Goal: Task Accomplishment & Management: Manage account settings

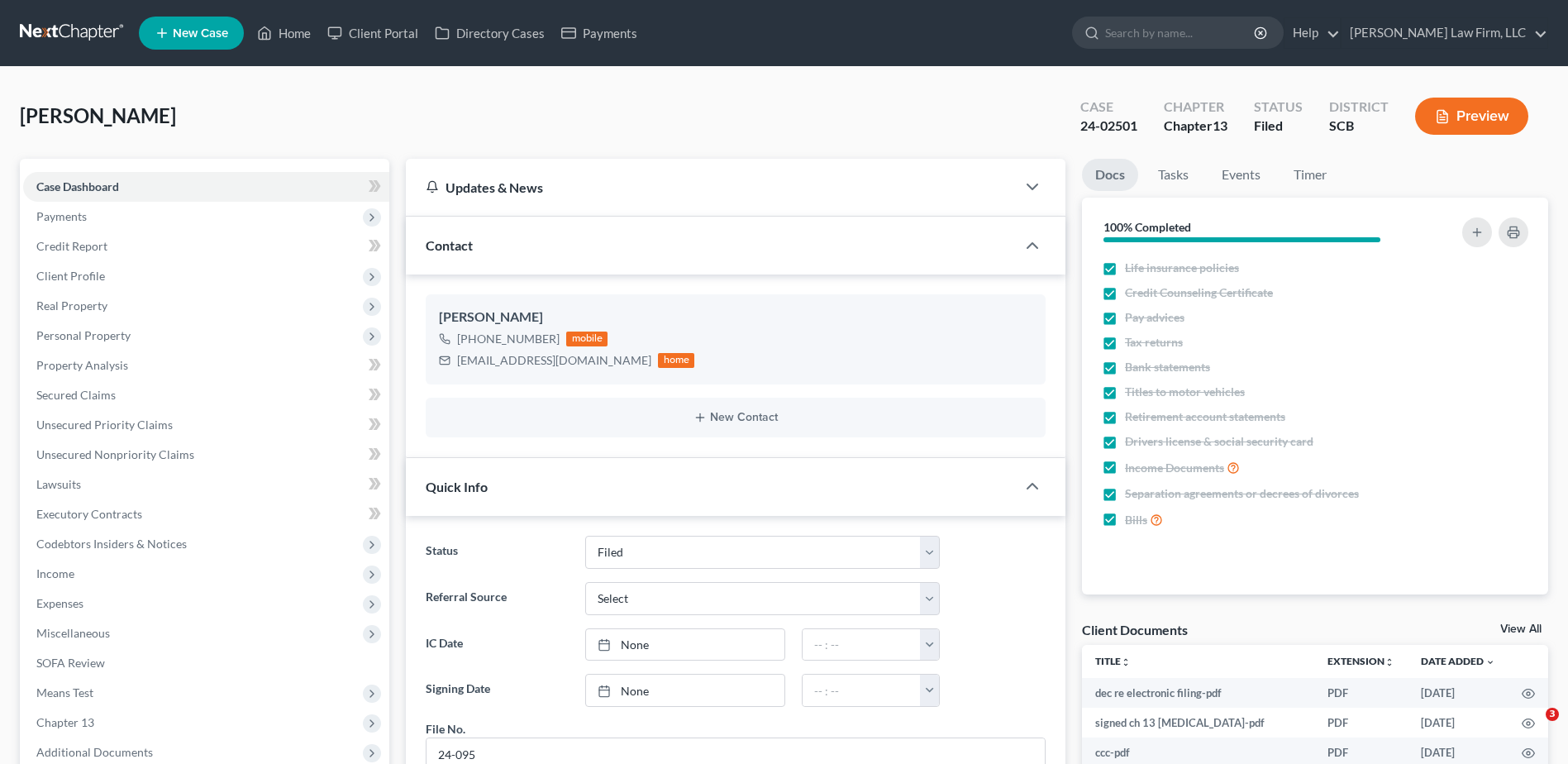
select select "2"
select select "1"
click at [1199, 31] on input "search" at bounding box center [1180, 32] width 151 height 30
type input "hurst"
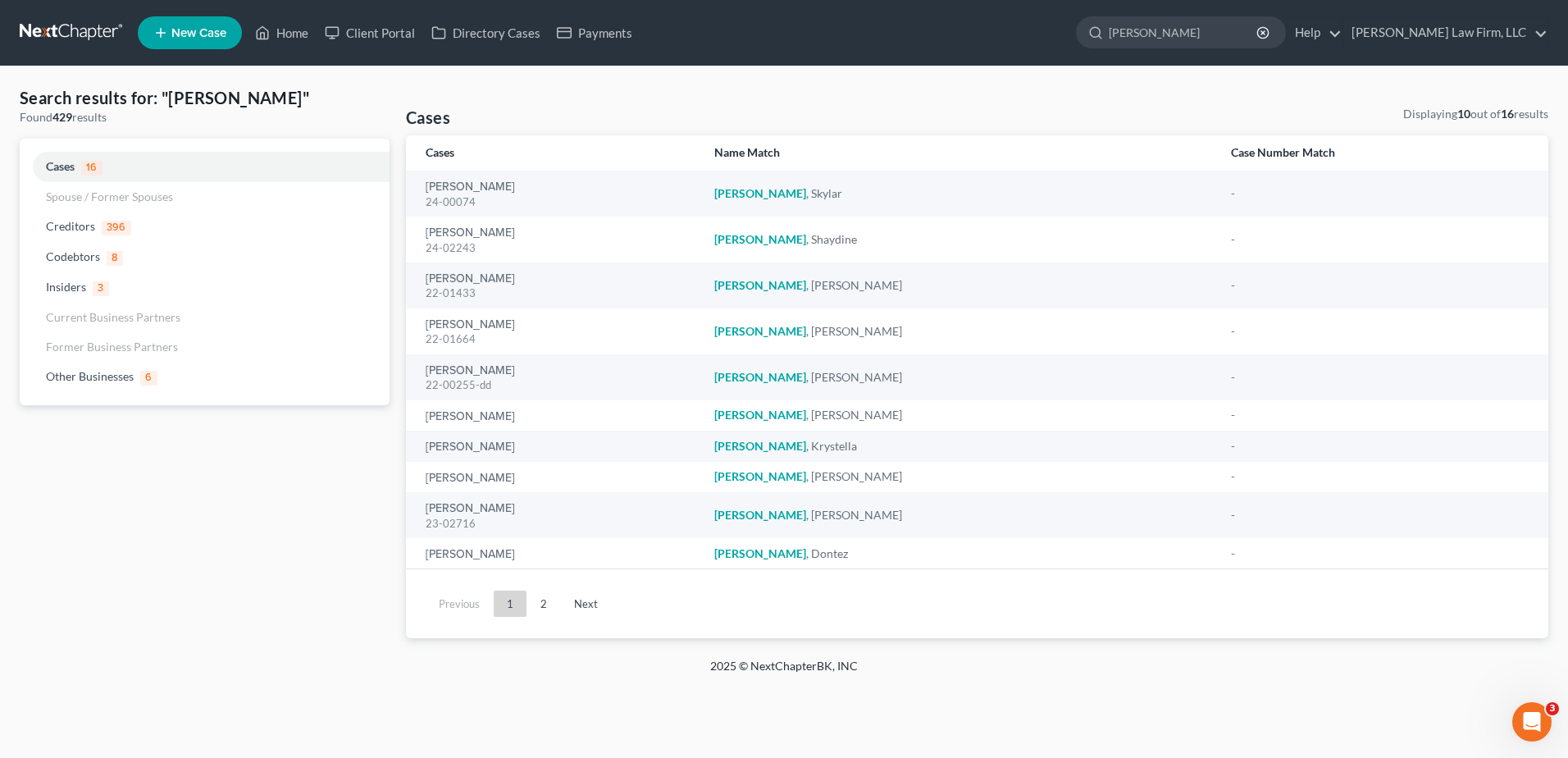
drag, startPoint x: 1108, startPoint y: 26, endPoint x: 1075, endPoint y: 40, distance: 35.8
click at [1082, 31] on ul "New Case Home Client Portal Directory Cases Payments hurst - No Result - Credit…" at bounding box center [843, 32] width 1410 height 43
type input "chapley"
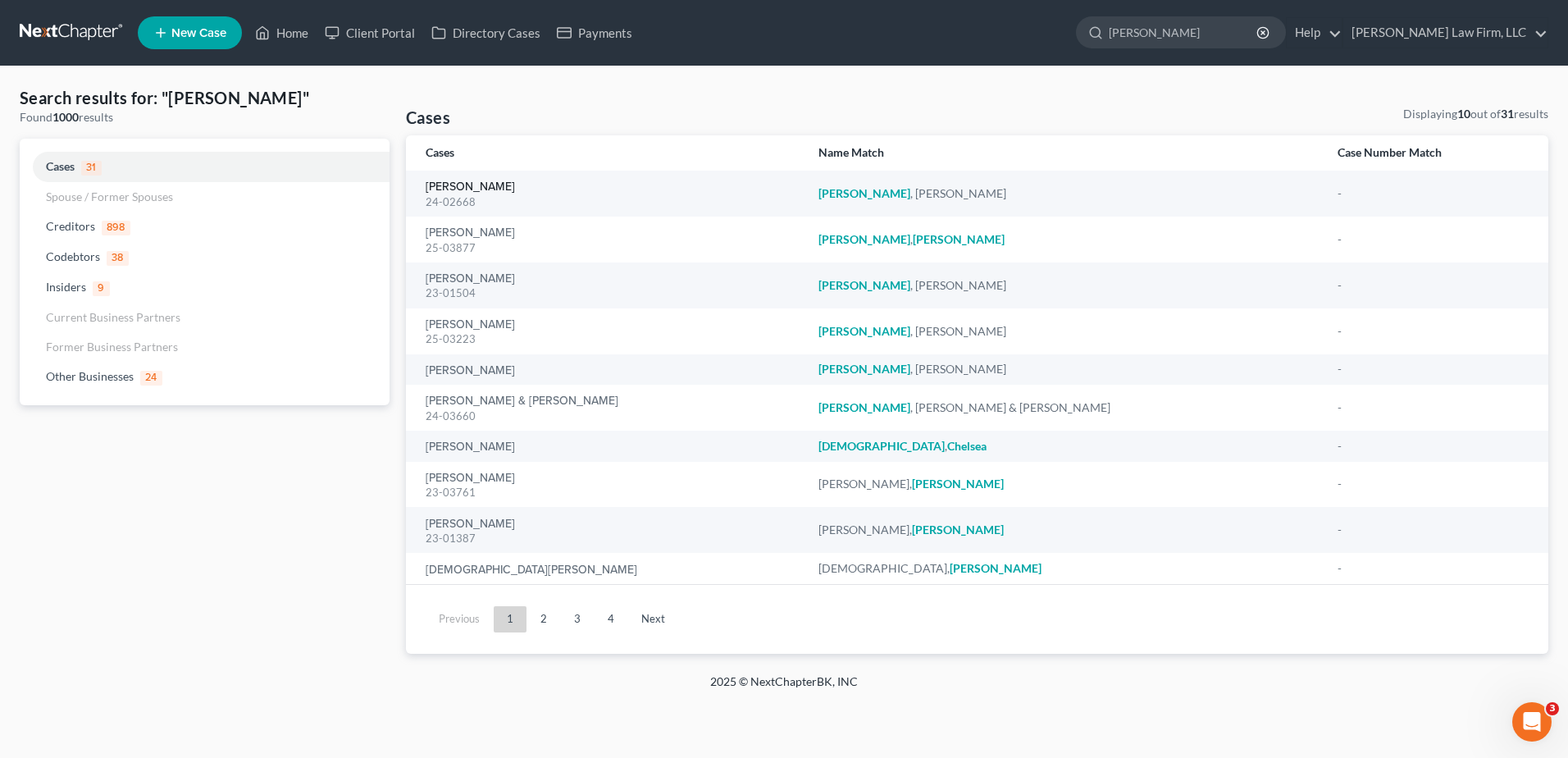
click at [487, 181] on link "[PERSON_NAME]" at bounding box center [470, 187] width 90 height 11
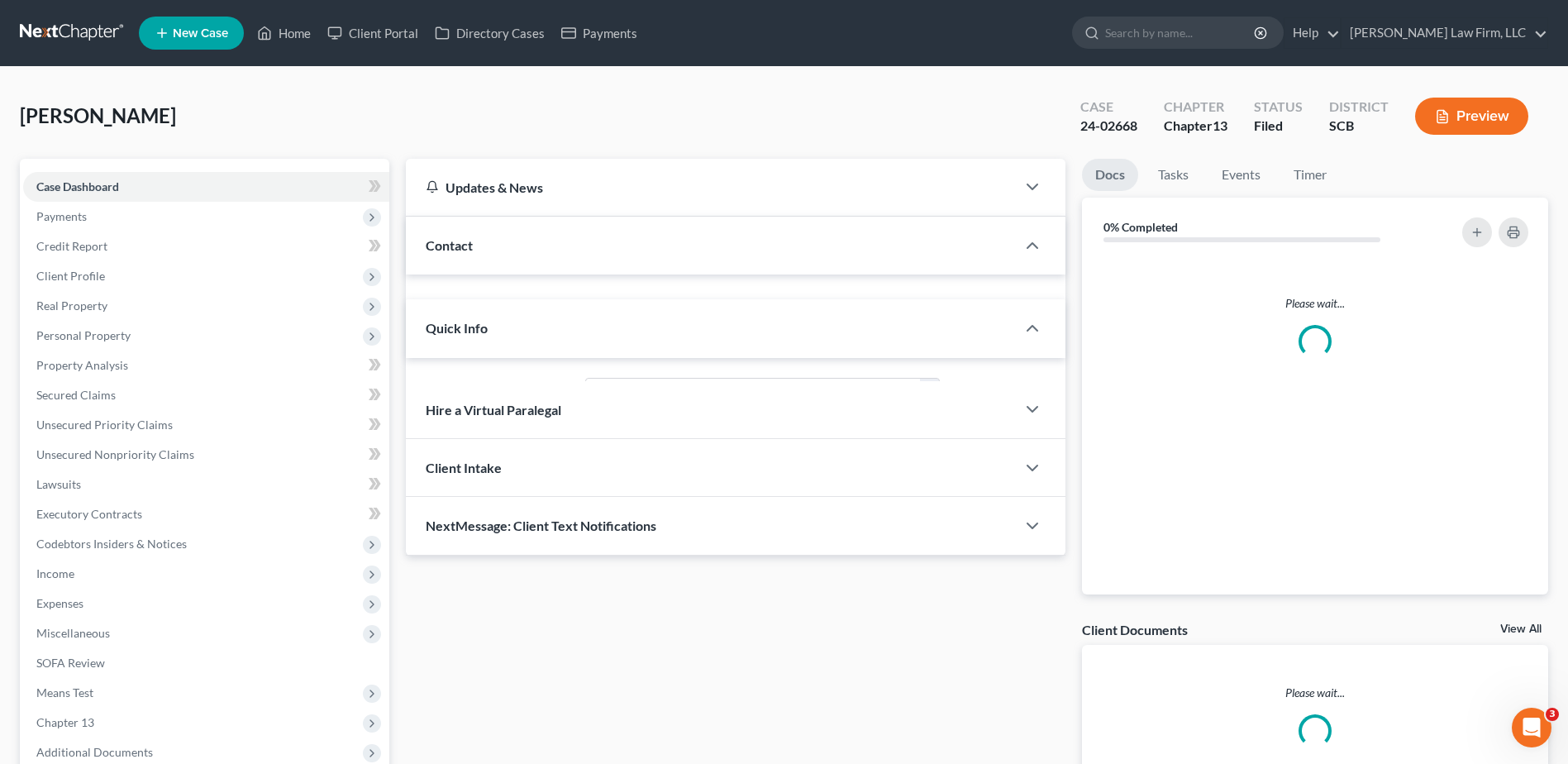
select select "2"
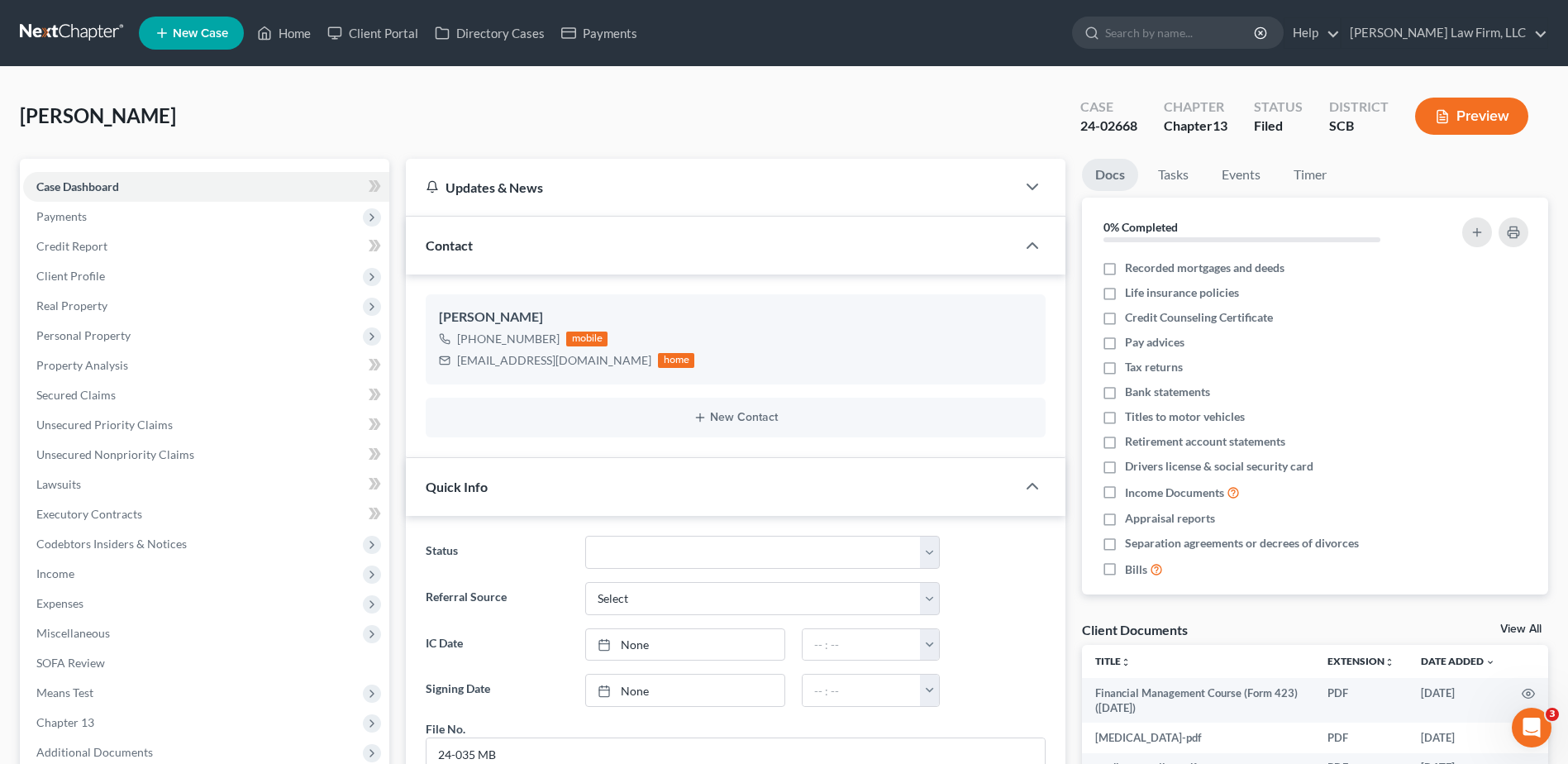
click at [1197, 23] on input "search" at bounding box center [1180, 32] width 151 height 30
type input "sheets"
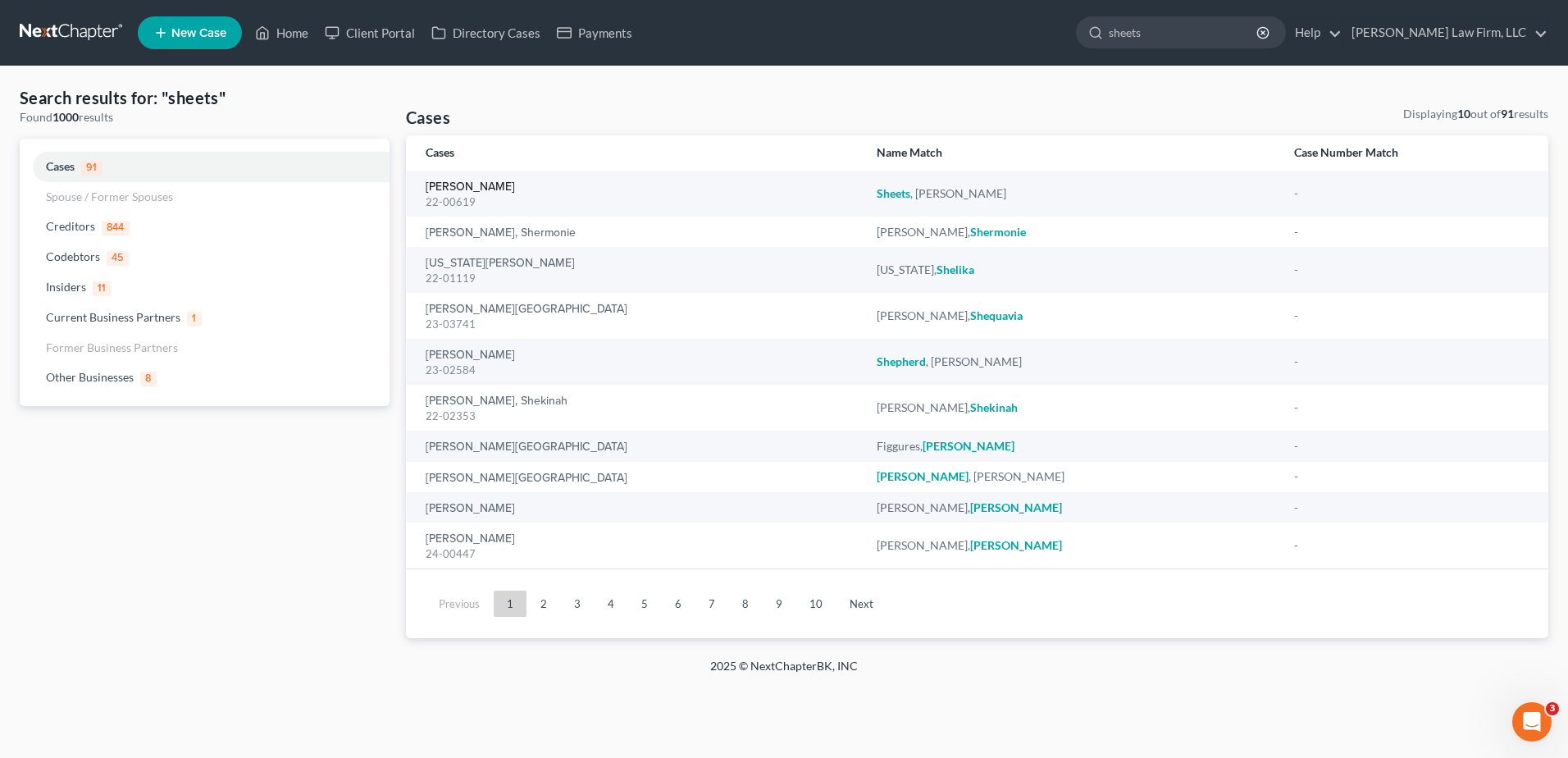
click at [479, 190] on link "[PERSON_NAME]" at bounding box center [470, 187] width 90 height 11
select select "6"
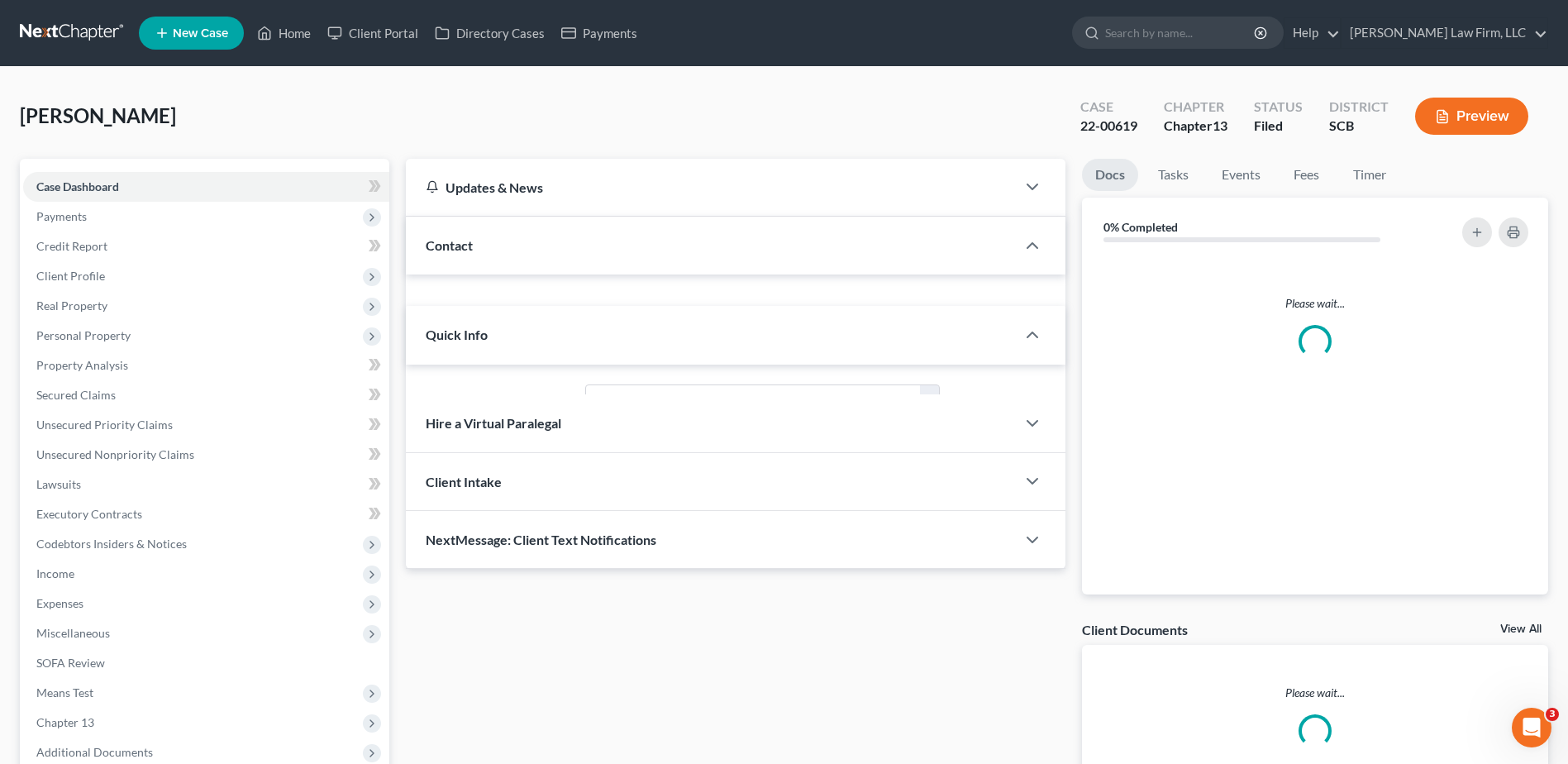
select select "0"
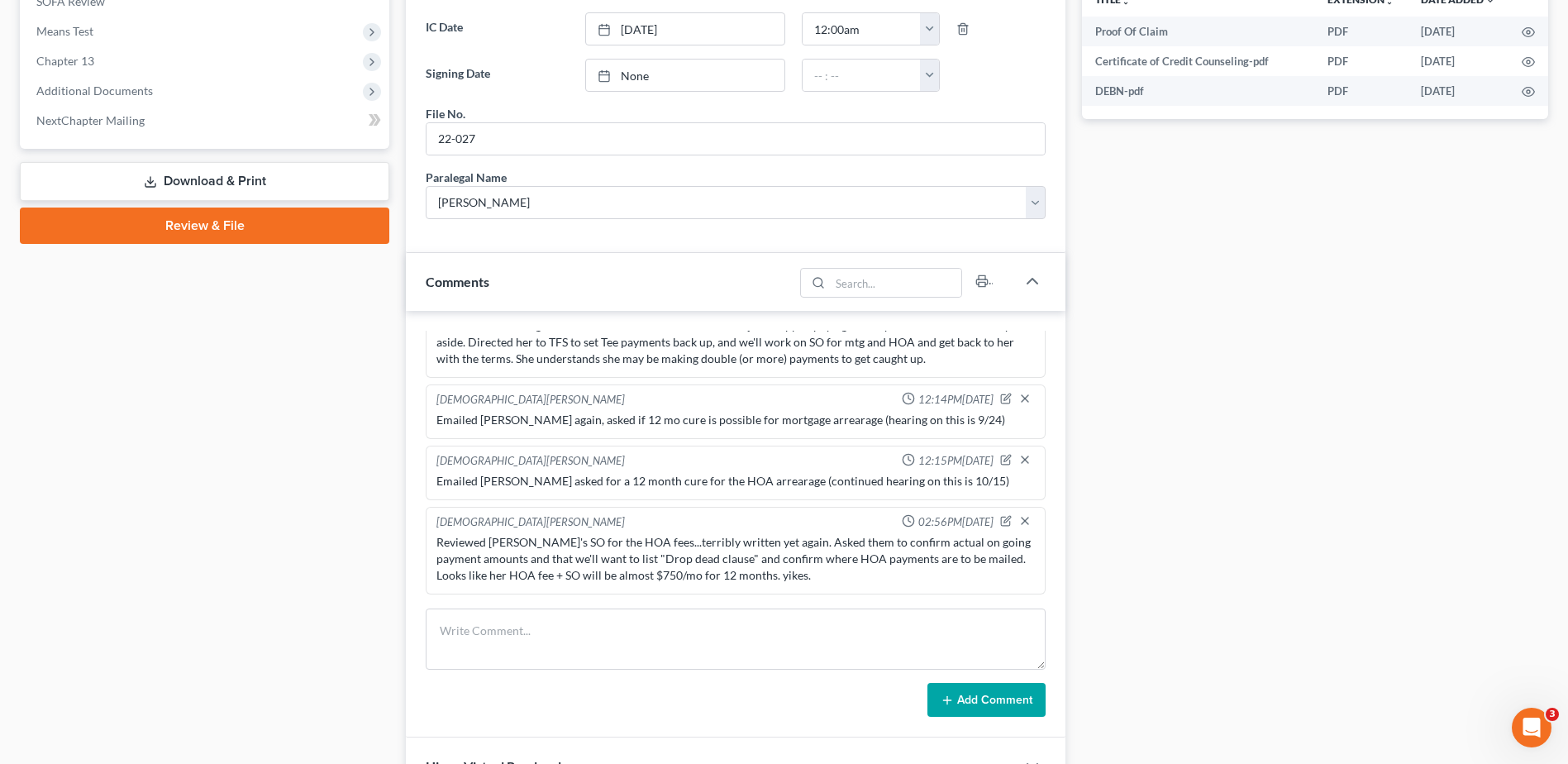
scroll to position [1607, 0]
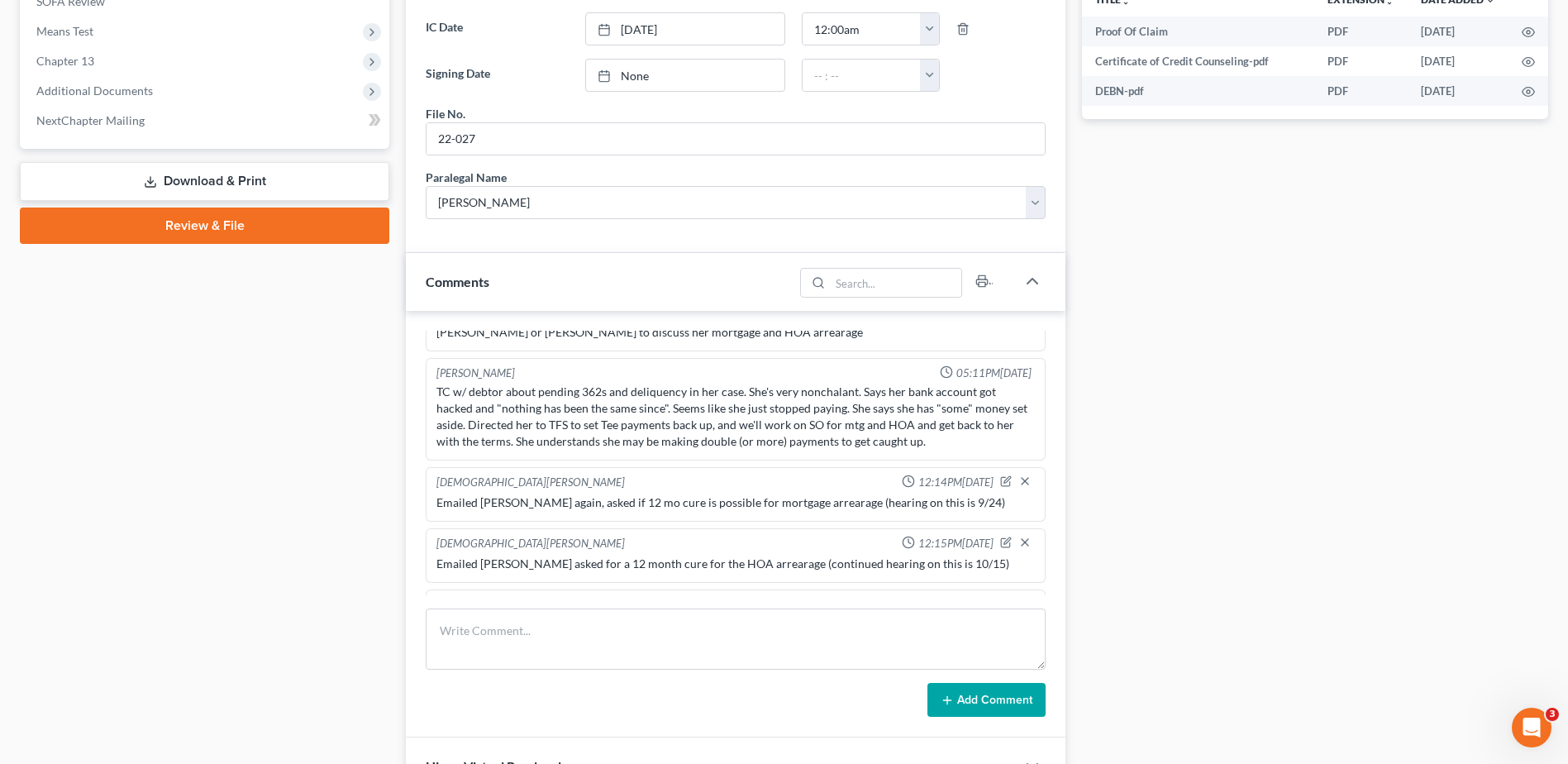
click at [394, 389] on div "Case Dashboard Payments Invoices Payments Payments Credit Report Client Profile" at bounding box center [204, 205] width 386 height 1416
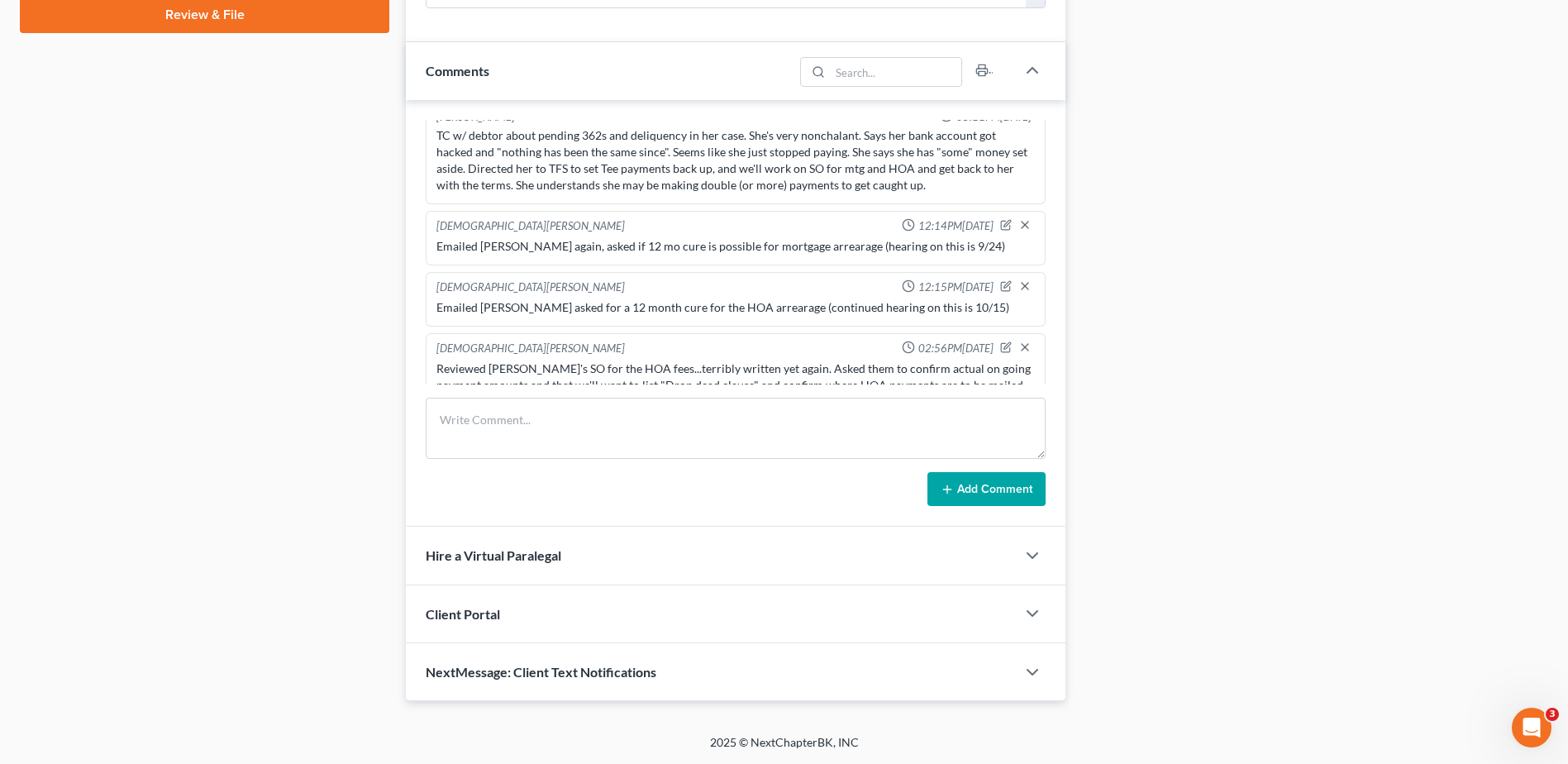
scroll to position [1689, 0]
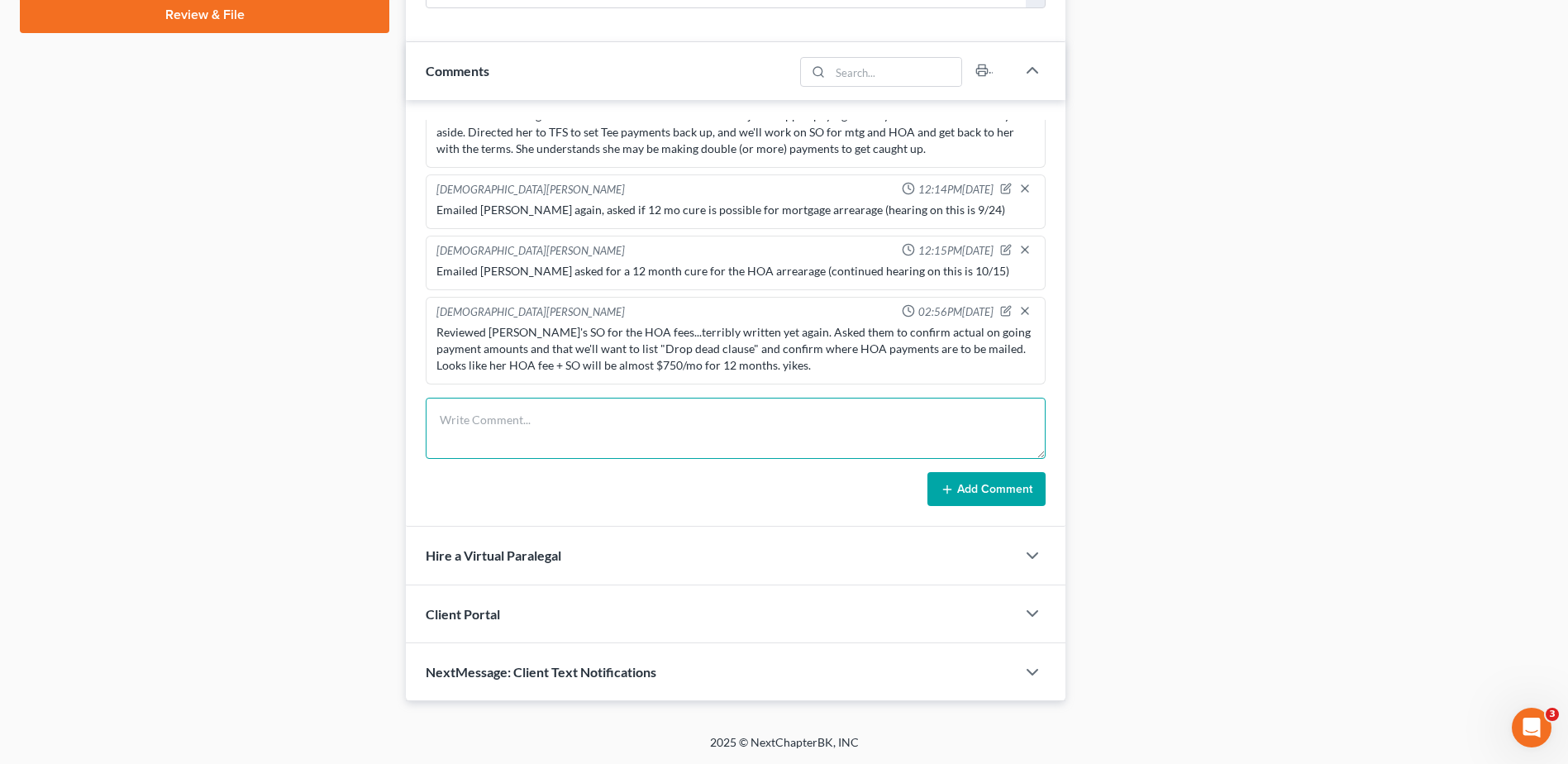
click at [544, 432] on textarea at bounding box center [735, 428] width 620 height 61
drag, startPoint x: 622, startPoint y: 459, endPoint x: 617, endPoint y: 448, distance: 12.1
click at [620, 456] on form "tried to leave VM for client but no vm set up, will text/email. Upcoming HOA 36…" at bounding box center [735, 452] width 620 height 110
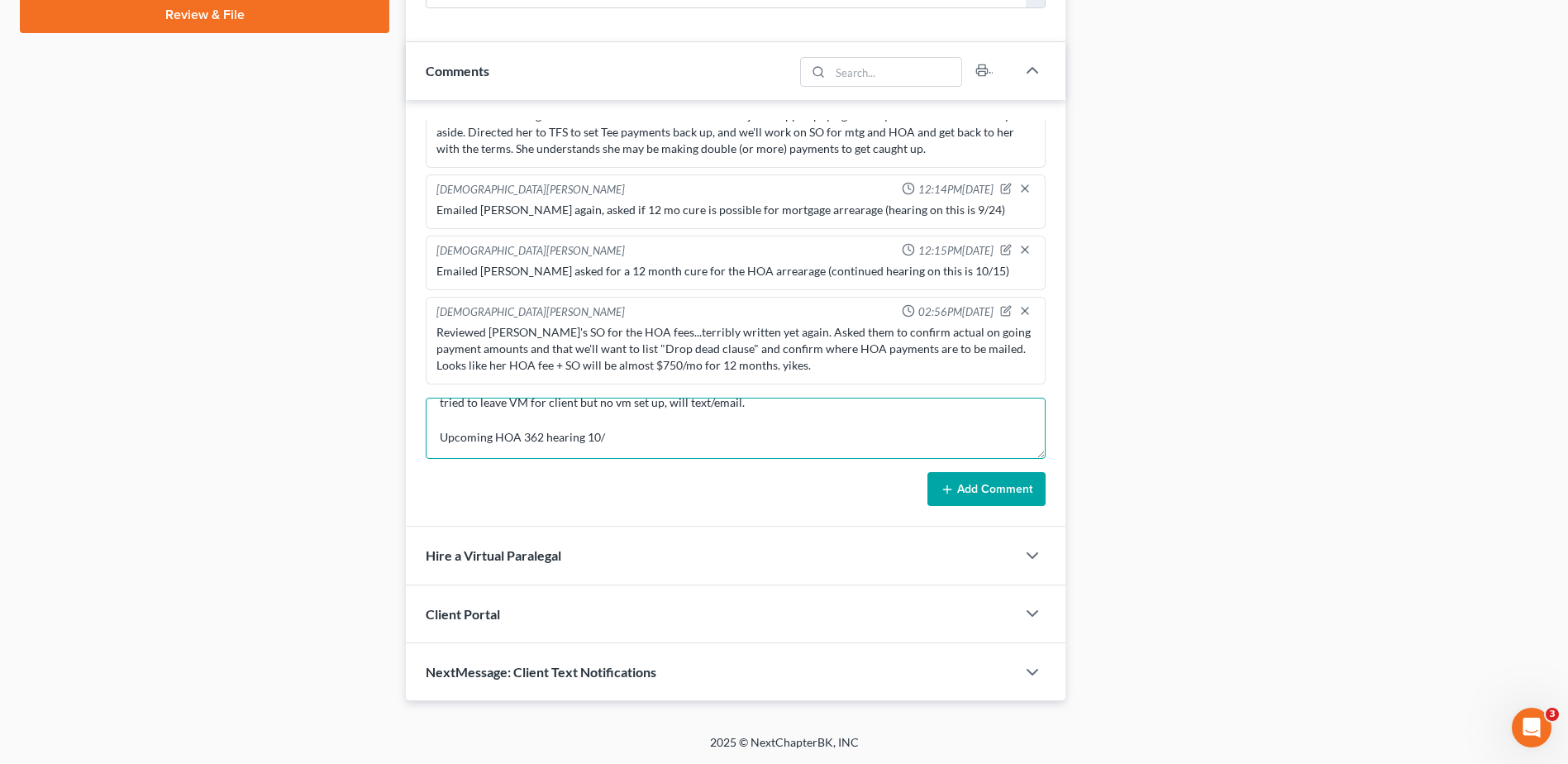
click at [617, 448] on textarea "tried to leave VM for client but no vm set up, will text/email. Upcoming HOA 36…" at bounding box center [735, 428] width 620 height 61
type textarea "tried to leave VM for client but no vm set up, will text/email. Upcoming HOA 36…"
click at [972, 486] on button "Add Comment" at bounding box center [987, 489] width 118 height 34
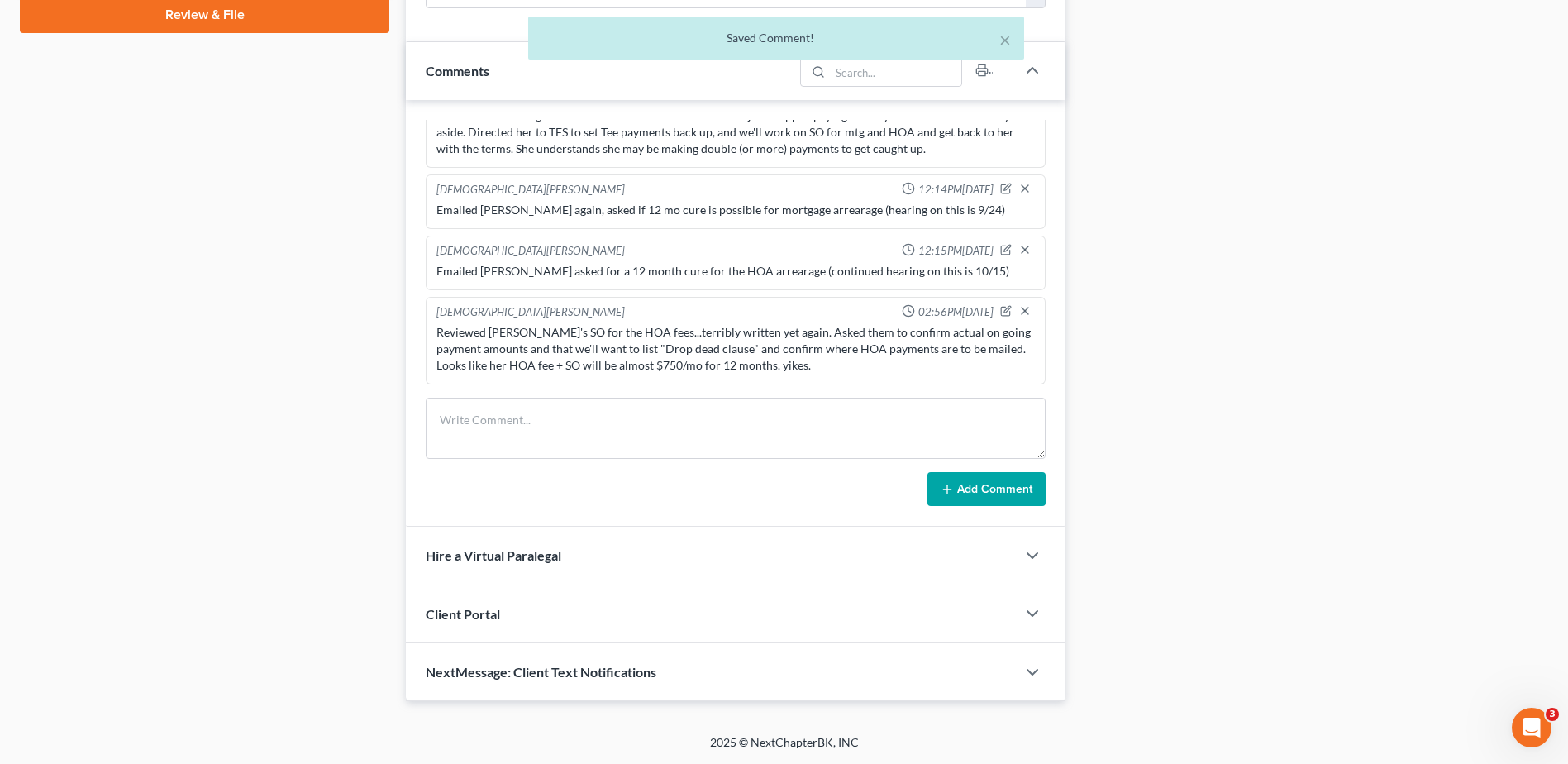
scroll to position [1800, 0]
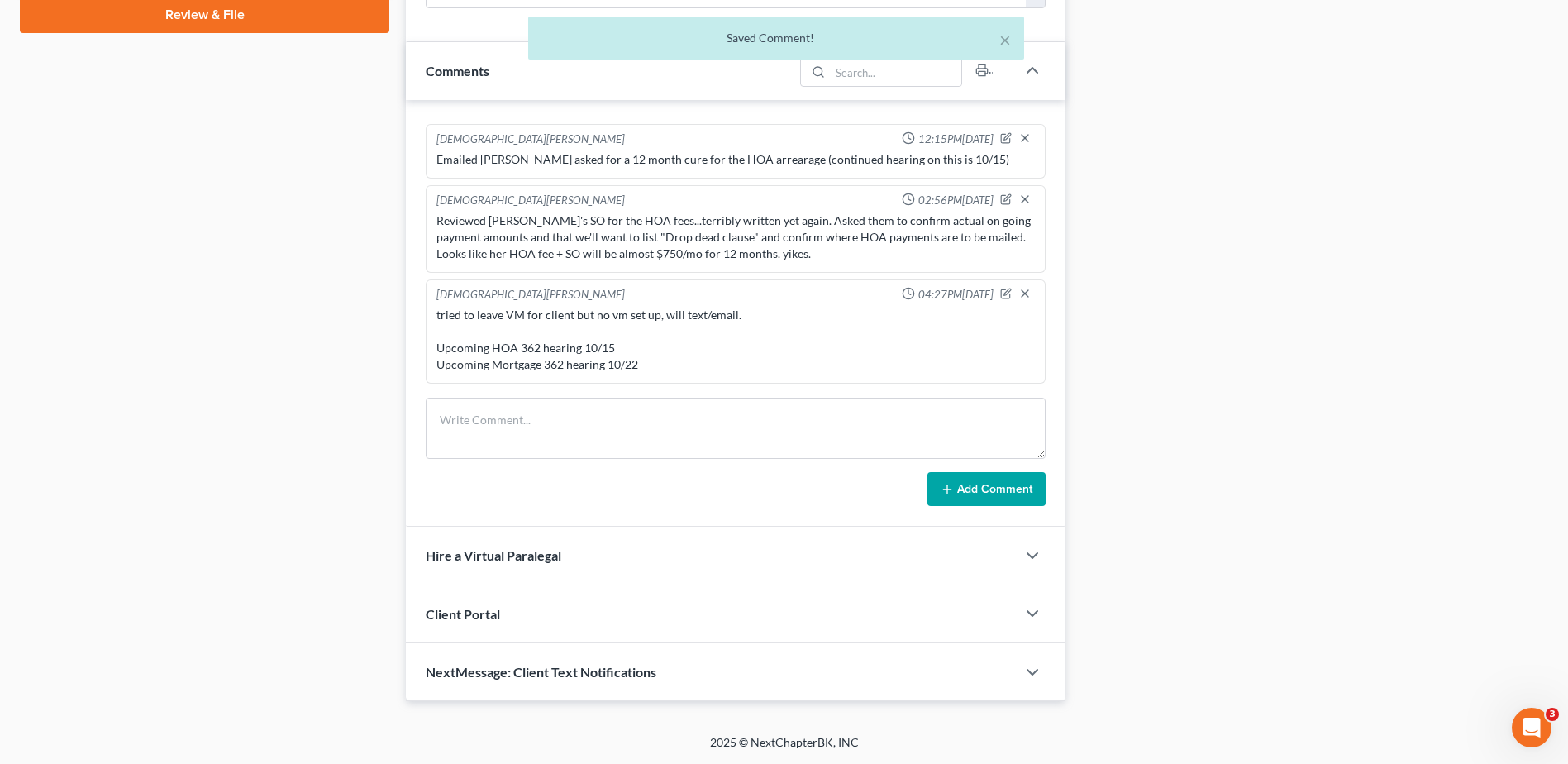
click at [491, 665] on span "NextMessage: Client Text Notifications" at bounding box center [541, 672] width 231 height 15
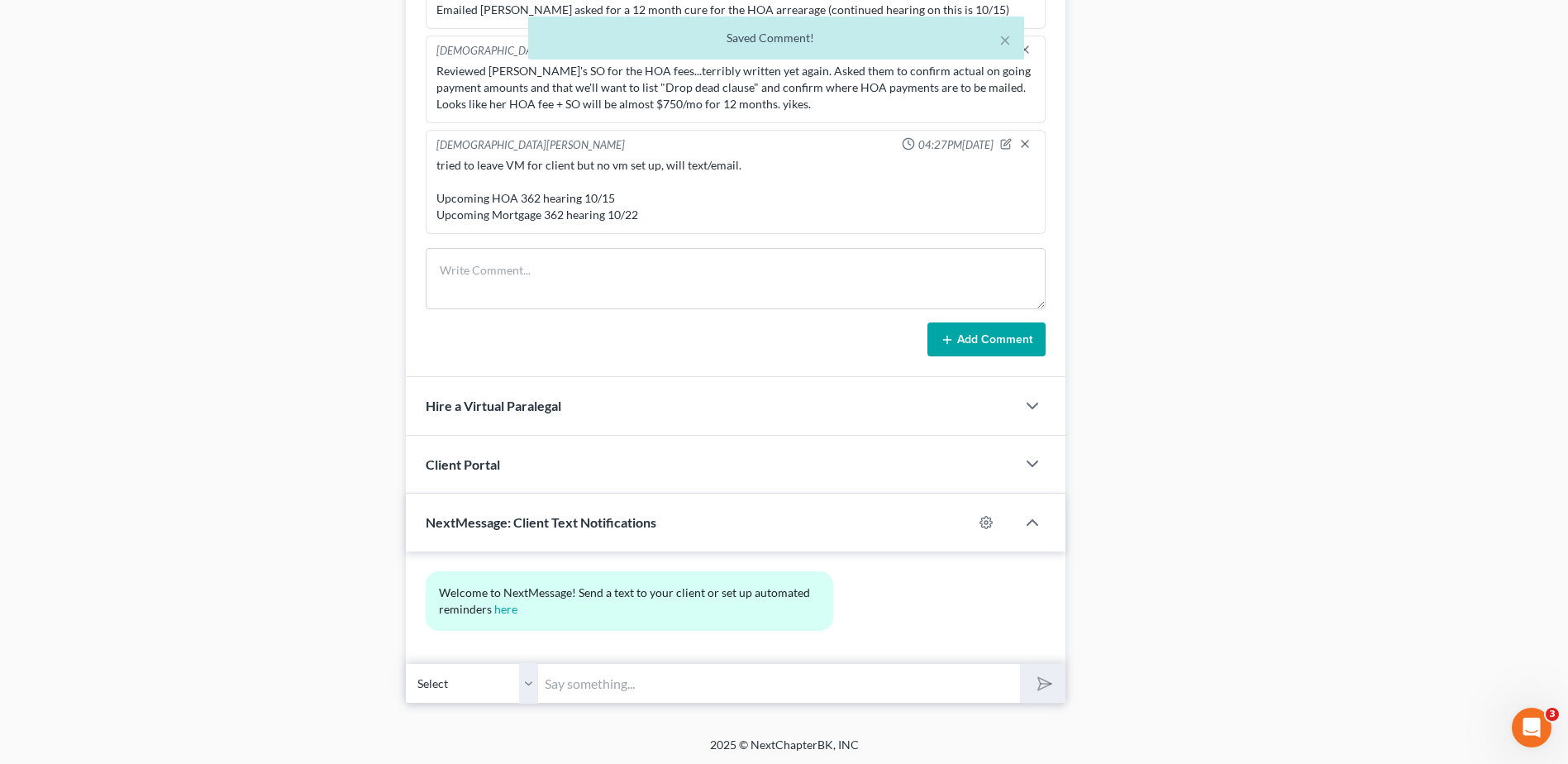
scroll to position [1024, 0]
click at [573, 673] on input "text" at bounding box center [779, 680] width 482 height 41
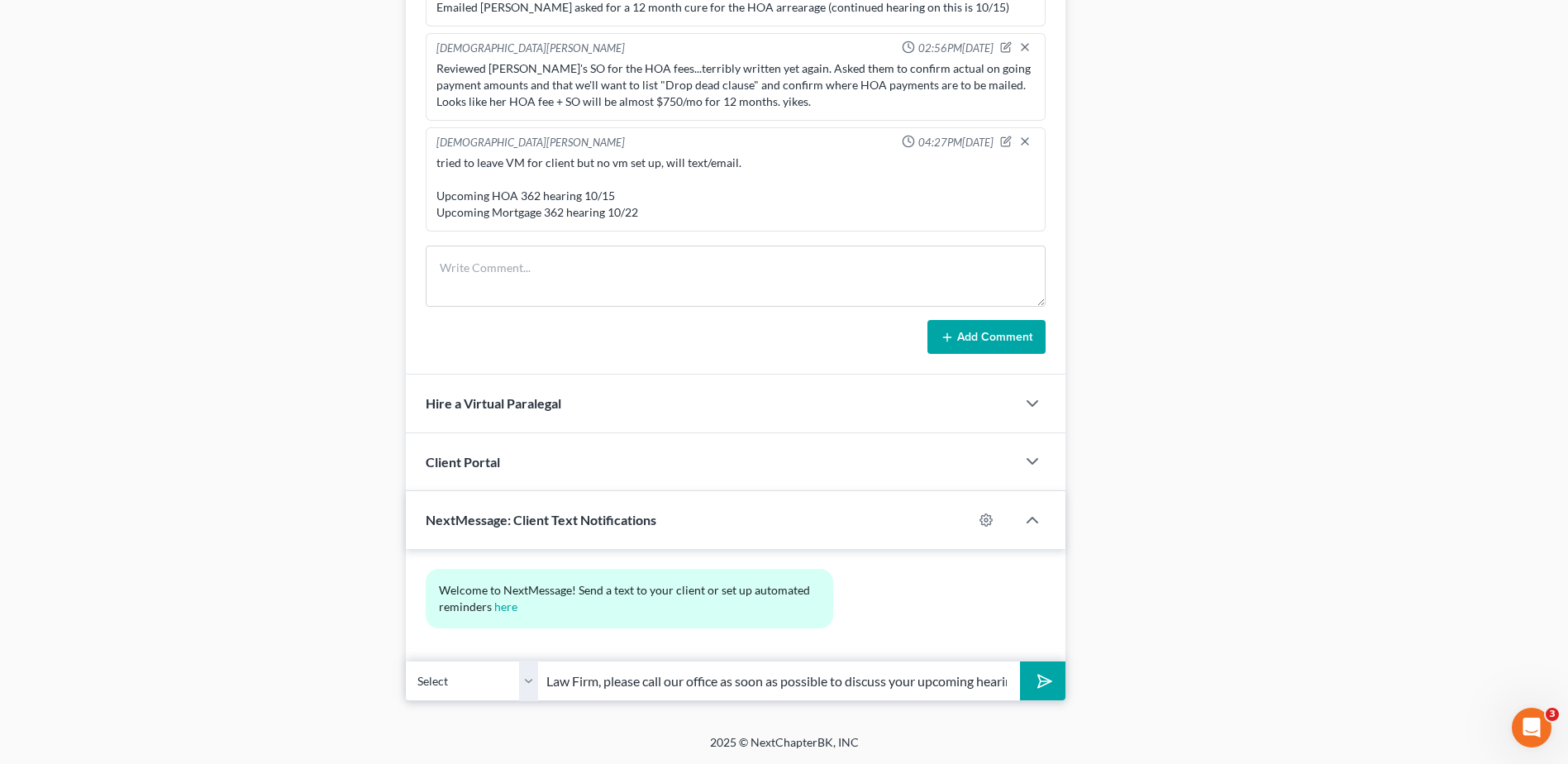
scroll to position [0, 392]
type input "Hi Ms. Sheets, this is Kristen from Meredith Law Firm, please call our office a…"
click at [1020, 661] on button "submit" at bounding box center [1043, 680] width 46 height 39
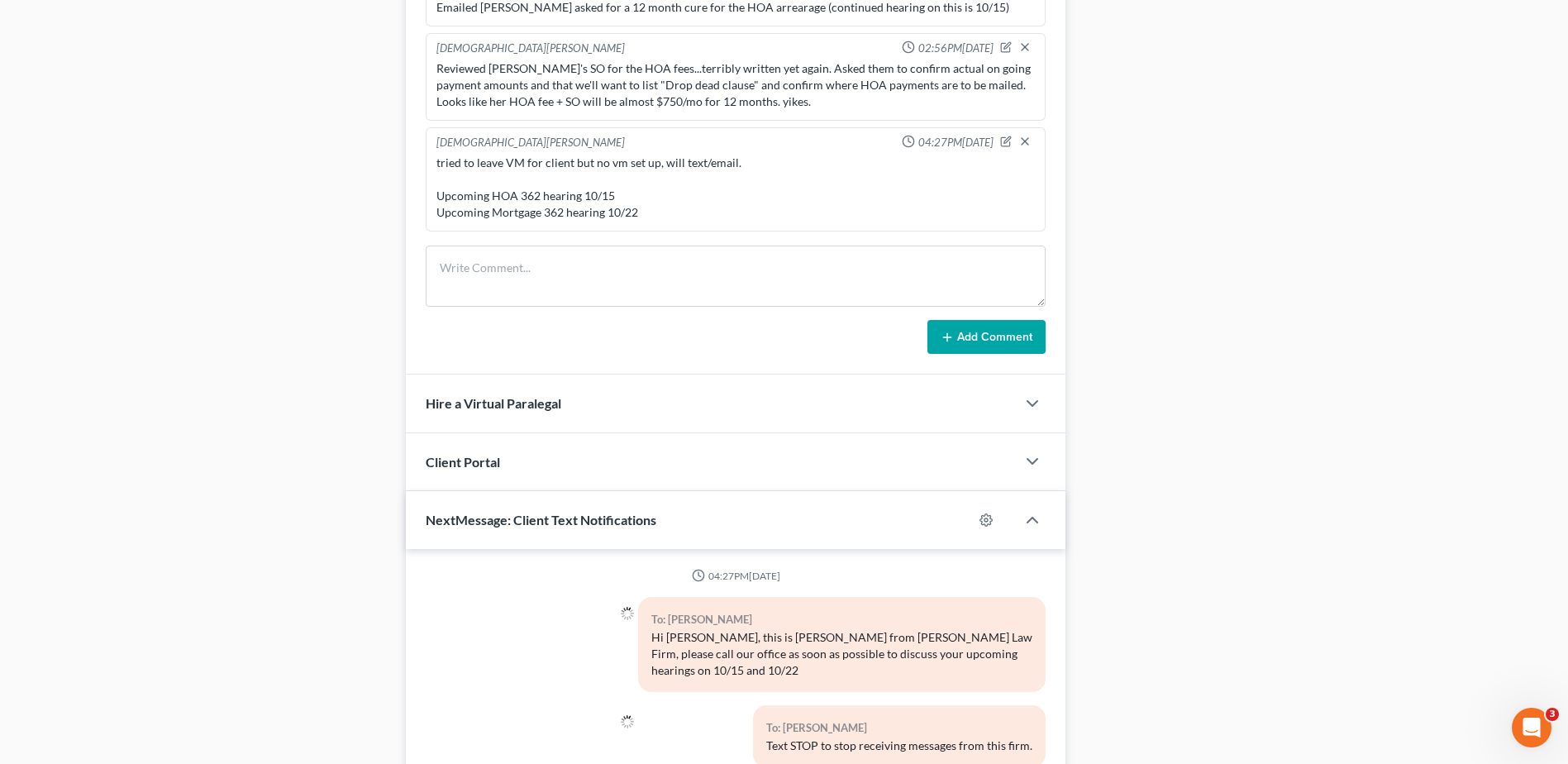
scroll to position [1146, 0]
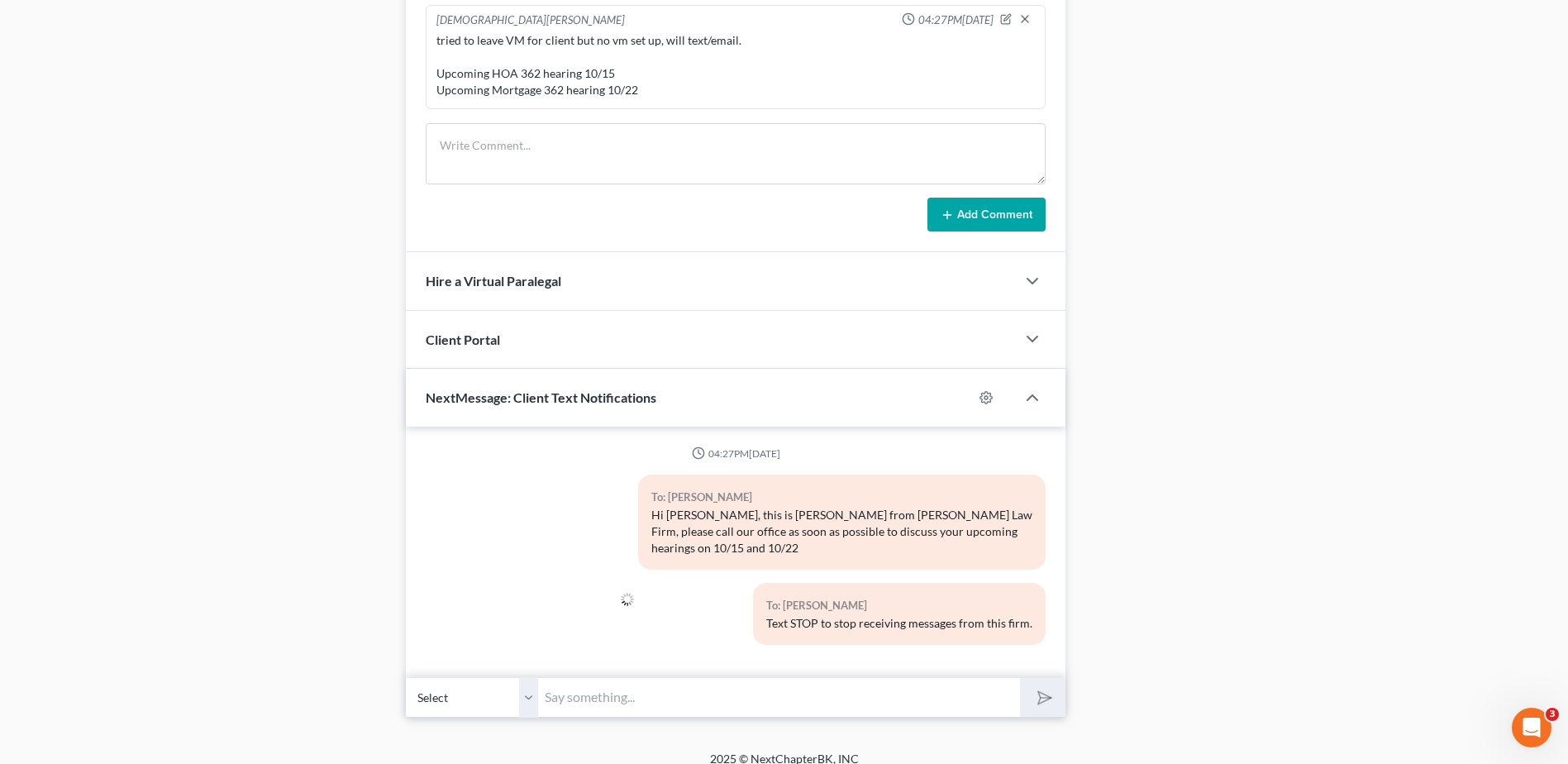
click at [637, 677] on input "text" at bounding box center [779, 697] width 482 height 41
type input "W"
type input "the attorneys for the HOA and mortgage company have sent over proposed settleme…"
click at [1020, 678] on button "submit" at bounding box center [1043, 697] width 46 height 39
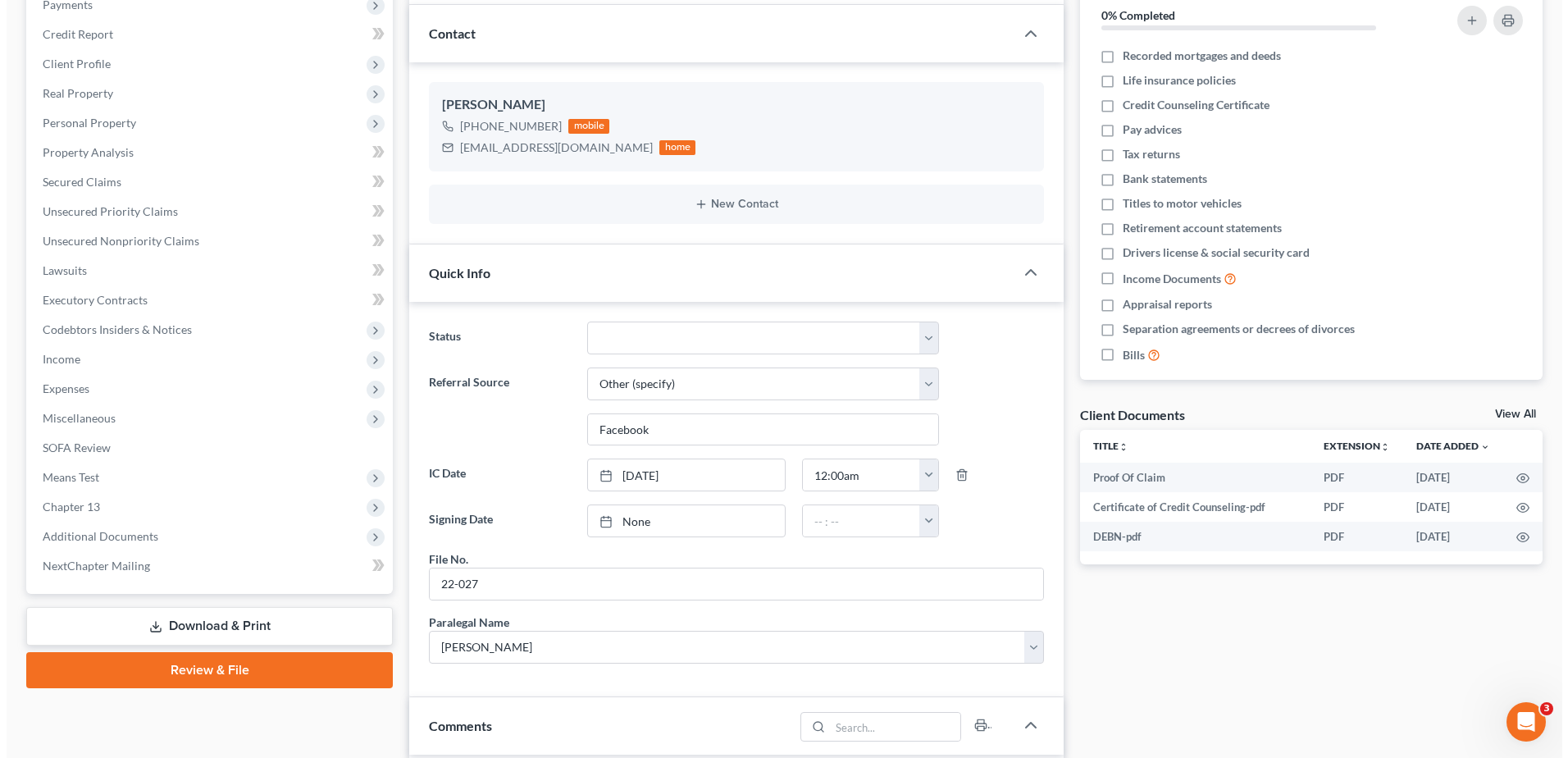
scroll to position [0, 0]
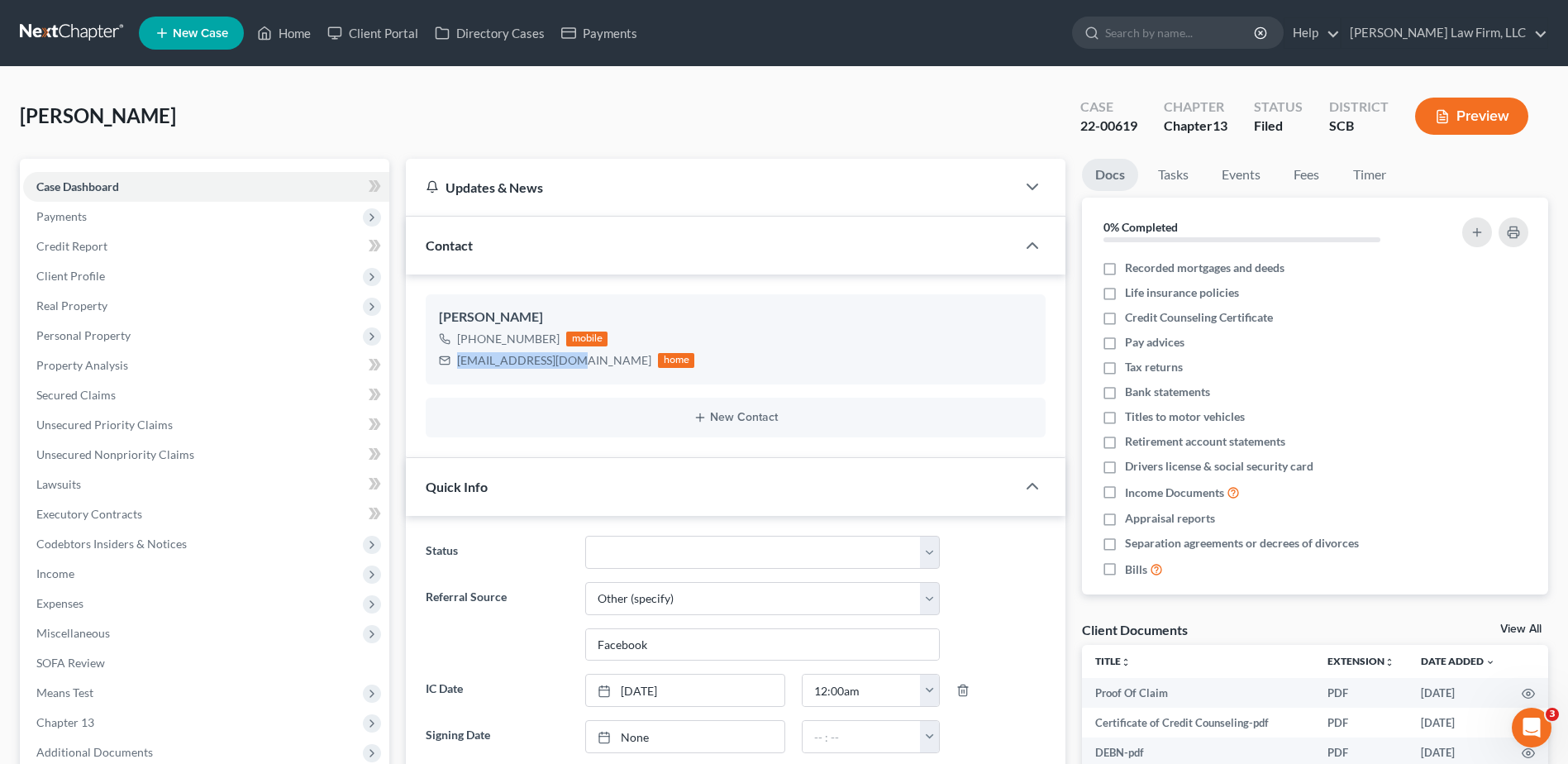
drag, startPoint x: 501, startPoint y: 364, endPoint x: 571, endPoint y: 365, distance: 70.0
click at [572, 364] on div "renee3859@gmail.com home" at bounding box center [567, 360] width 255 height 22
copy div "renee3859@gmail.com"
click at [1202, 32] on input "search" at bounding box center [1180, 32] width 151 height 30
type input "veyersa"
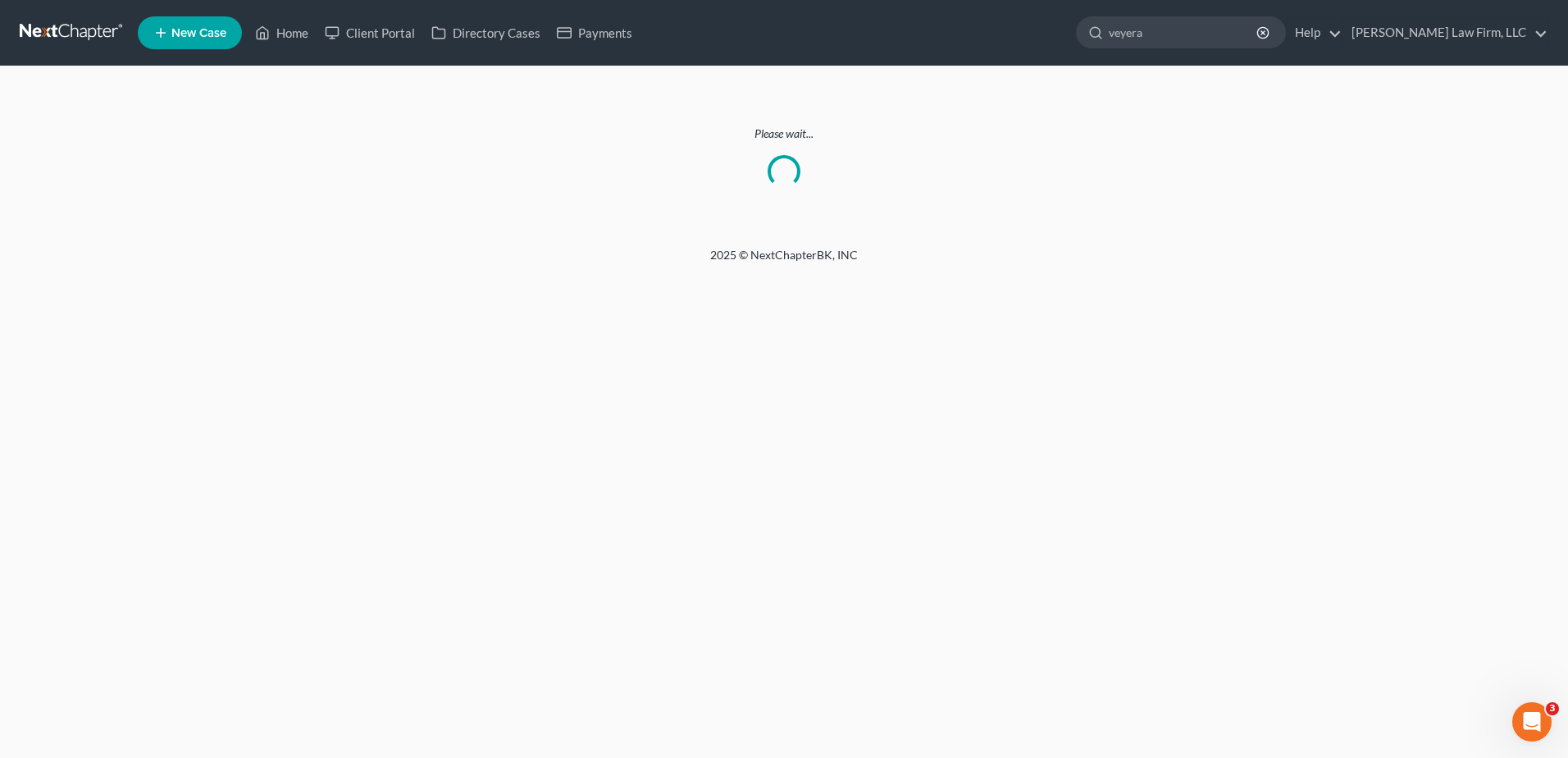
type input "veyera"
click at [71, 32] on link at bounding box center [72, 32] width 105 height 29
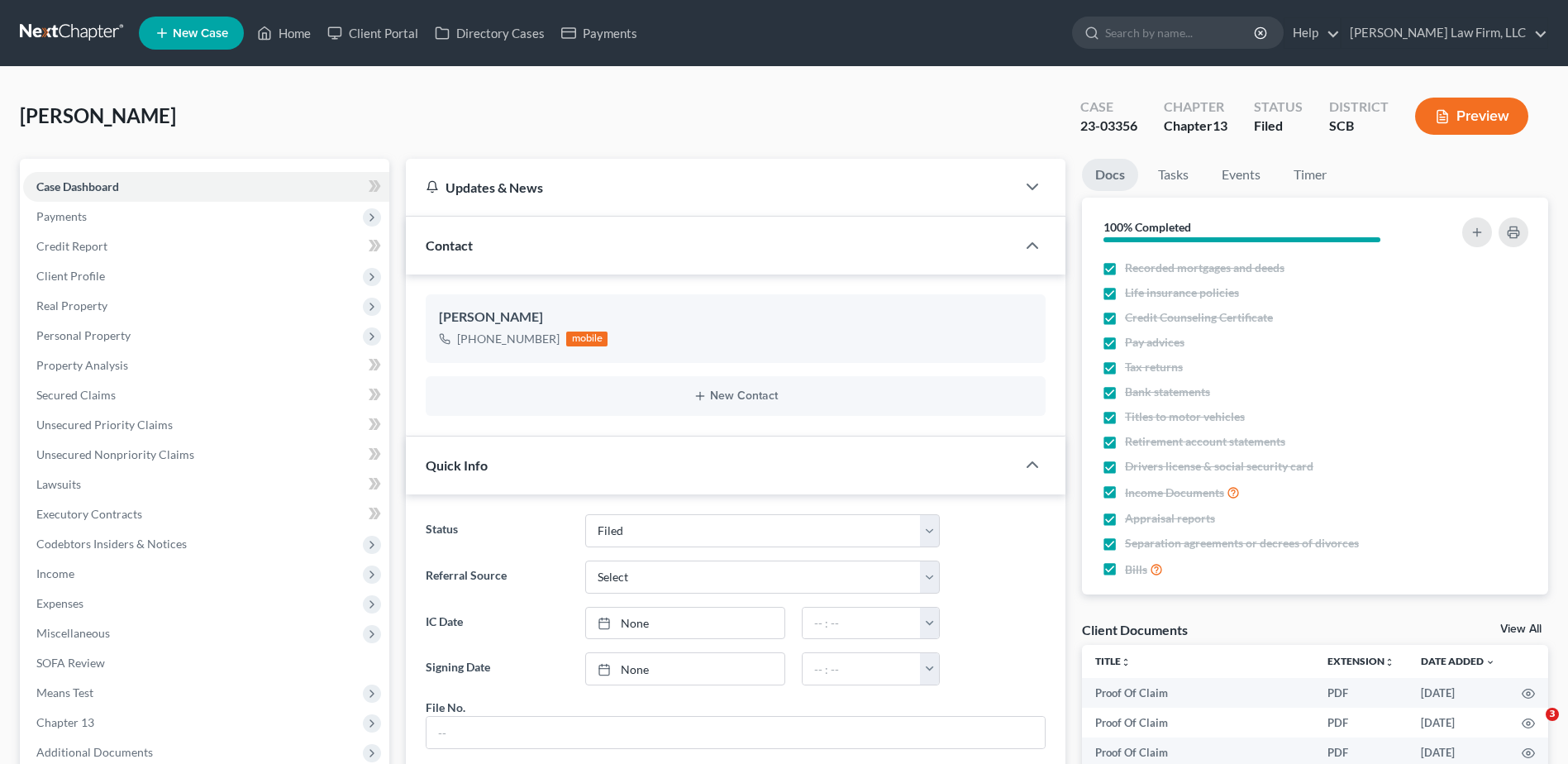
select select "2"
select select "0"
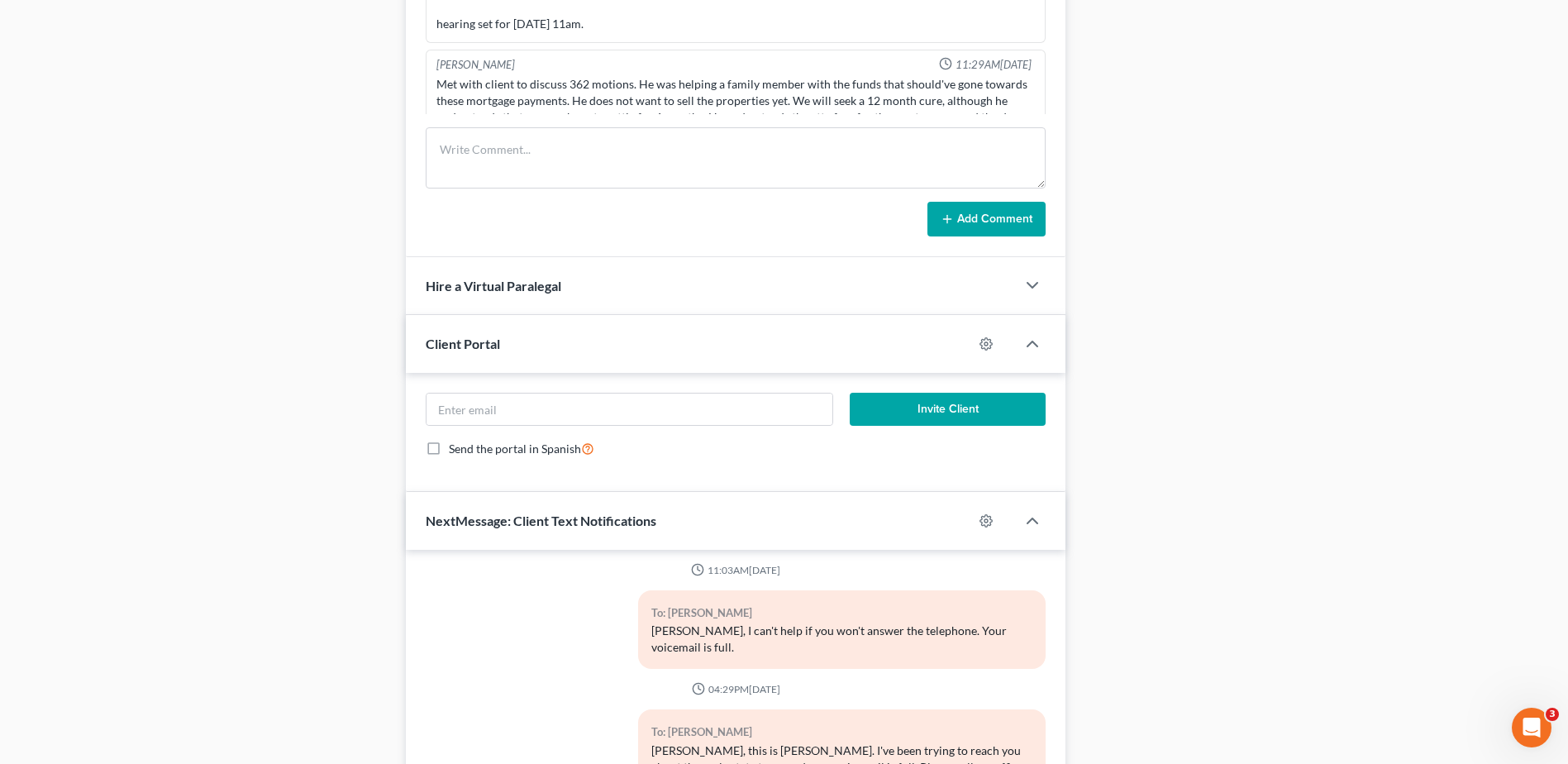
scroll to position [994, 0]
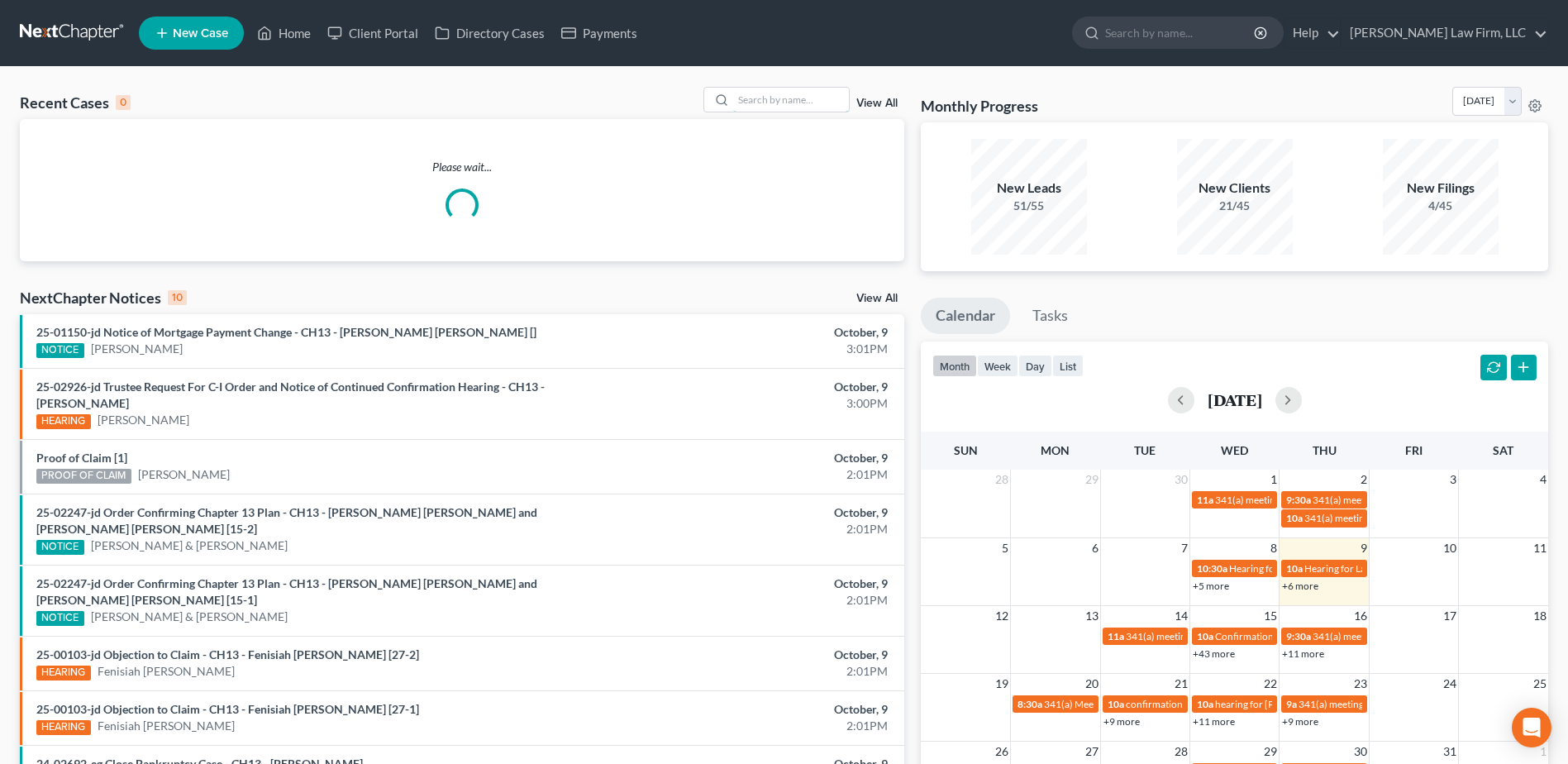
click at [780, 107] on input "search" at bounding box center [791, 99] width 115 height 24
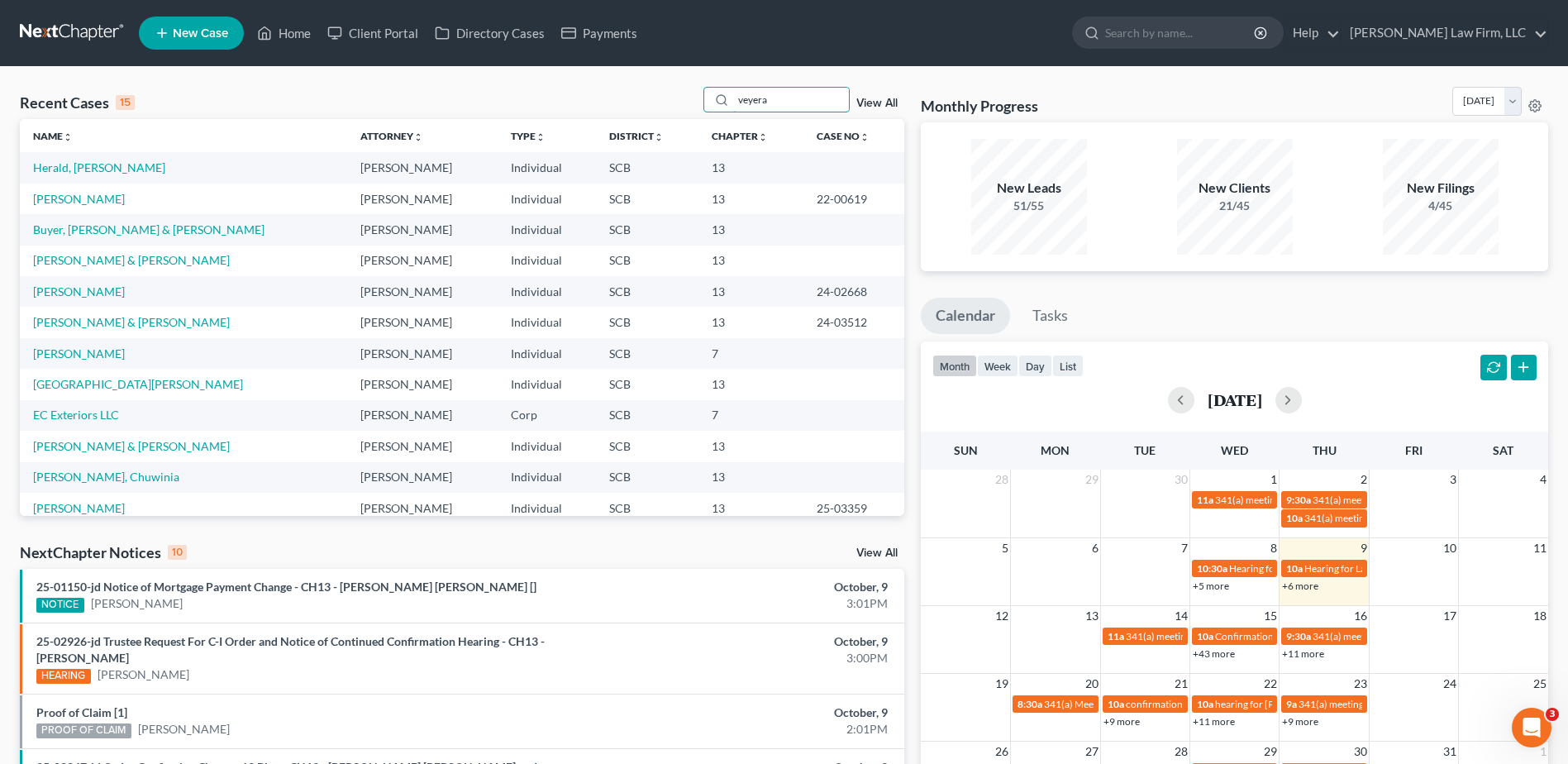
type input "veyera"
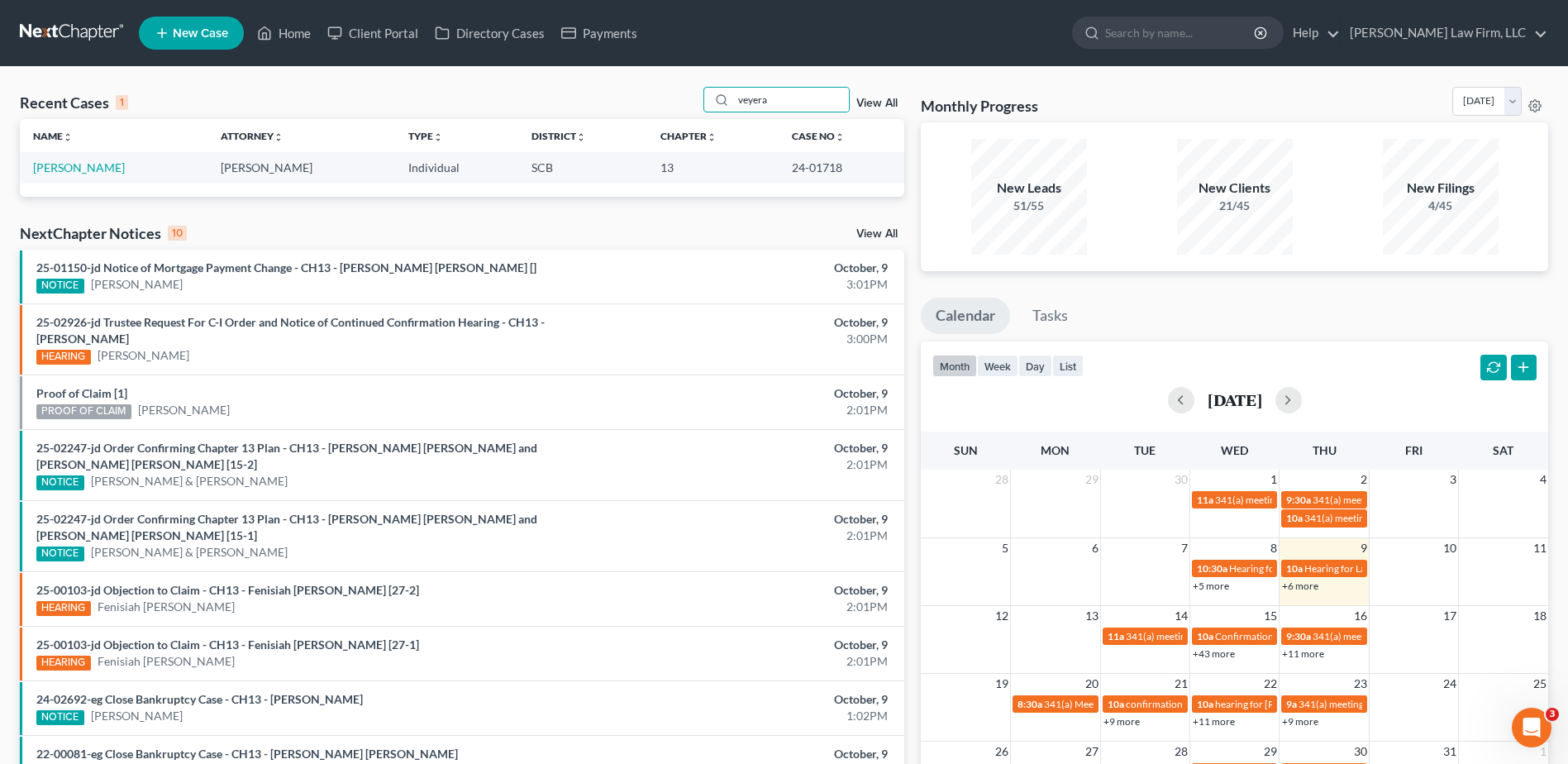
click at [79, 176] on td "[PERSON_NAME]" at bounding box center [113, 168] width 188 height 30
click at [79, 167] on link "[PERSON_NAME]" at bounding box center [79, 167] width 91 height 14
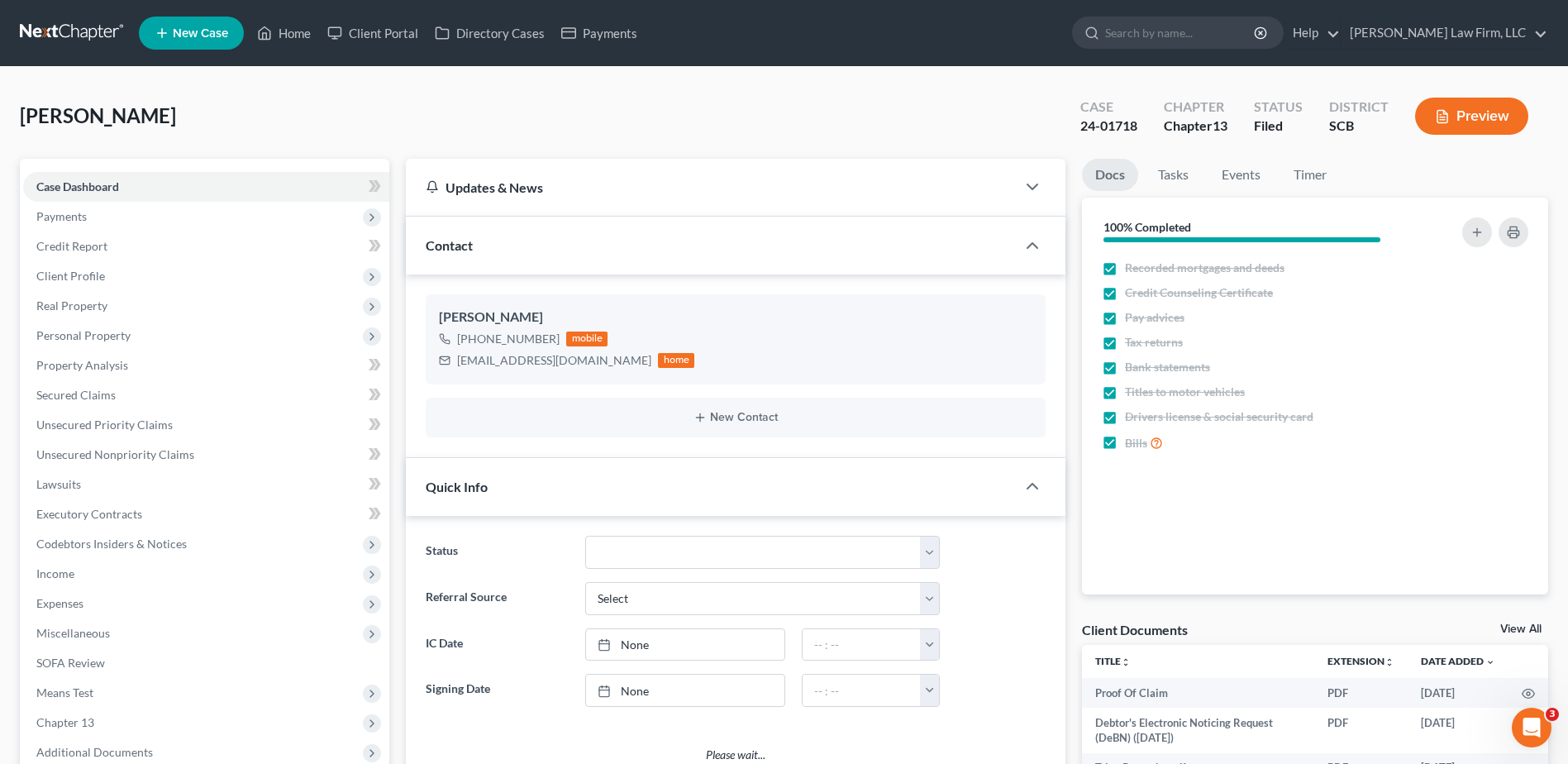
select select "1"
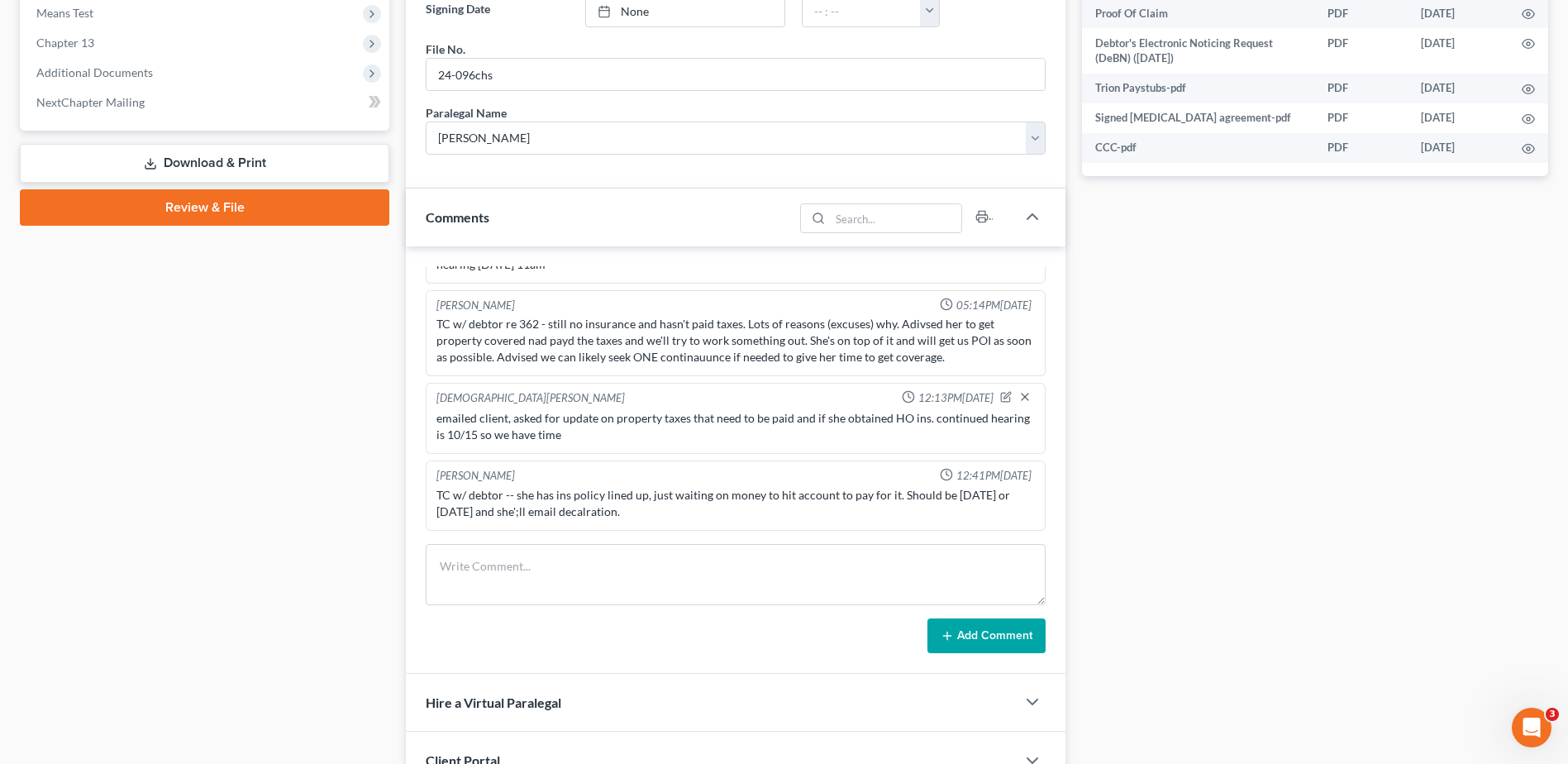
scroll to position [827, 0]
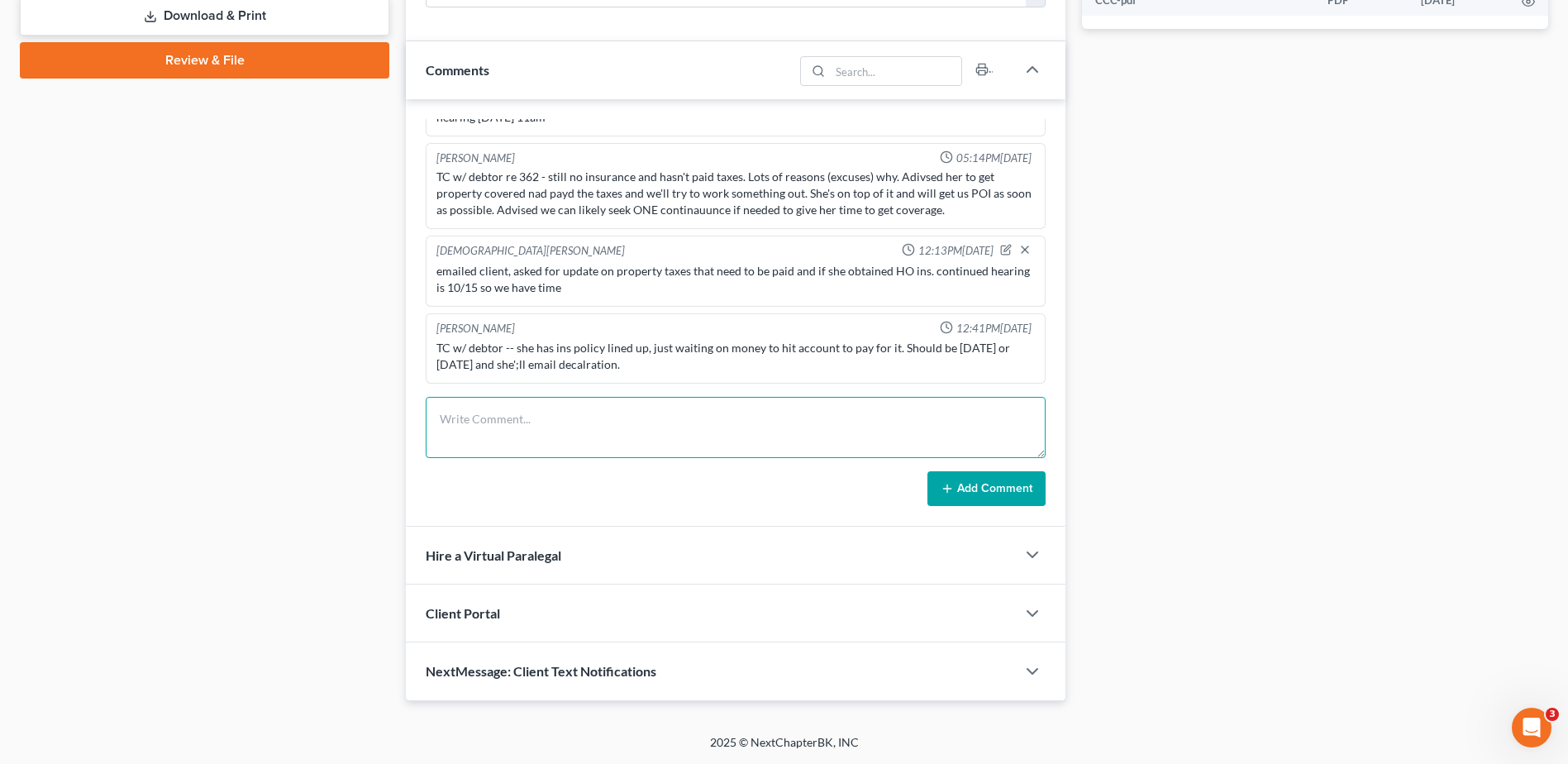
click at [516, 448] on textarea at bounding box center [735, 427] width 620 height 61
type textarea "emaield client again, still no HO ins. declarations. hearing is 10/15"
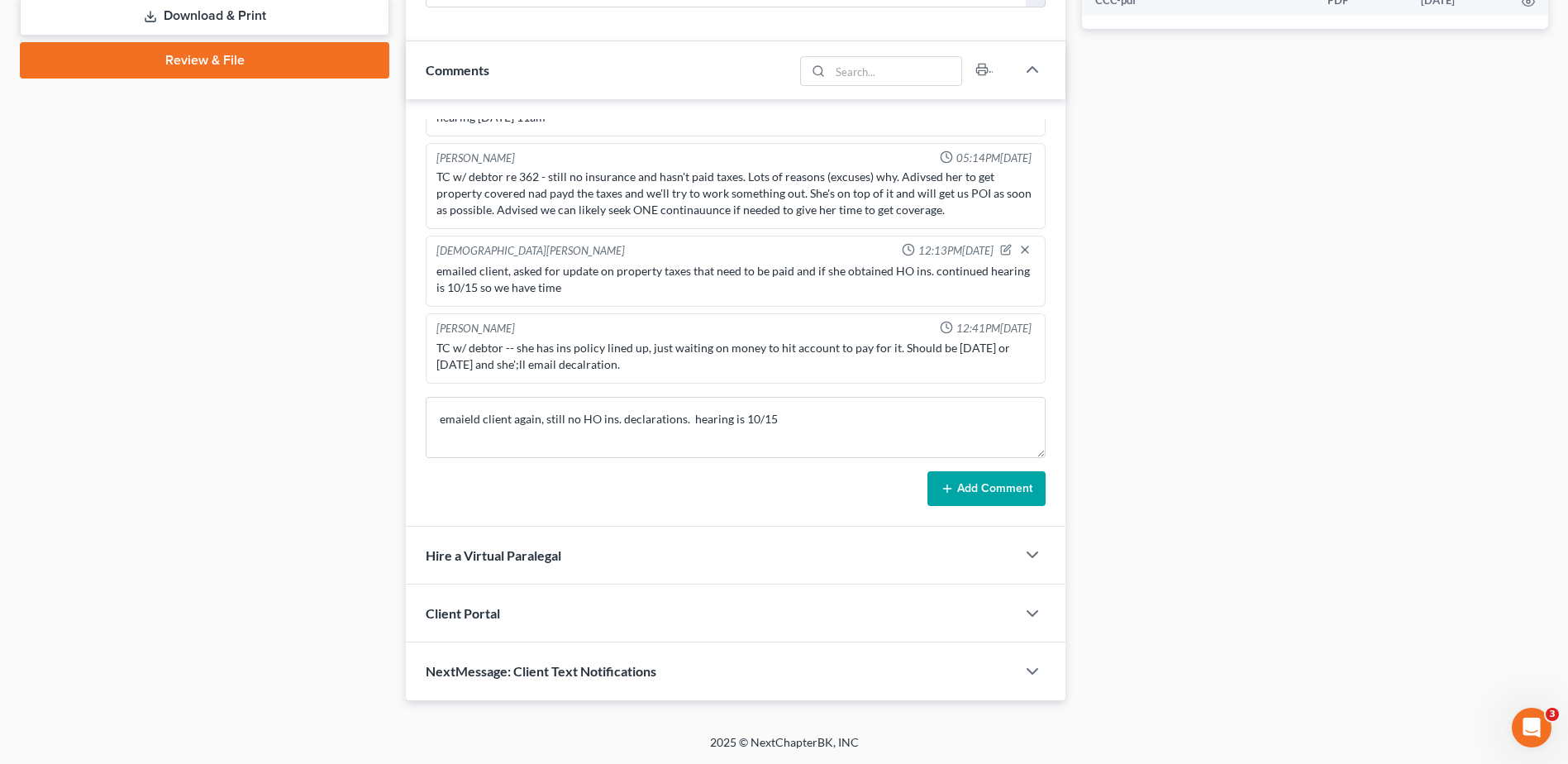
click at [1011, 503] on button "Add Comment" at bounding box center [987, 489] width 118 height 34
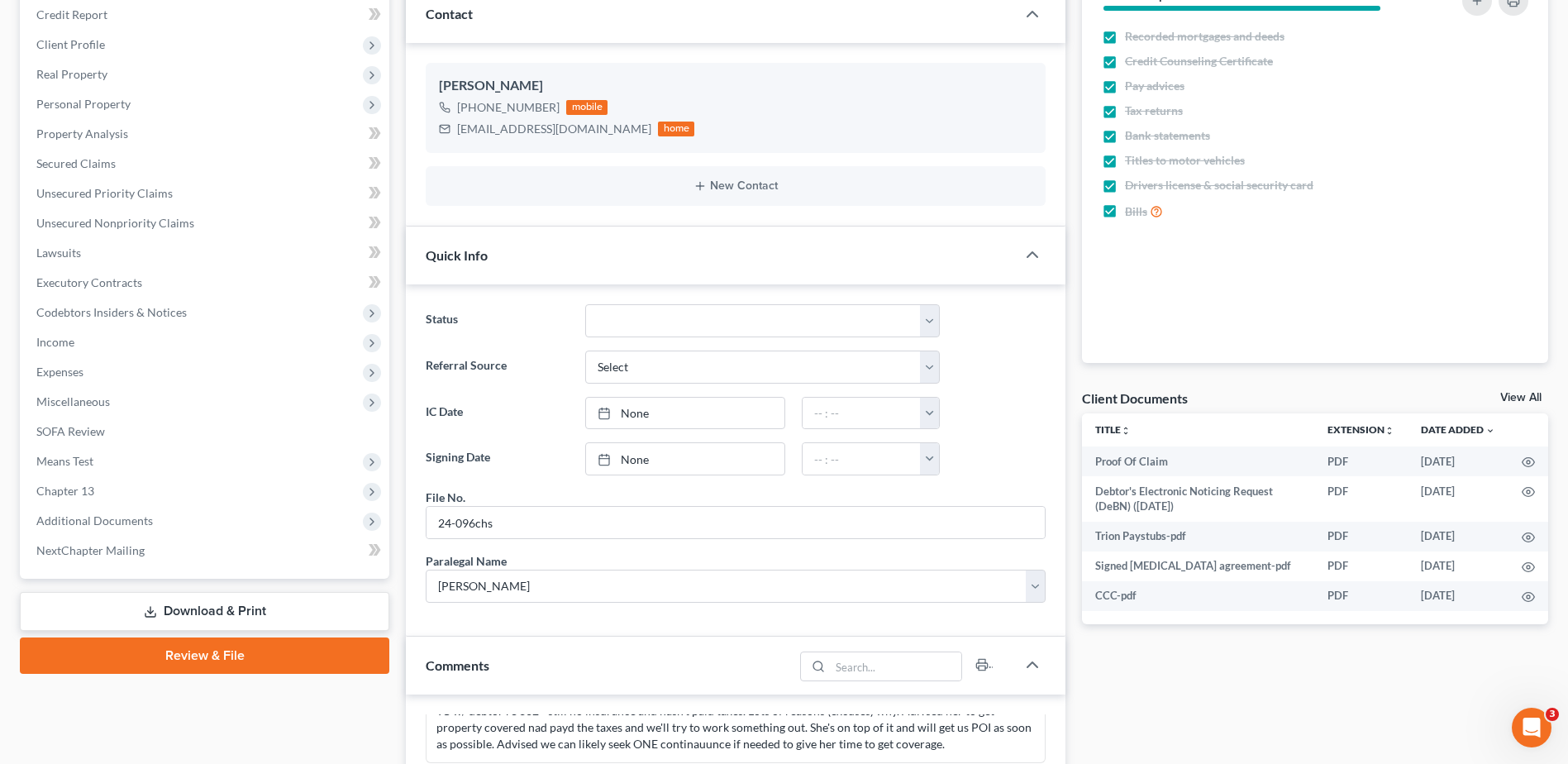
scroll to position [0, 0]
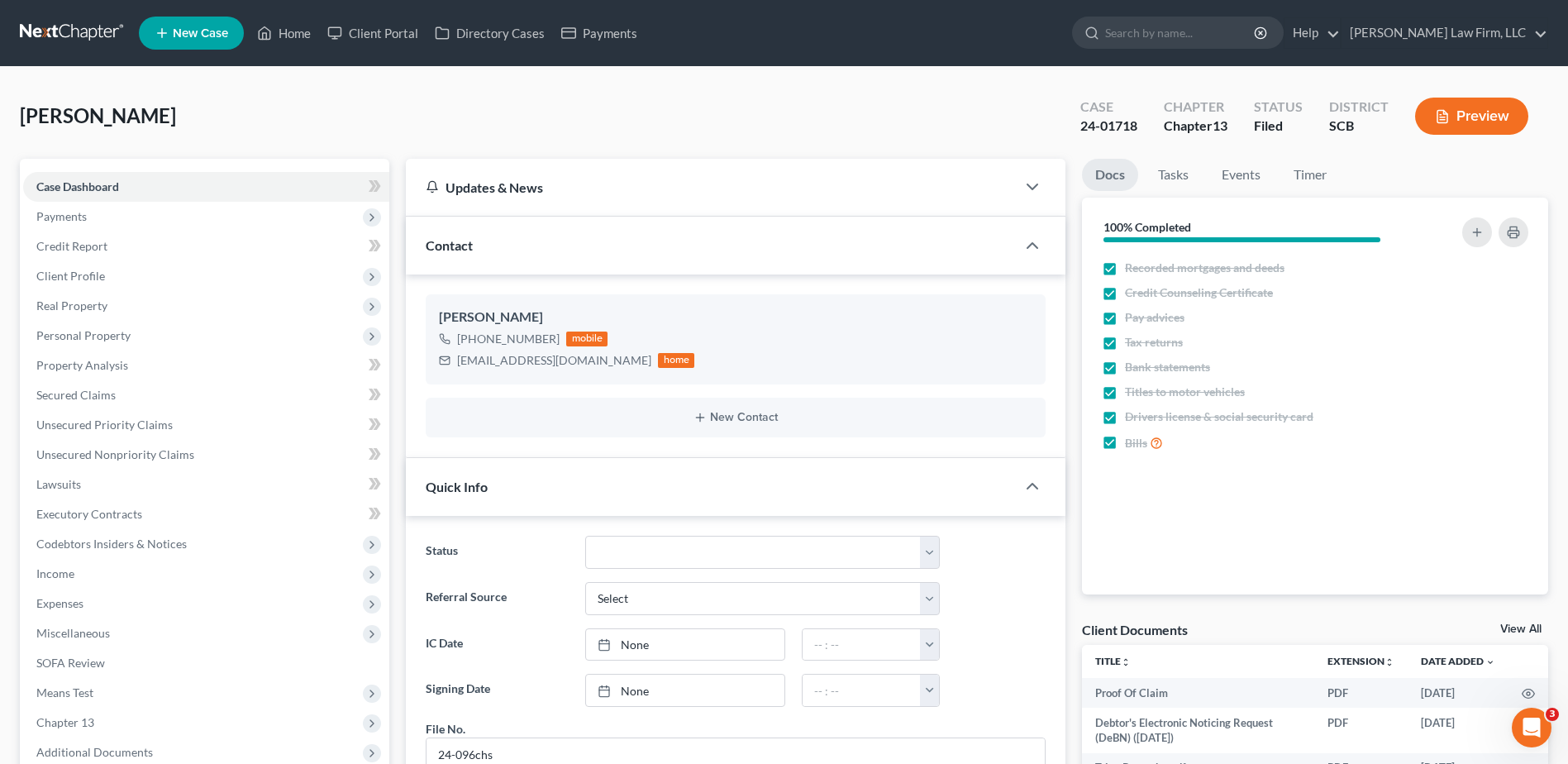
click at [1190, 38] on input "search" at bounding box center [1180, 32] width 151 height 30
type input "battle"
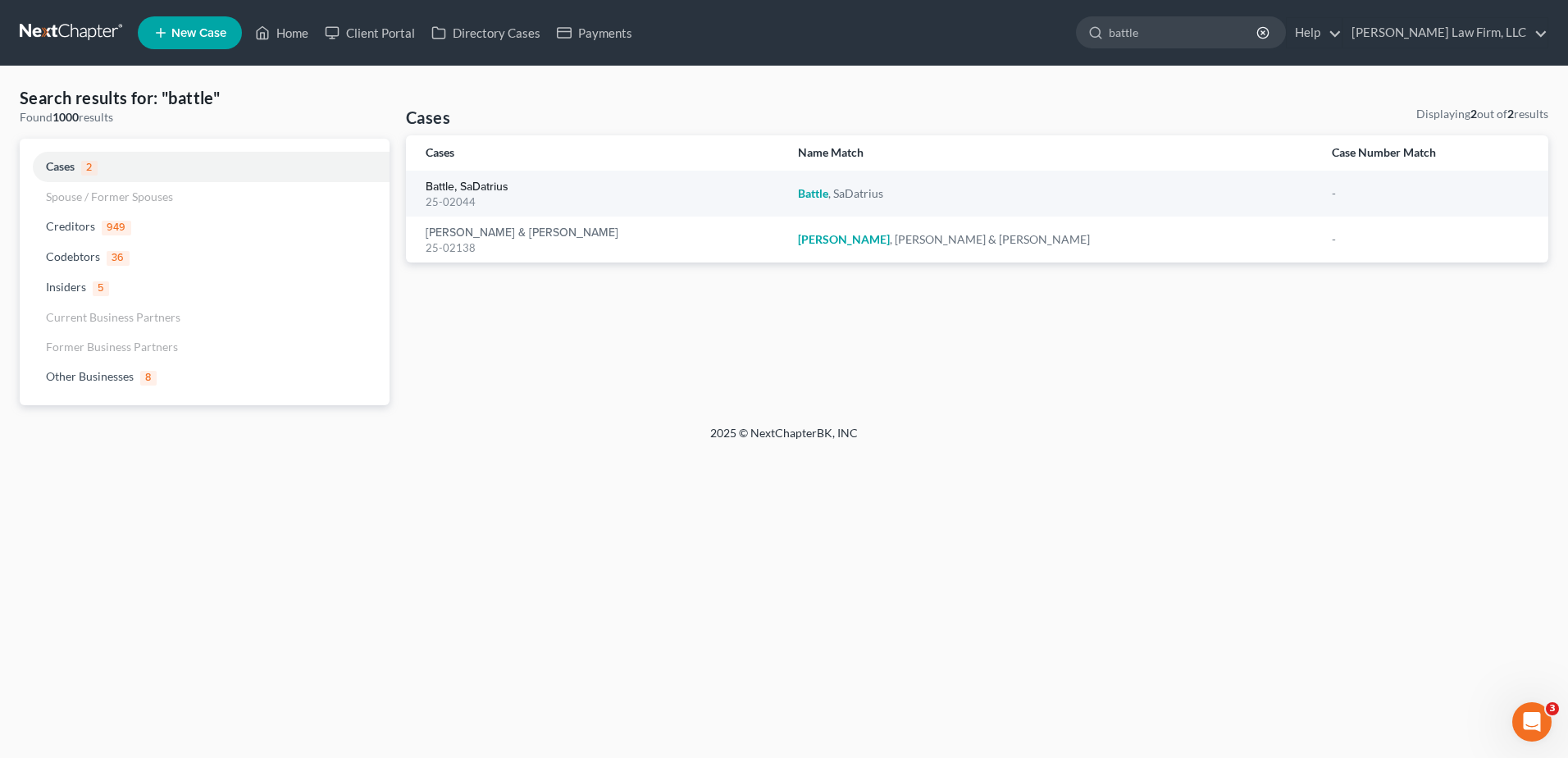
click at [455, 189] on link "Battle, SaDatrius" at bounding box center [467, 187] width 83 height 11
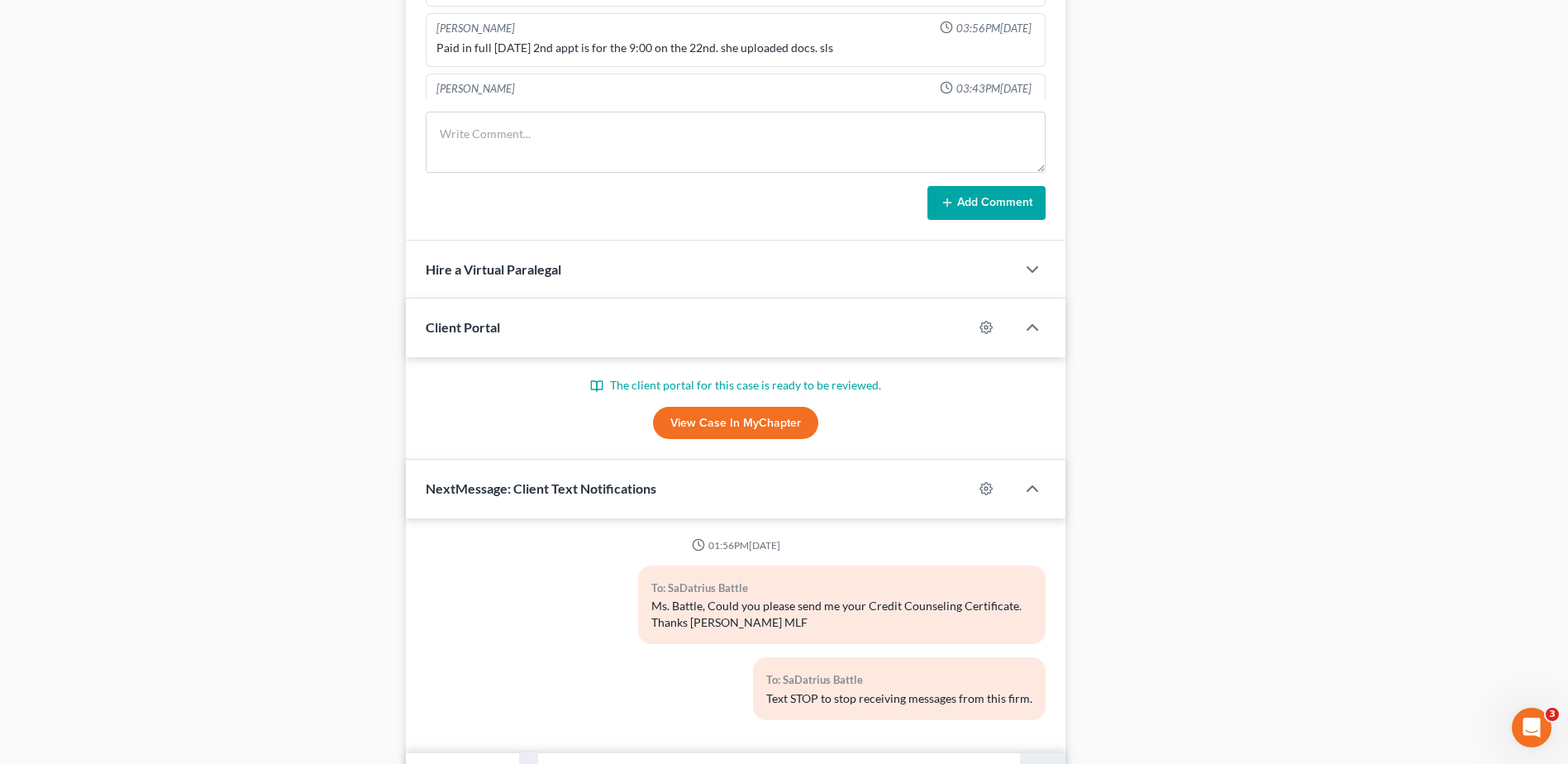
scroll to position [809, 0]
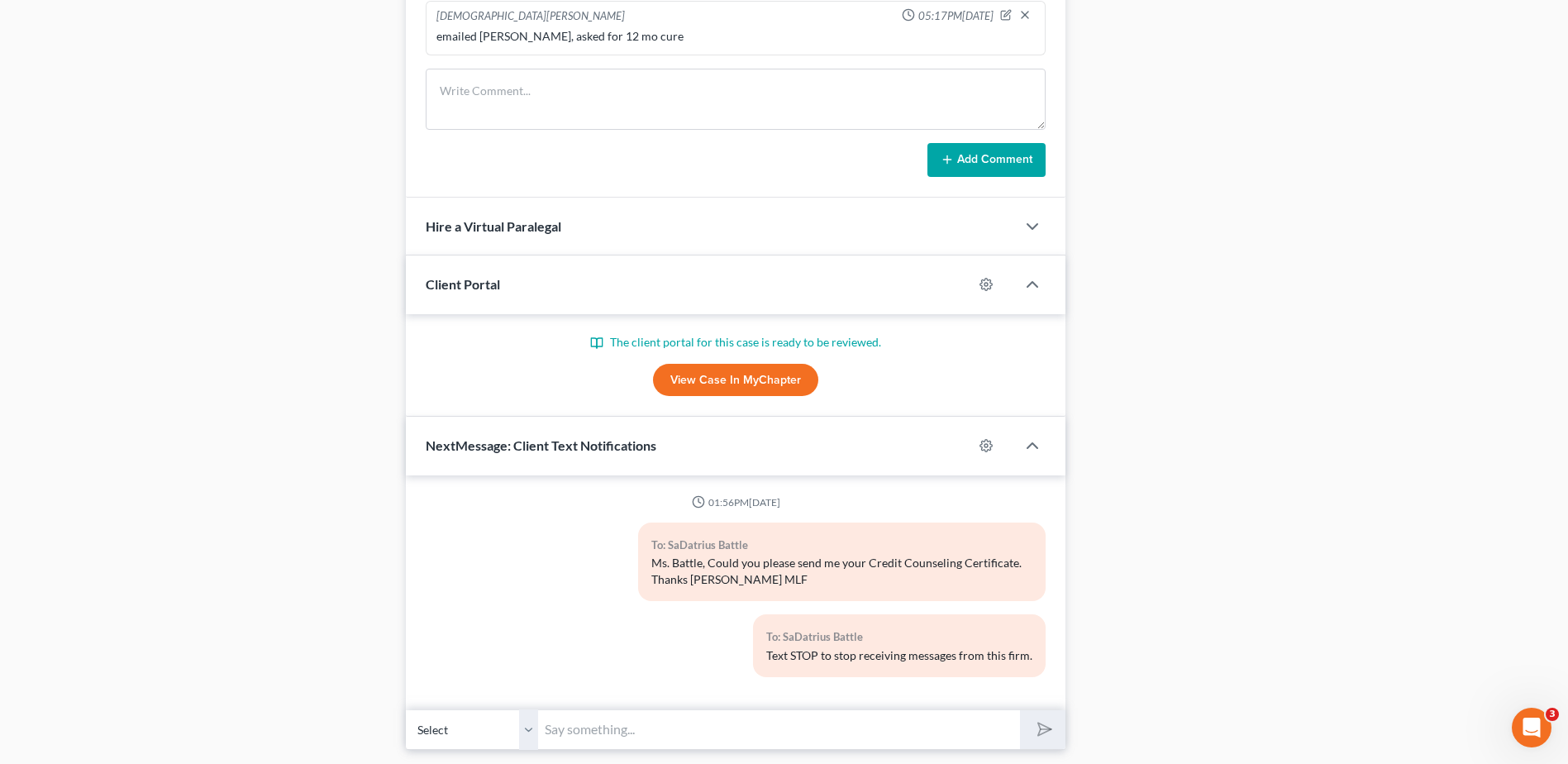
select select "0"
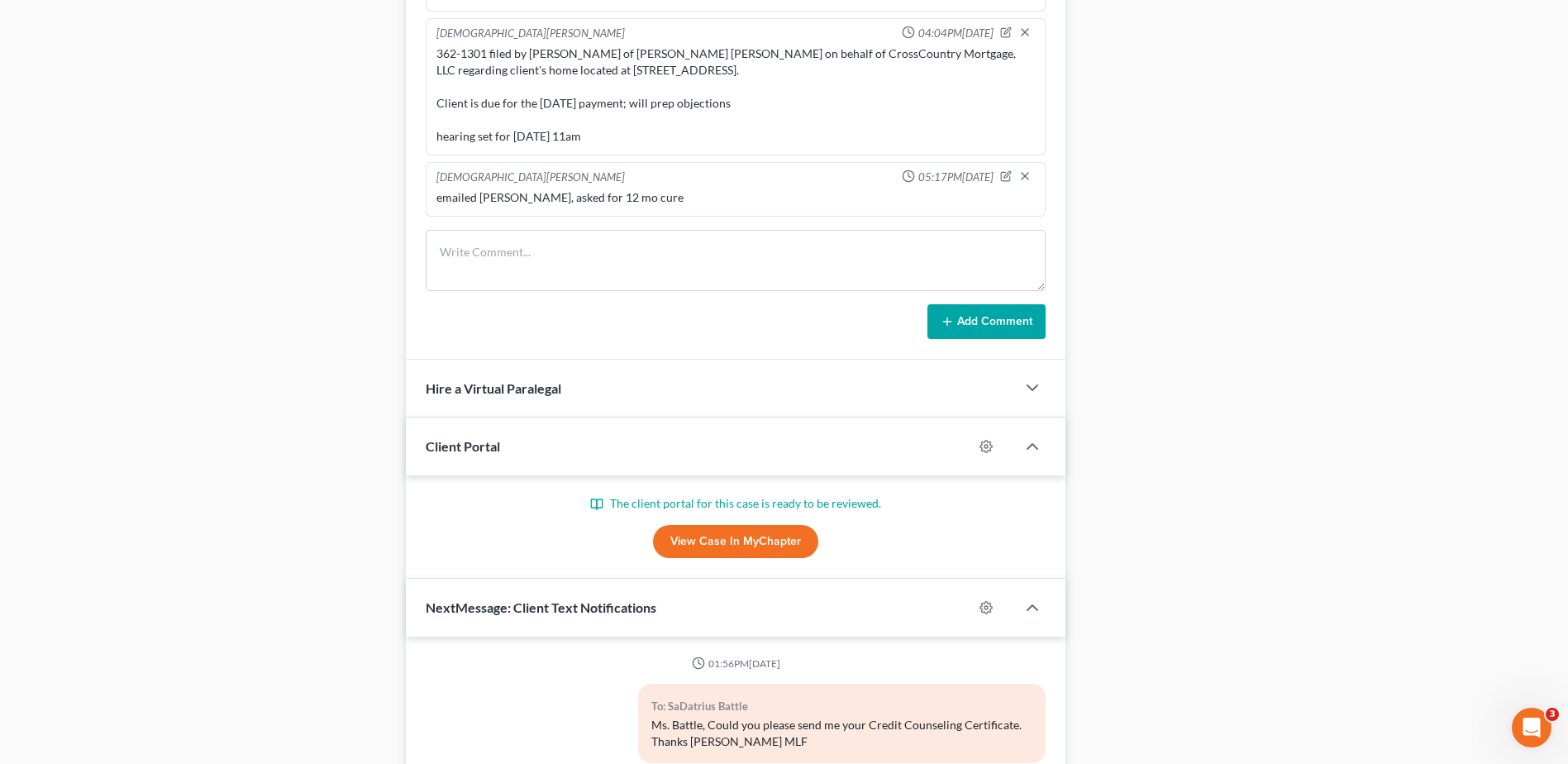
scroll to position [992, 0]
click at [1000, 175] on icon "button" at bounding box center [1006, 177] width 11 height 11
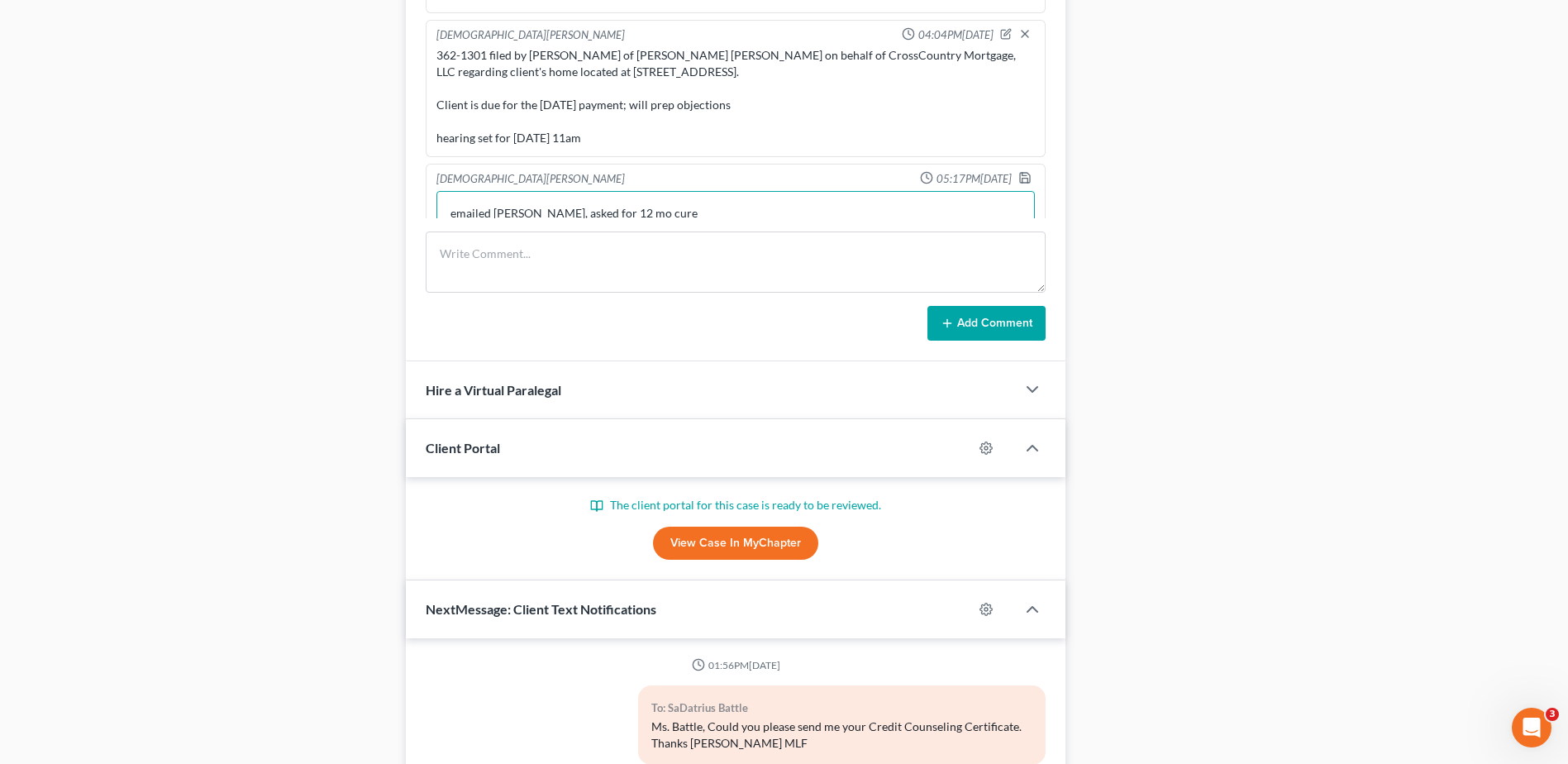
click at [840, 210] on textarea "emailed [PERSON_NAME], asked for 12 mo cure" at bounding box center [735, 221] width 598 height 61
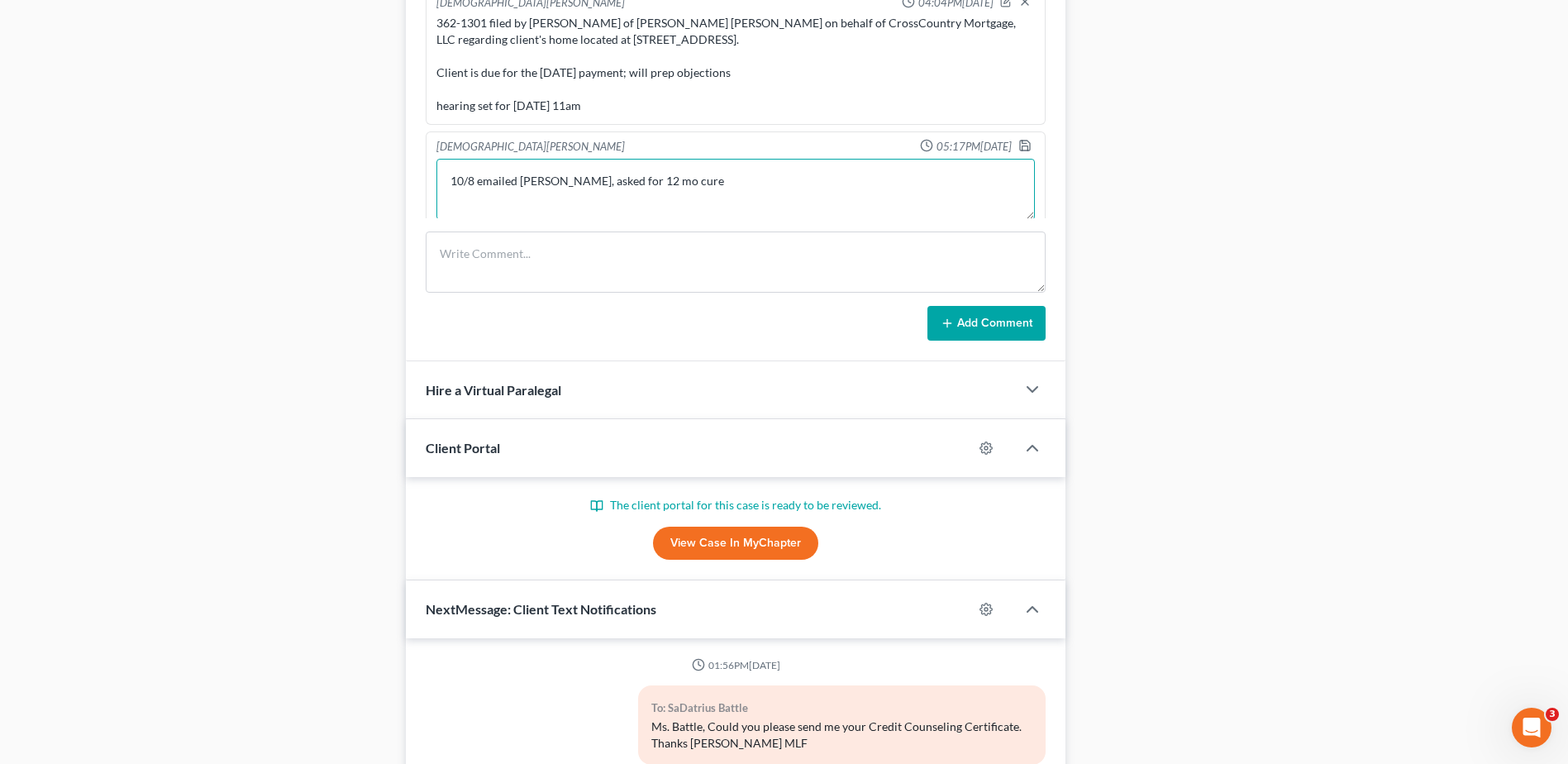
scroll to position [4, 0]
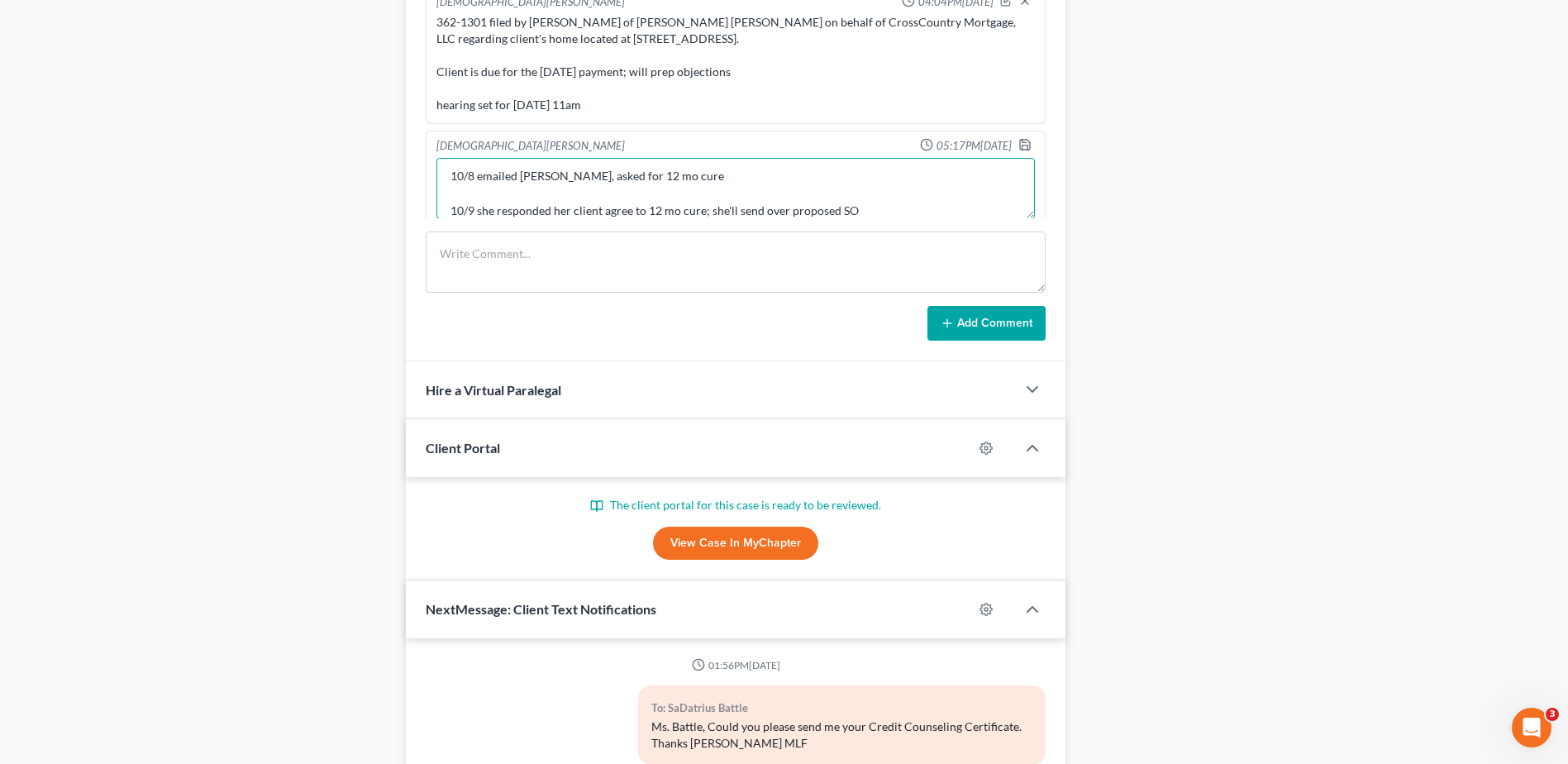
type textarea "10/8 emailed [PERSON_NAME], asked for 12 mo cure 10/9 she responded her client …"
click at [1018, 143] on icon "button" at bounding box center [1025, 145] width 13 height 13
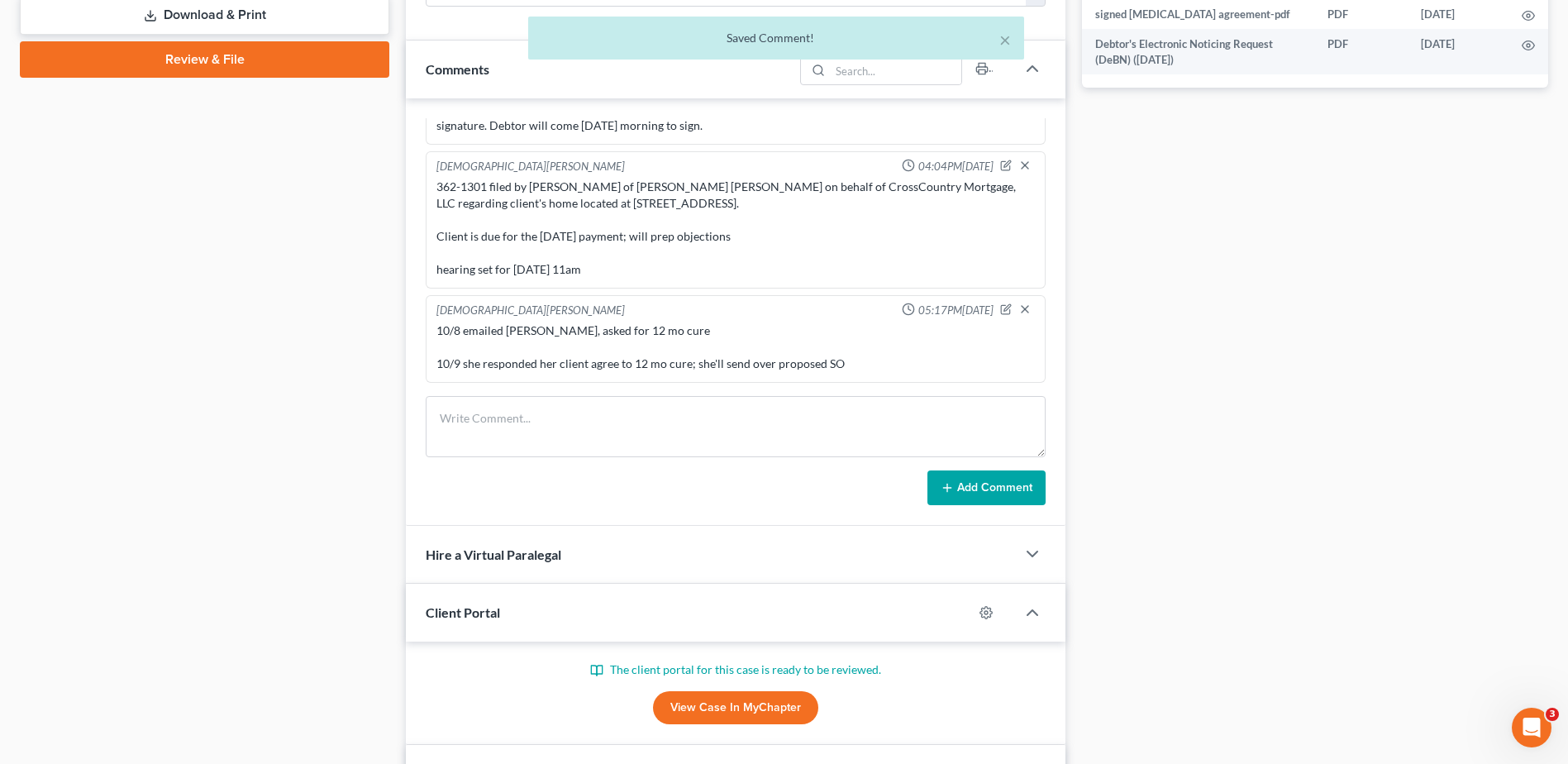
scroll to position [827, 0]
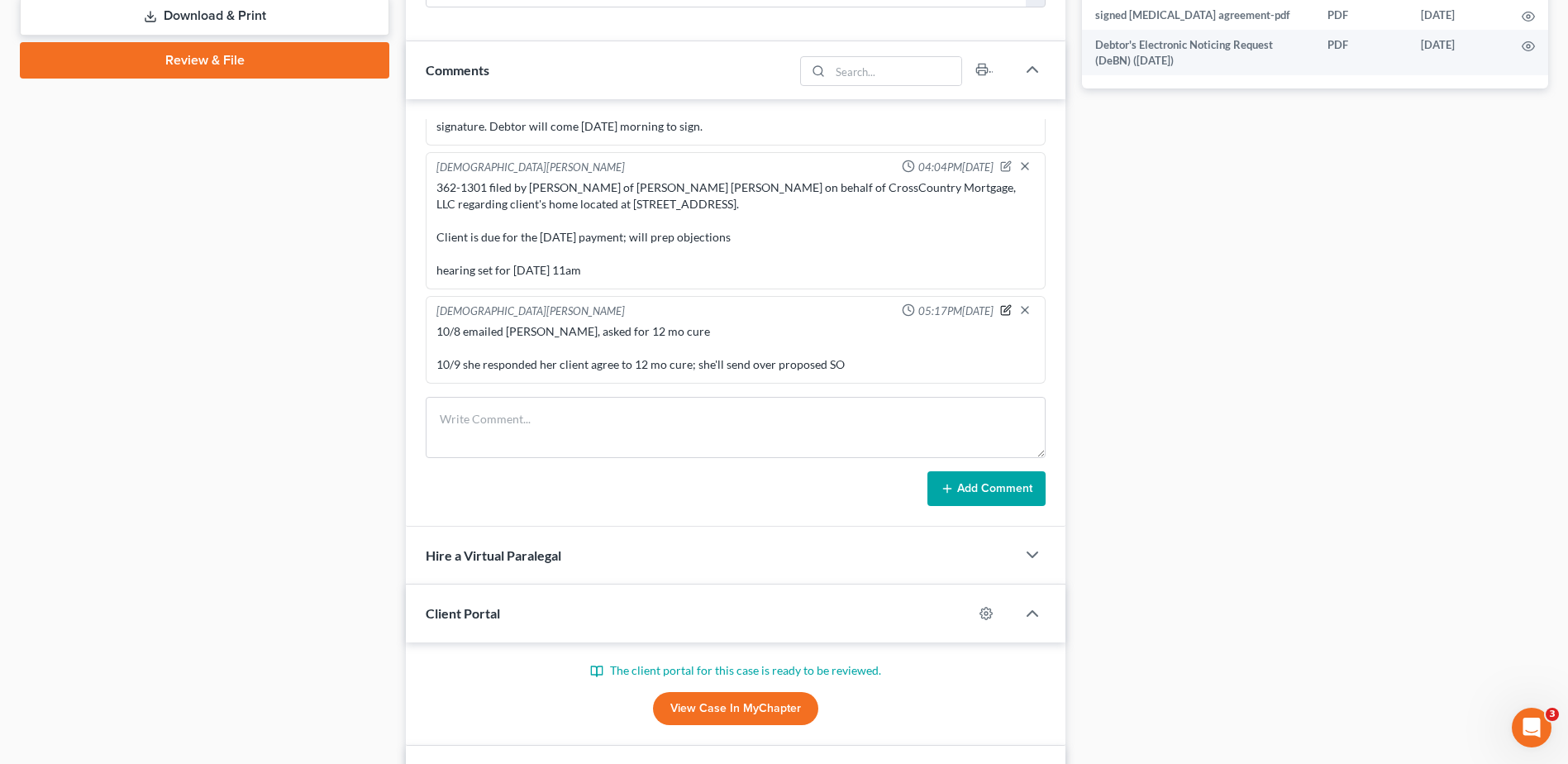
click at [1004, 310] on icon "button" at bounding box center [1007, 308] width 7 height 7
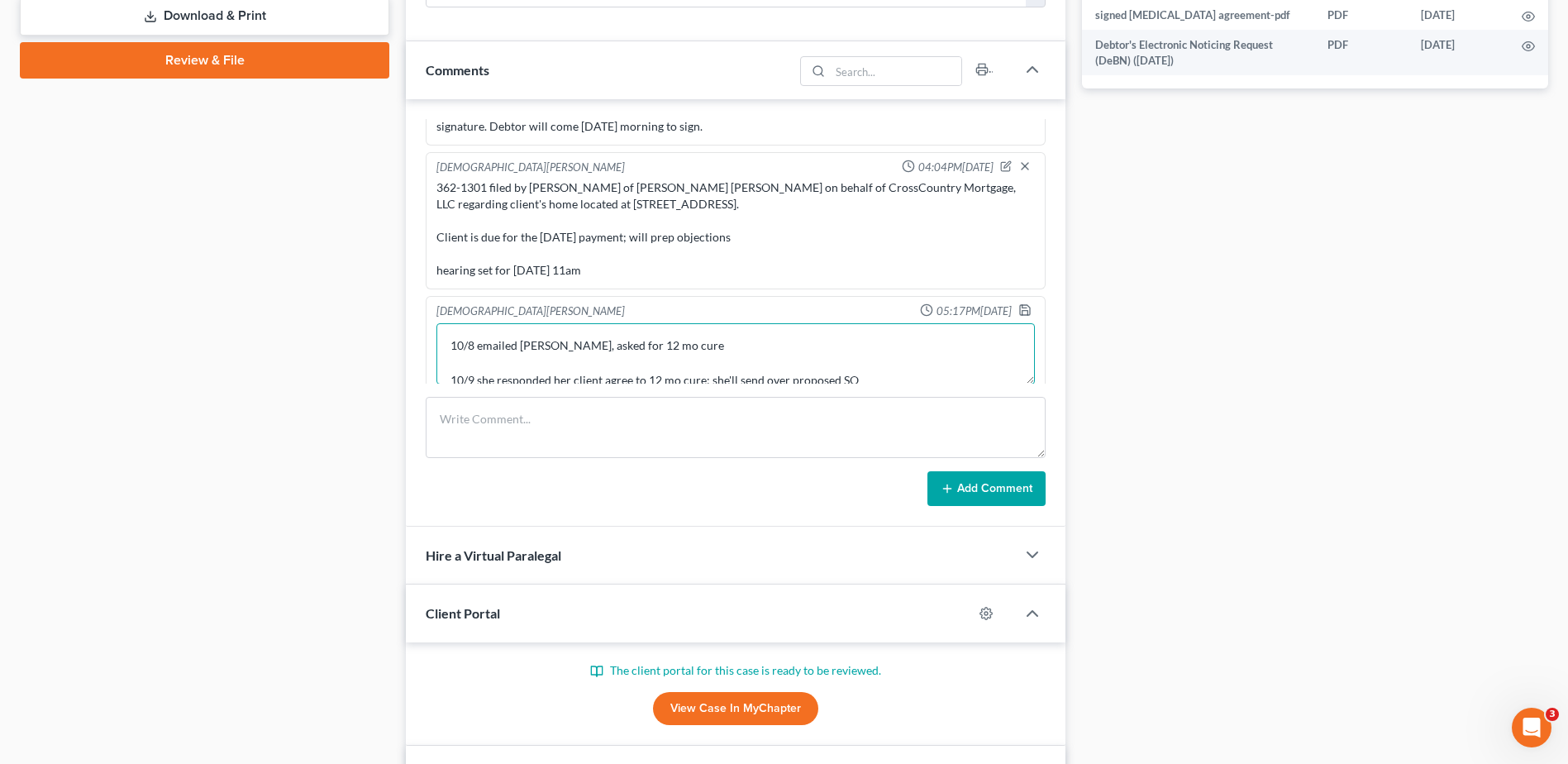
click at [930, 375] on textarea "10/8 emailed [PERSON_NAME], asked for 12 mo cure 10/9 she responded her client …" at bounding box center [735, 353] width 598 height 61
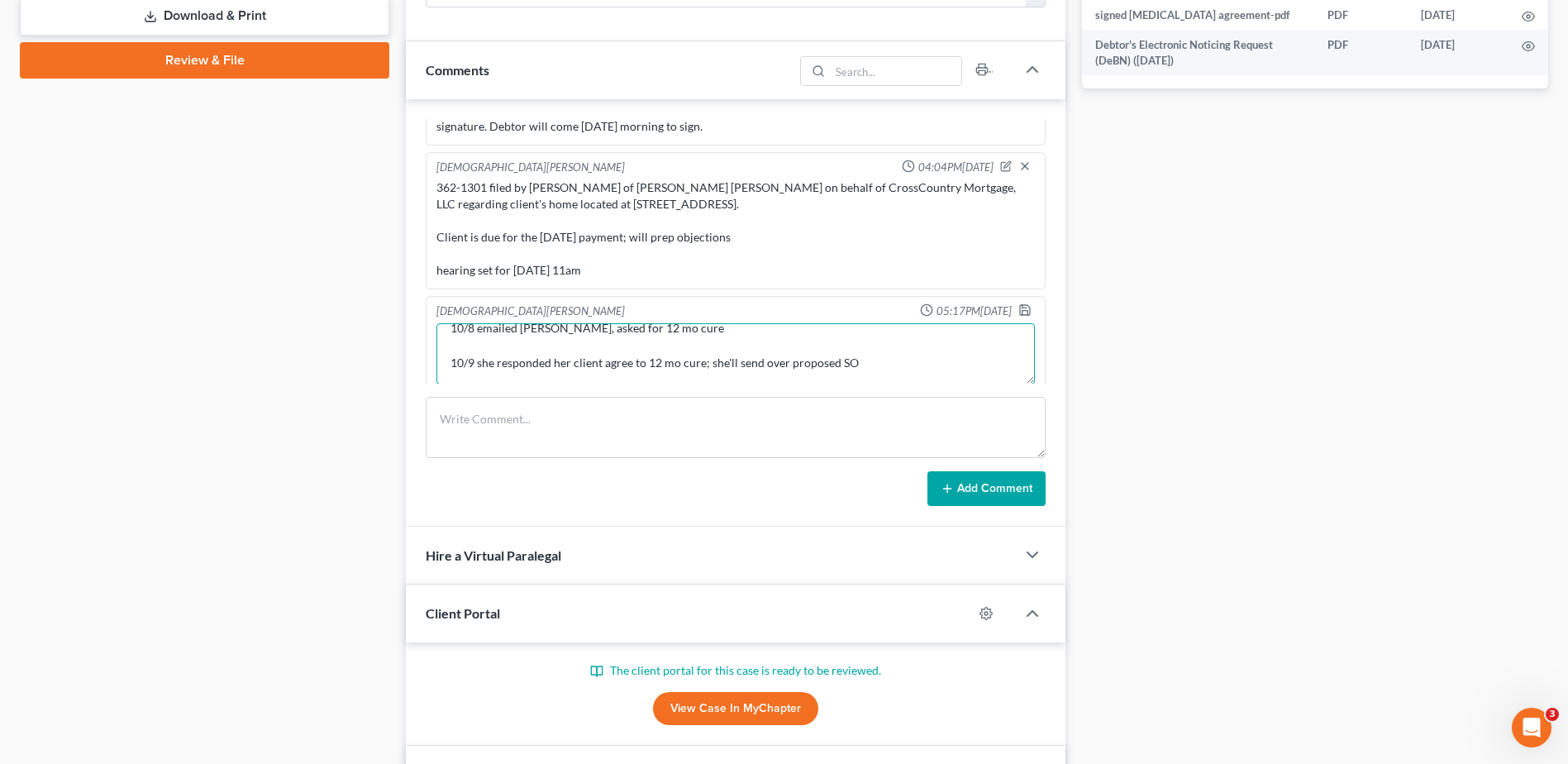
scroll to position [39, 0]
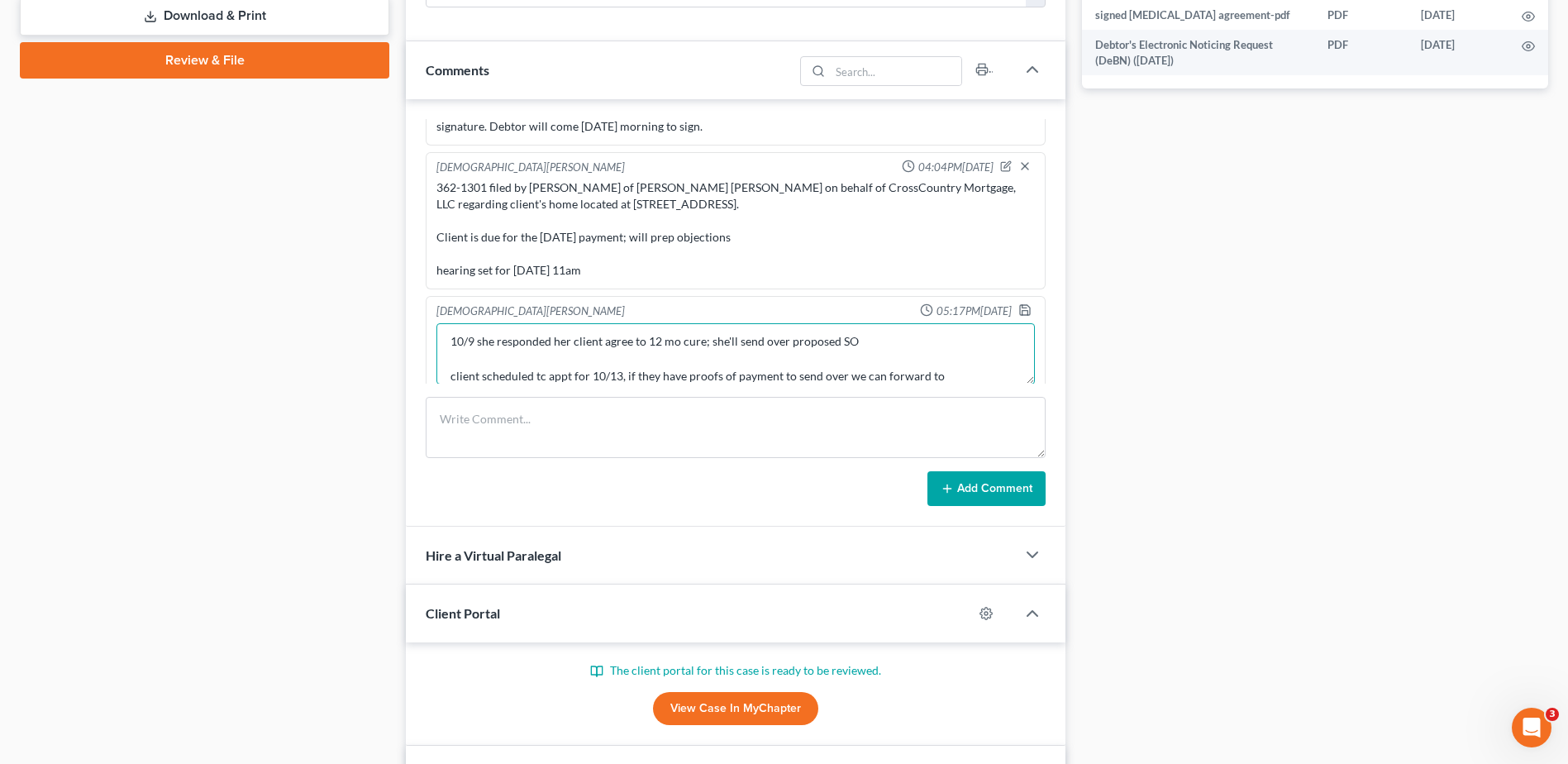
type textarea "10/8 emailed [PERSON_NAME], asked for 12 mo cure 10/9 she responded her client …"
click at [1018, 309] on icon "button" at bounding box center [1025, 310] width 13 height 13
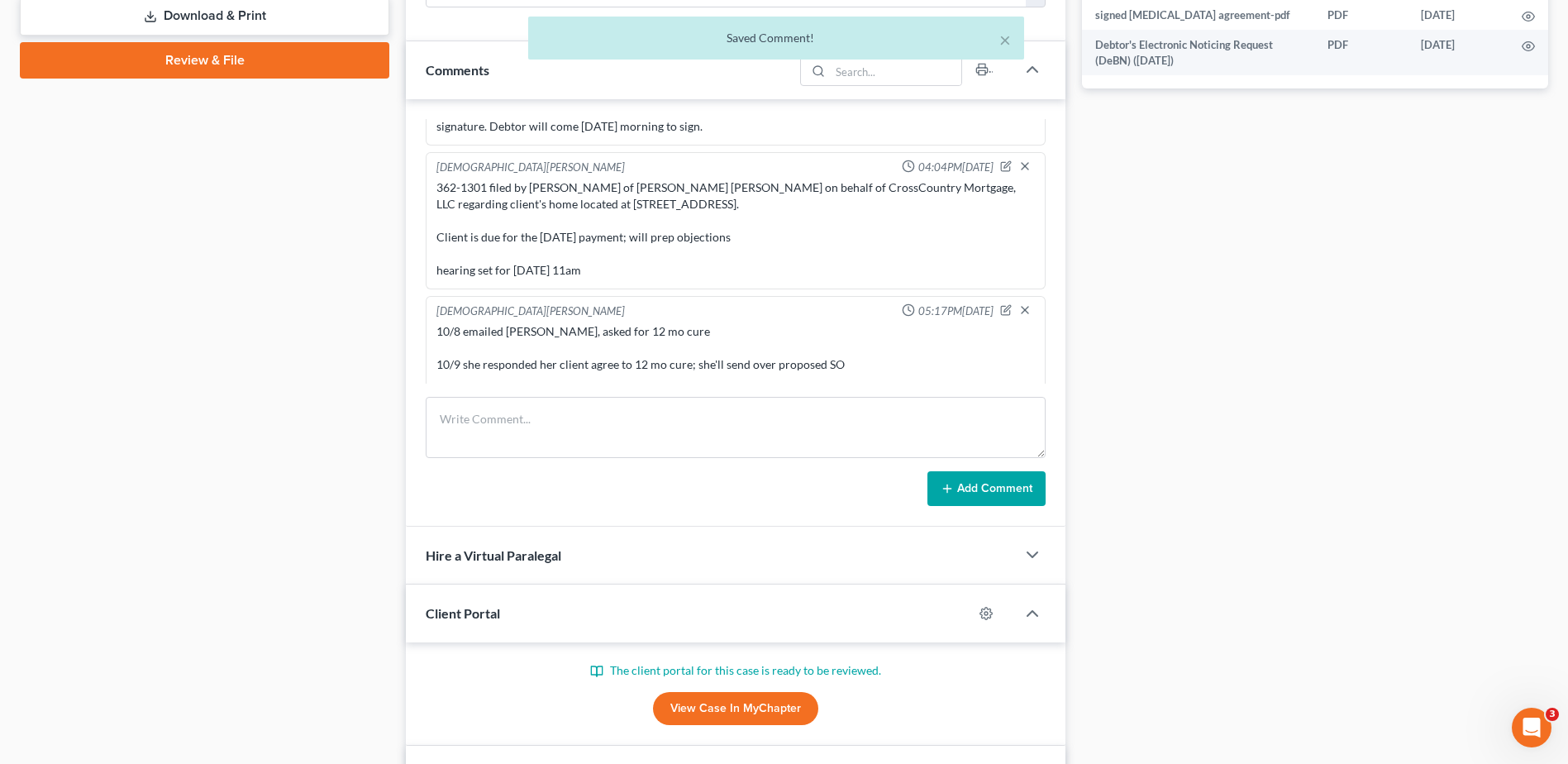
scroll to position [875, 0]
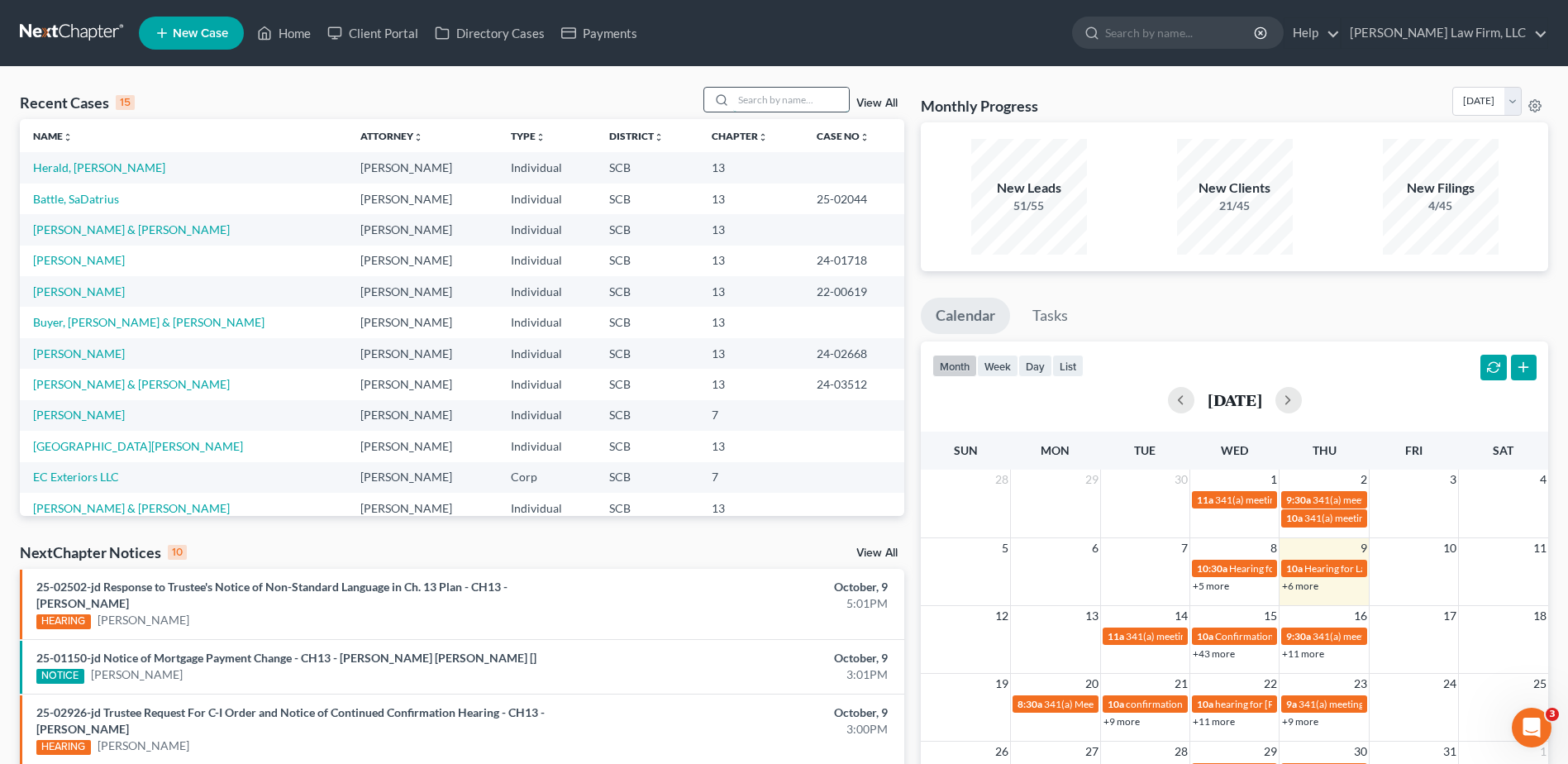
click at [755, 98] on input "search" at bounding box center [791, 99] width 115 height 24
type input "crews"
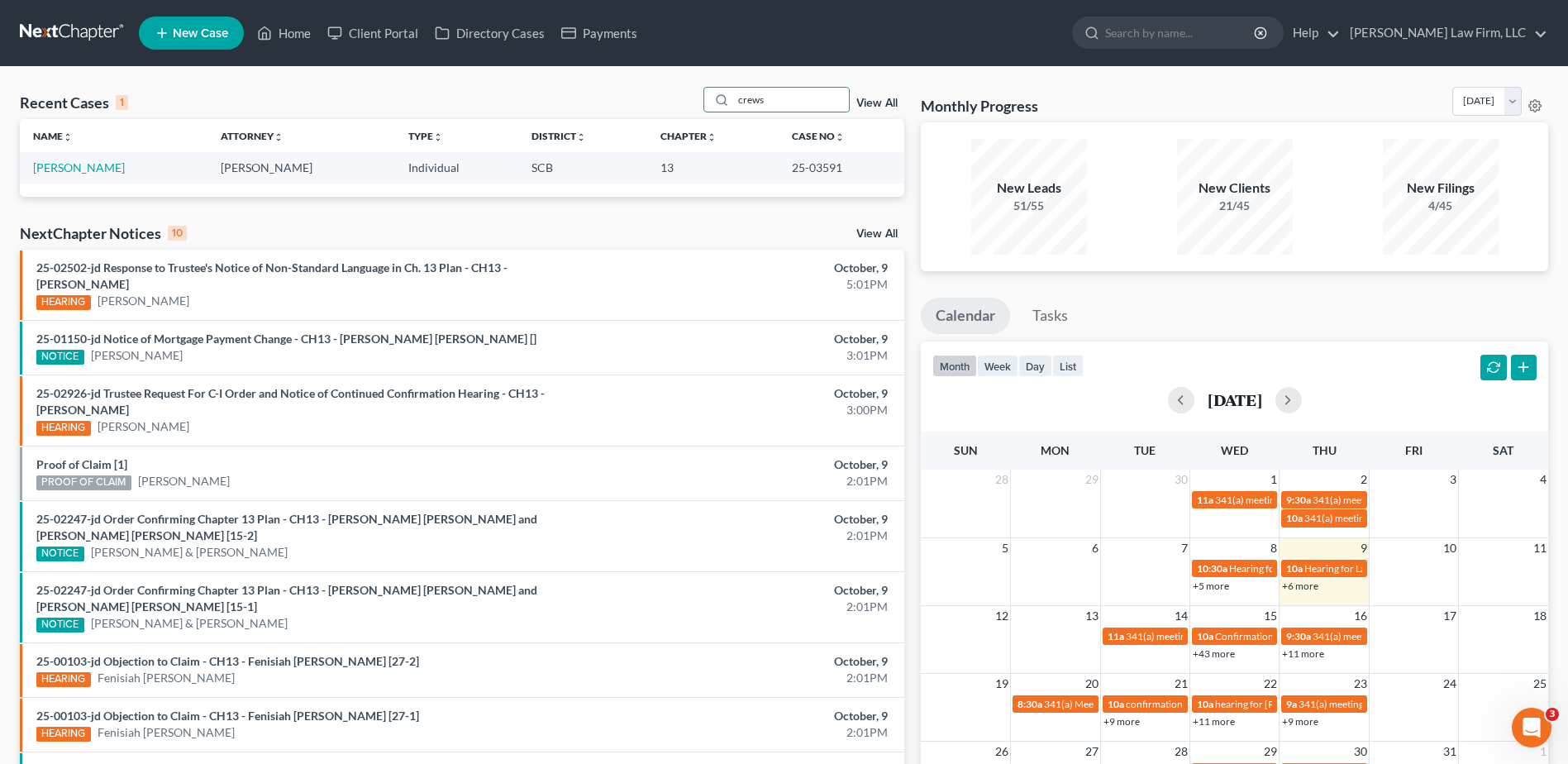
click at [99, 171] on td "Crews, Mark" at bounding box center [113, 168] width 188 height 30
click at [59, 168] on link "Crews, Mark" at bounding box center [79, 167] width 91 height 14
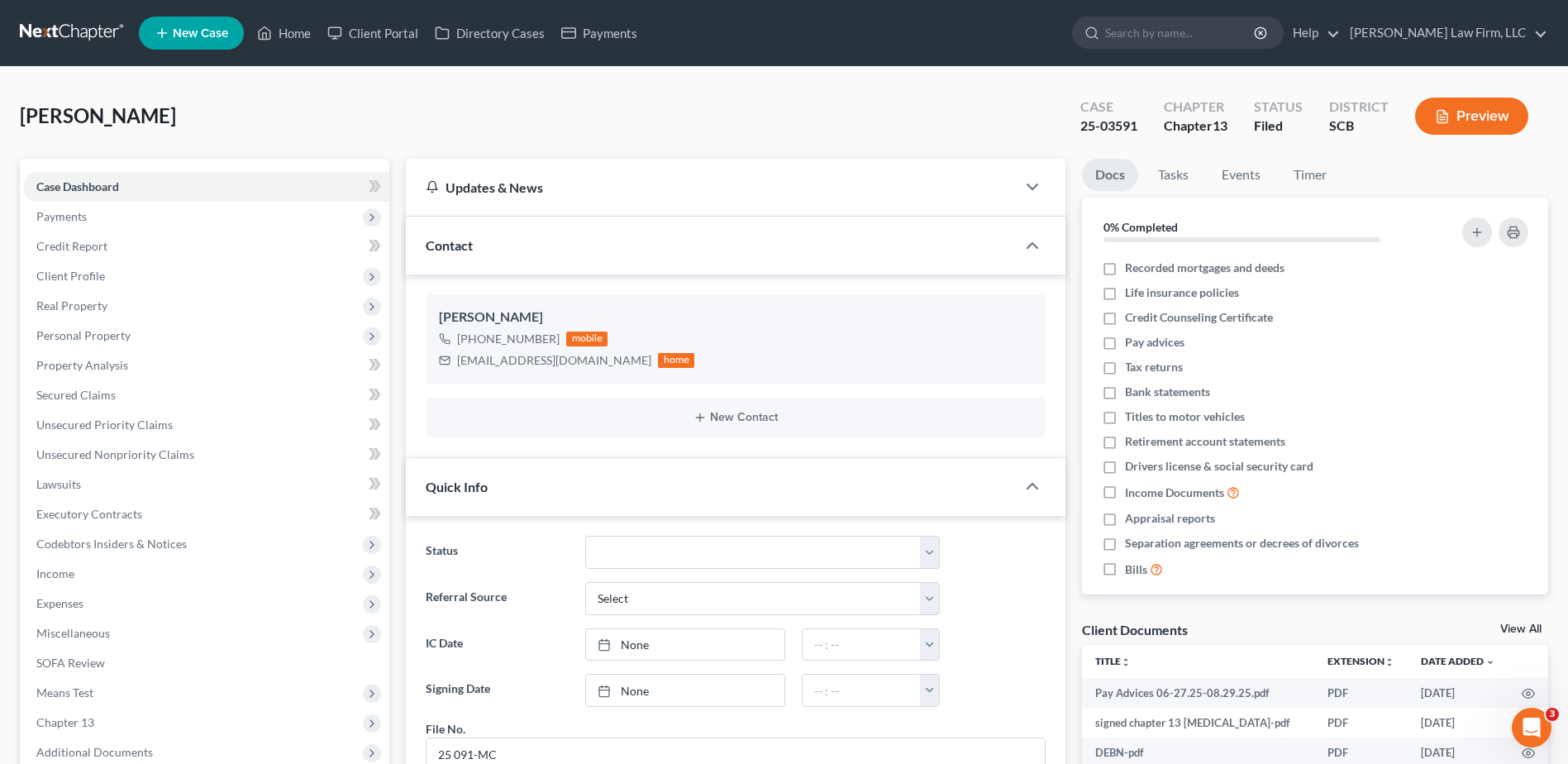
scroll to position [83, 0]
click at [79, 310] on span "Real Property" at bounding box center [71, 305] width 71 height 14
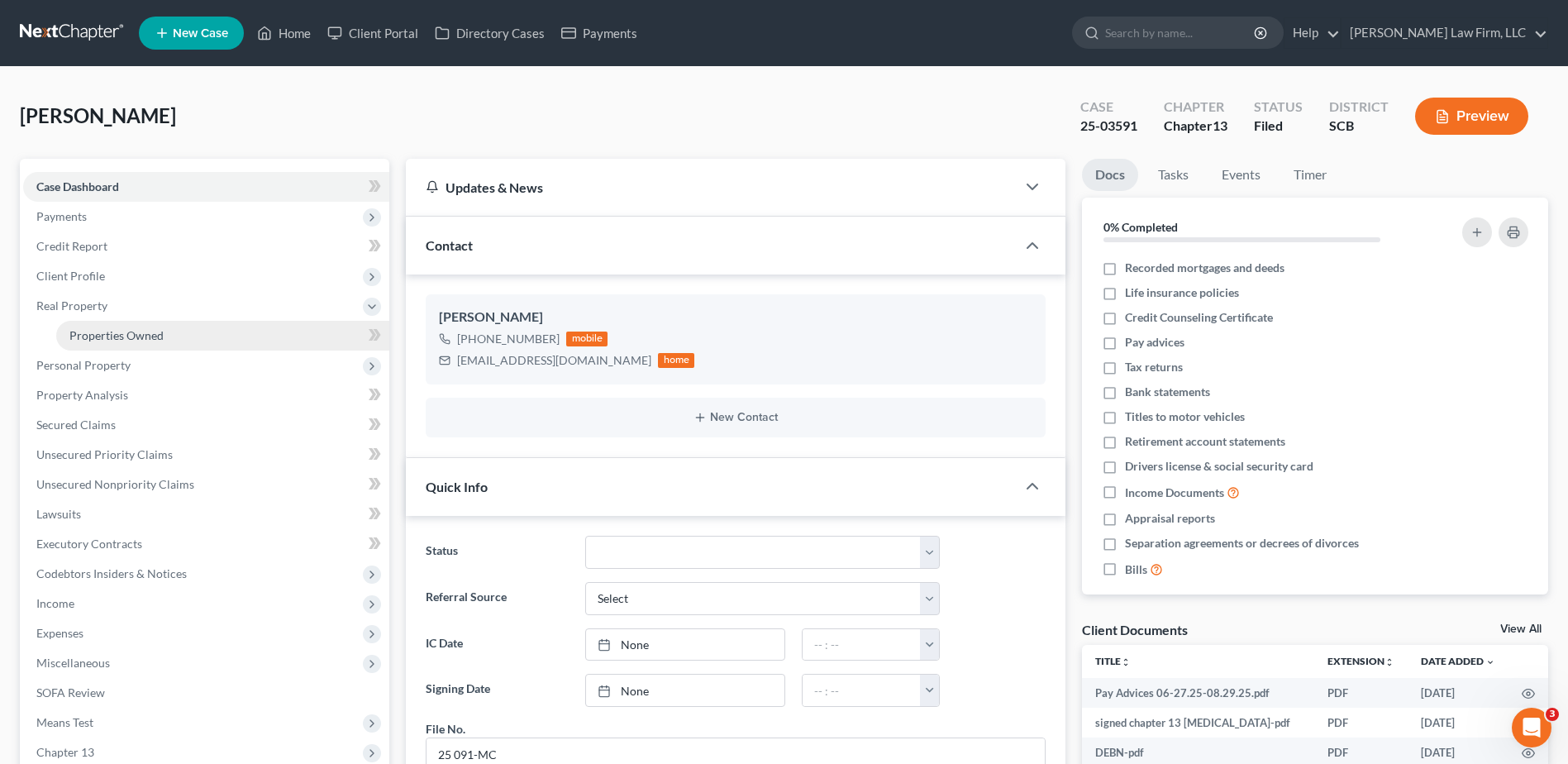
click at [103, 337] on span "Properties Owned" at bounding box center [116, 334] width 94 height 14
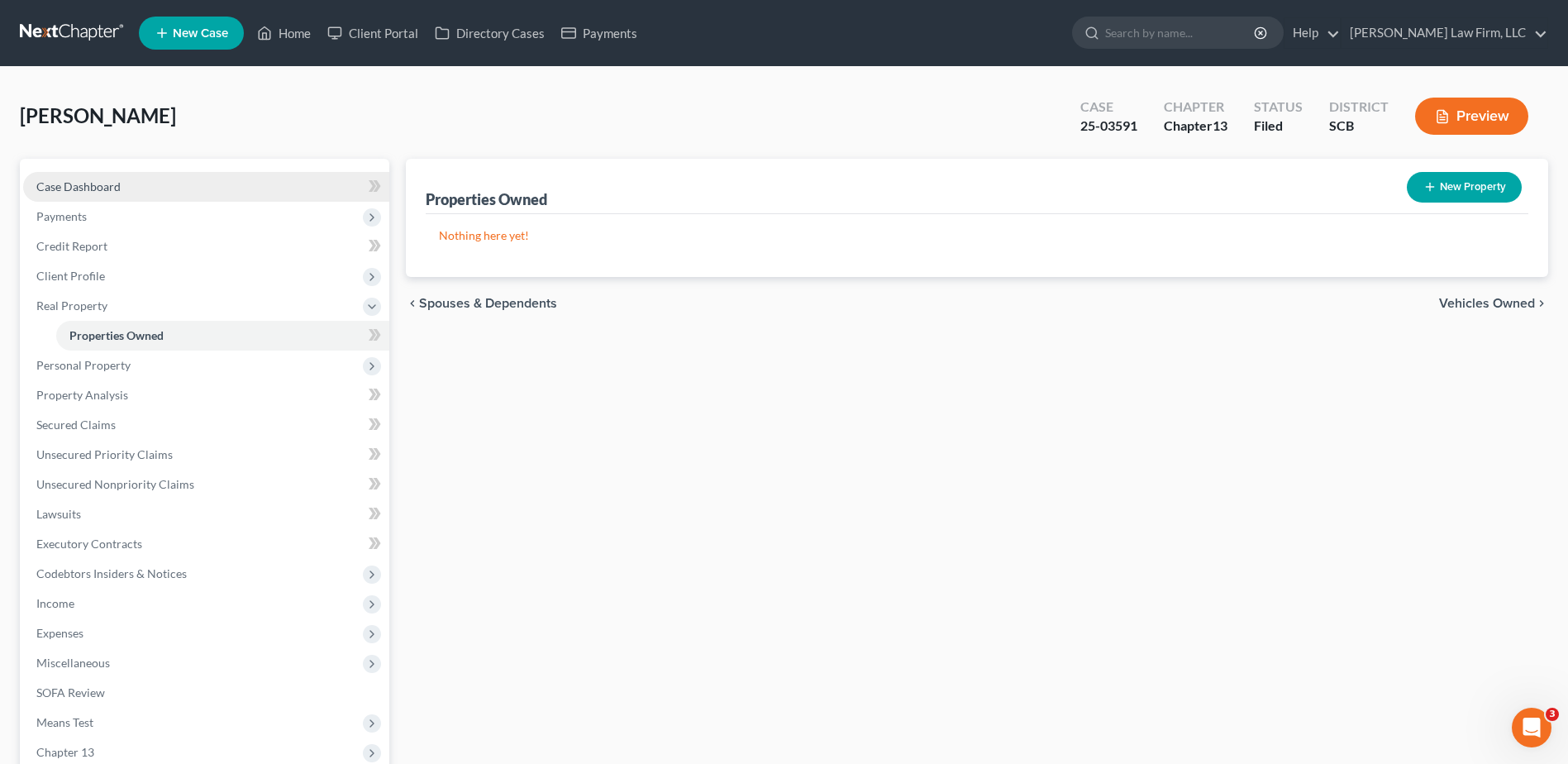
click at [109, 187] on span "Case Dashboard" at bounding box center [78, 186] width 85 height 14
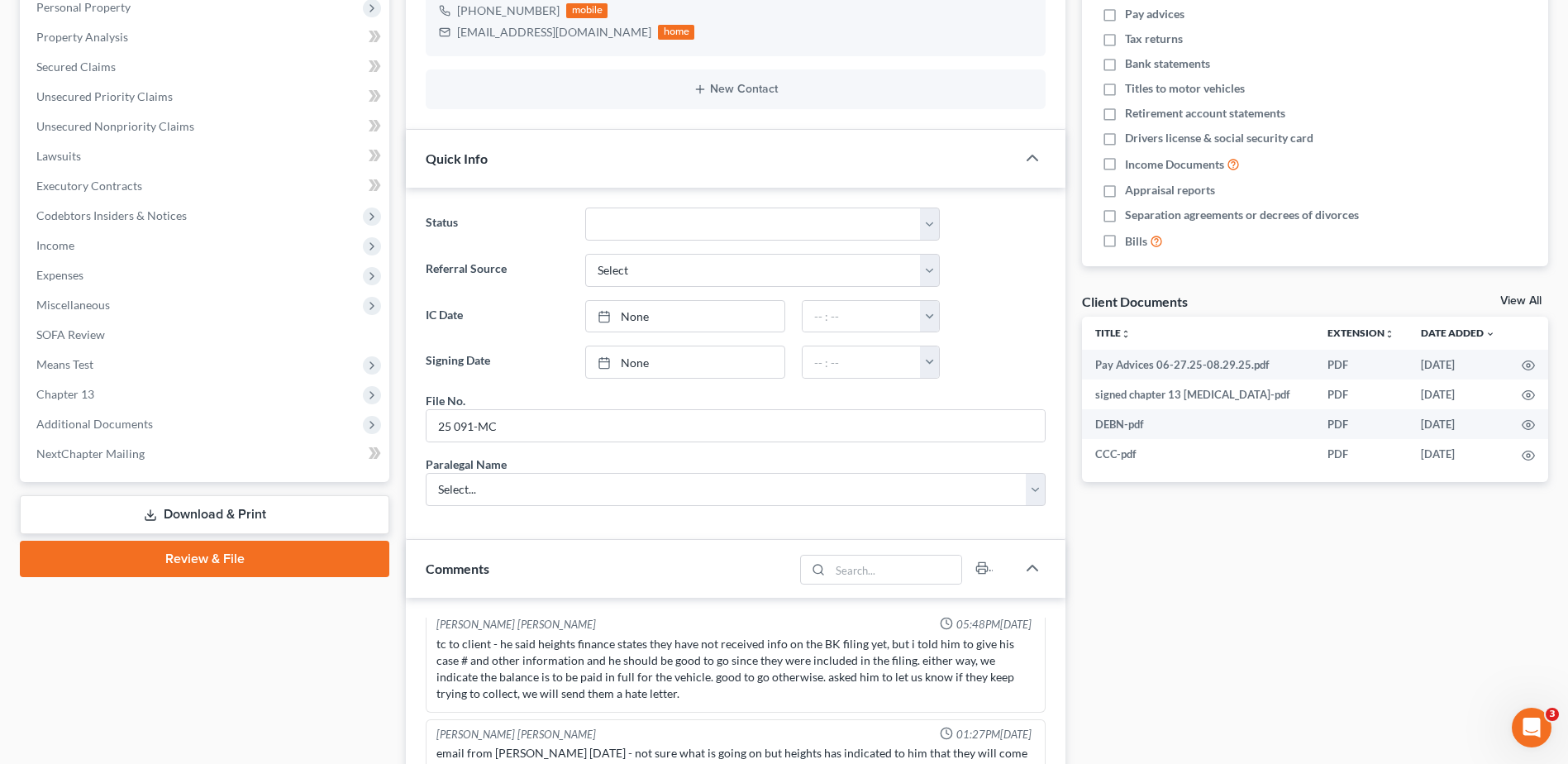
scroll to position [158, 0]
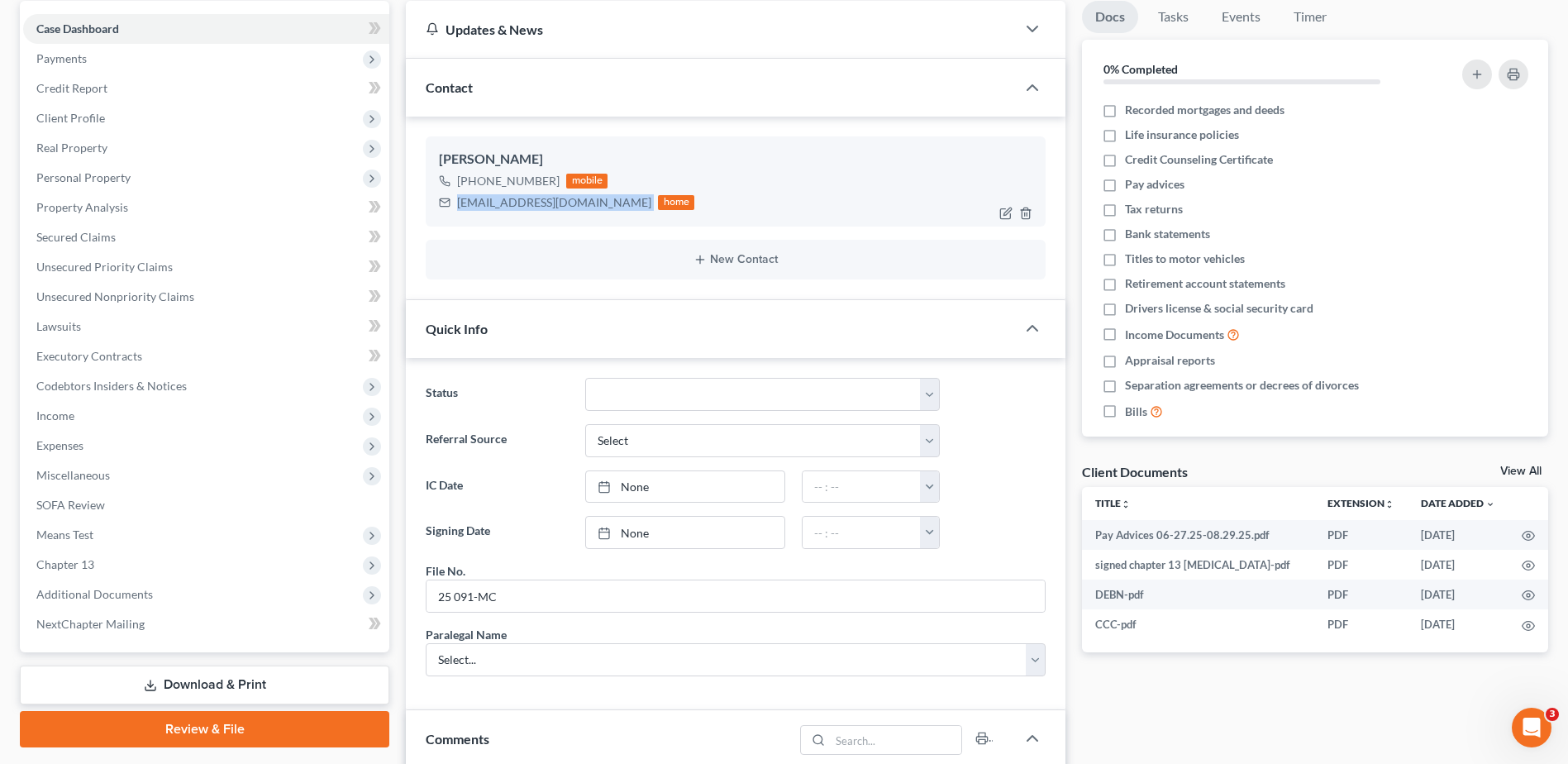
drag, startPoint x: 456, startPoint y: 205, endPoint x: 592, endPoint y: 208, distance: 136.0
click at [596, 208] on div "crewsmark146@gmail.com home" at bounding box center [567, 202] width 255 height 22
copy div "crewsmark146@gmail.com"
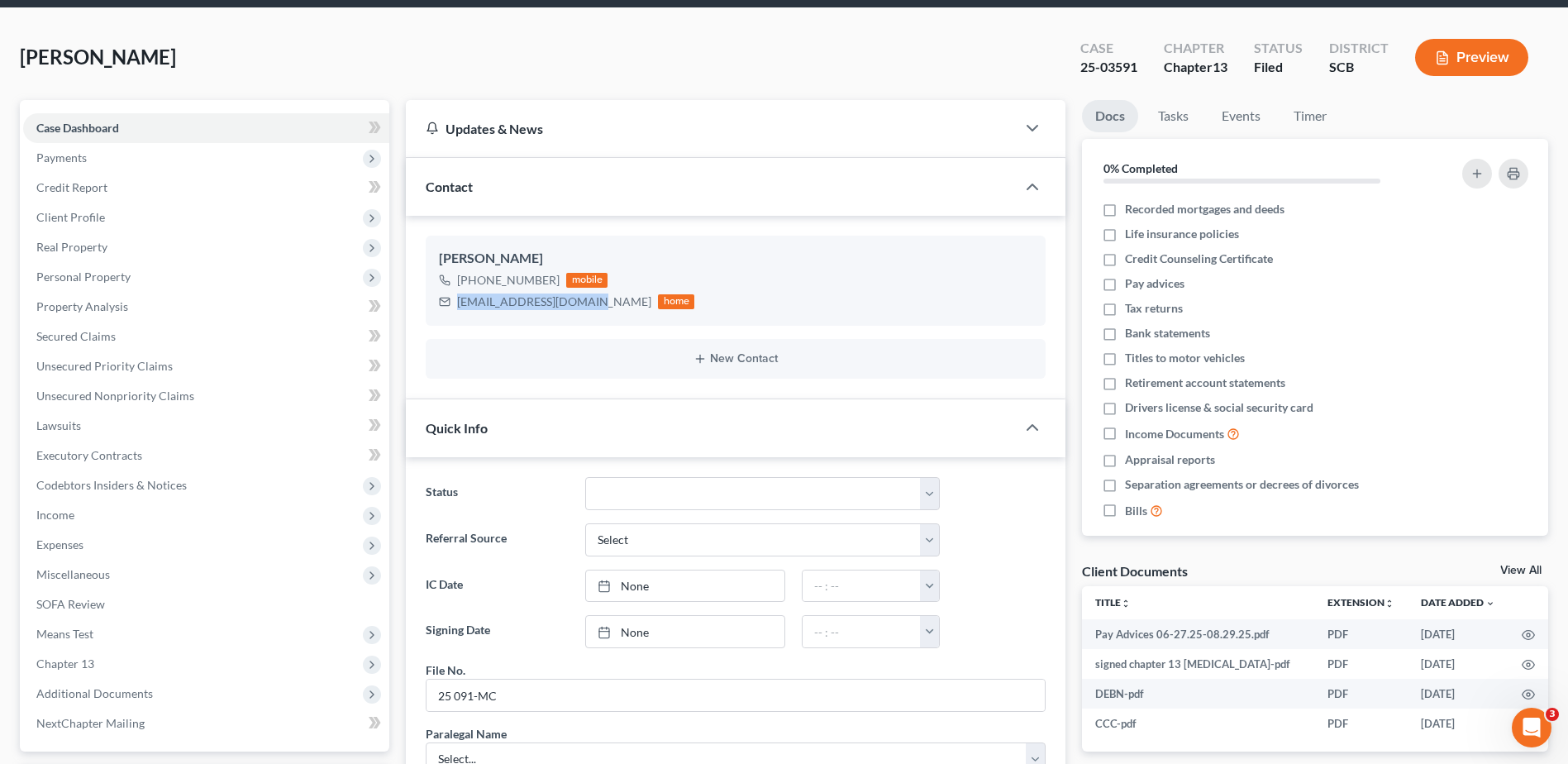
scroll to position [0, 0]
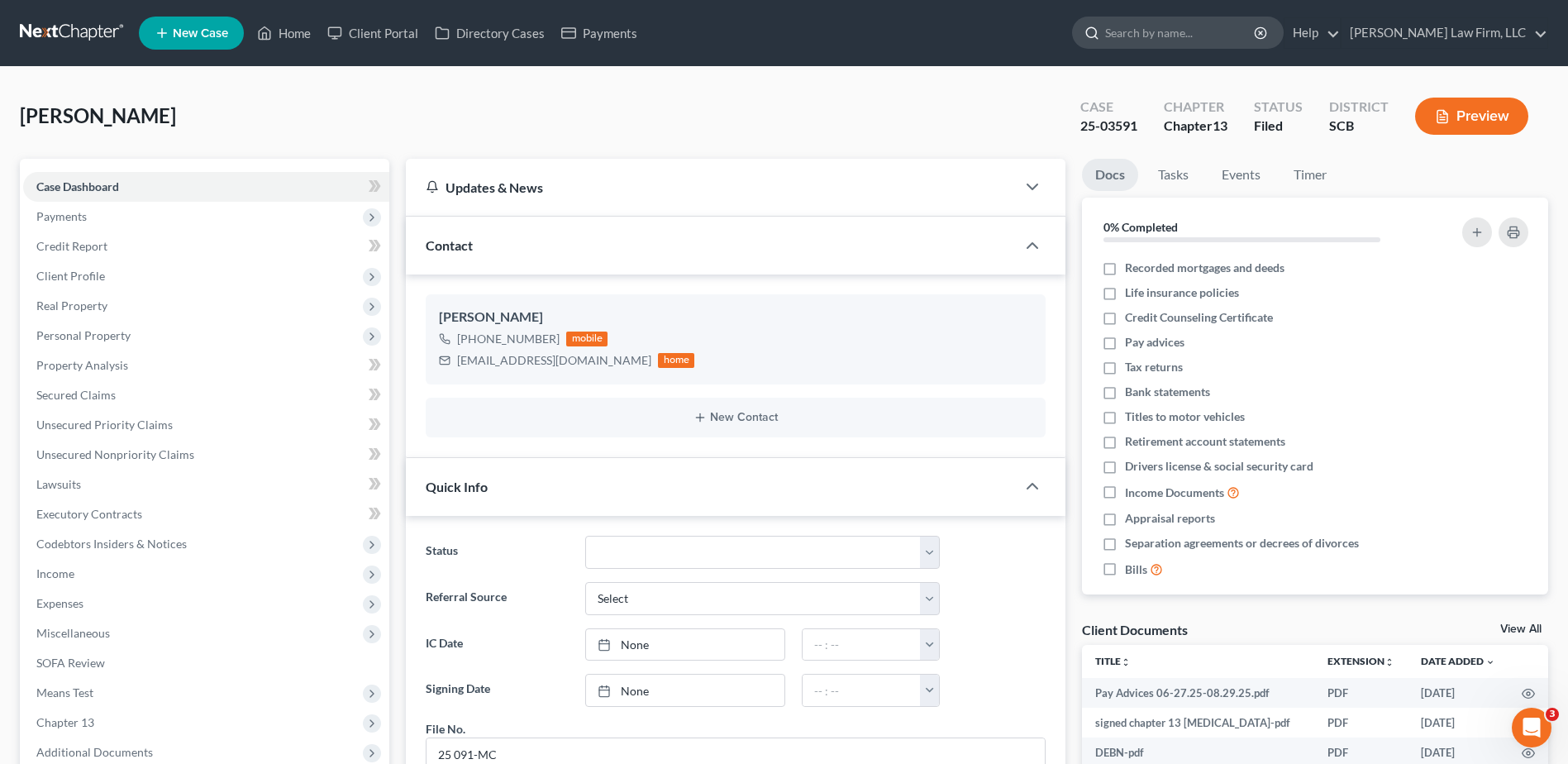
drag, startPoint x: 1214, startPoint y: 12, endPoint x: 1214, endPoint y: 22, distance: 10.0
click at [1215, 12] on ul "New Case Home Client Portal Directory Cases Payments - No Result - See all resu…" at bounding box center [843, 32] width 1409 height 43
click at [1214, 25] on input "search" at bounding box center [1180, 32] width 151 height 30
type input "caison"
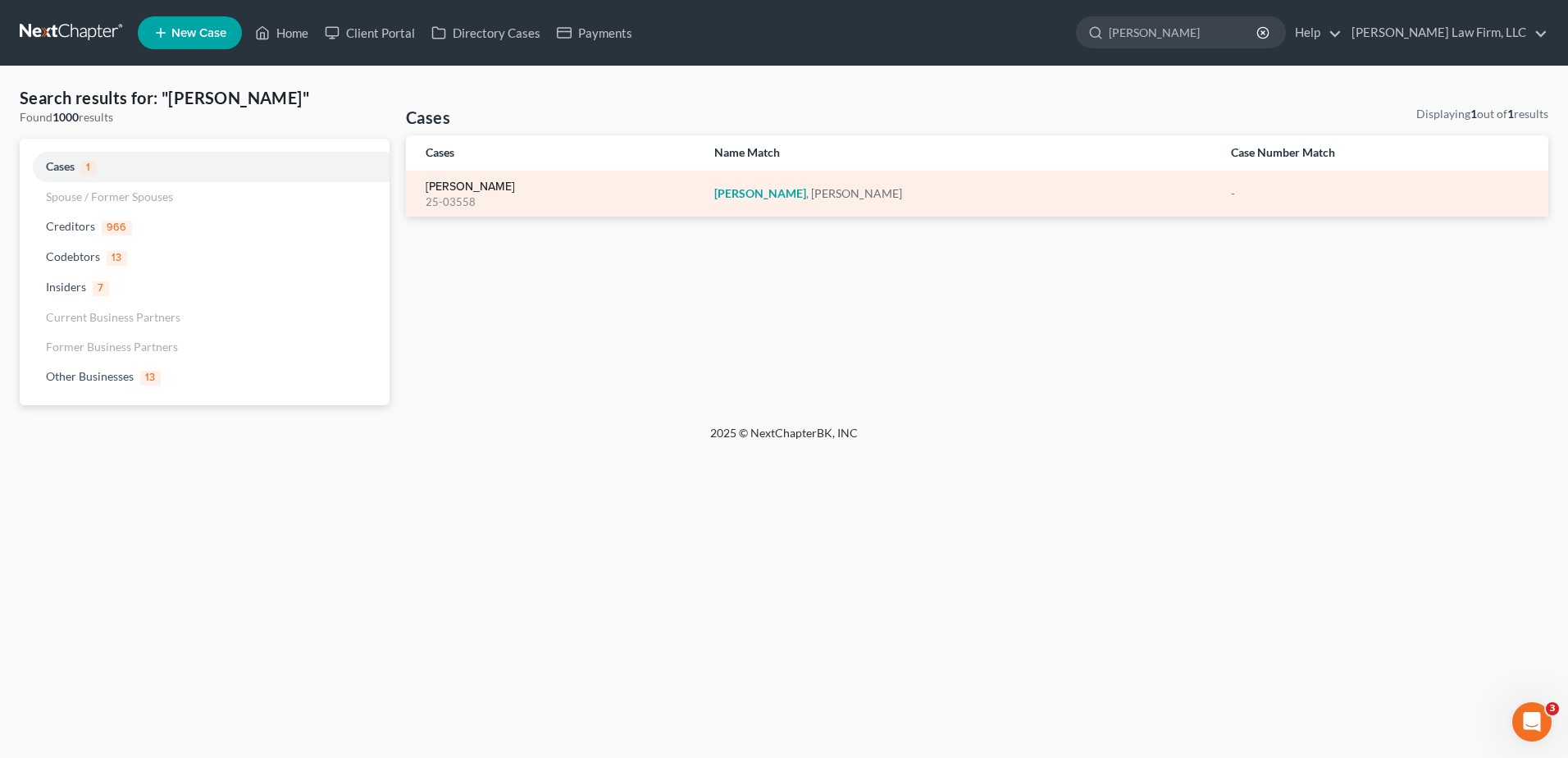
drag, startPoint x: 478, startPoint y: 176, endPoint x: 478, endPoint y: 184, distance: 8.0
click at [478, 177] on td "Caison, Robert 25-03558" at bounding box center [554, 193] width 295 height 46
click at [478, 184] on link "Caison, Robert" at bounding box center [470, 187] width 90 height 11
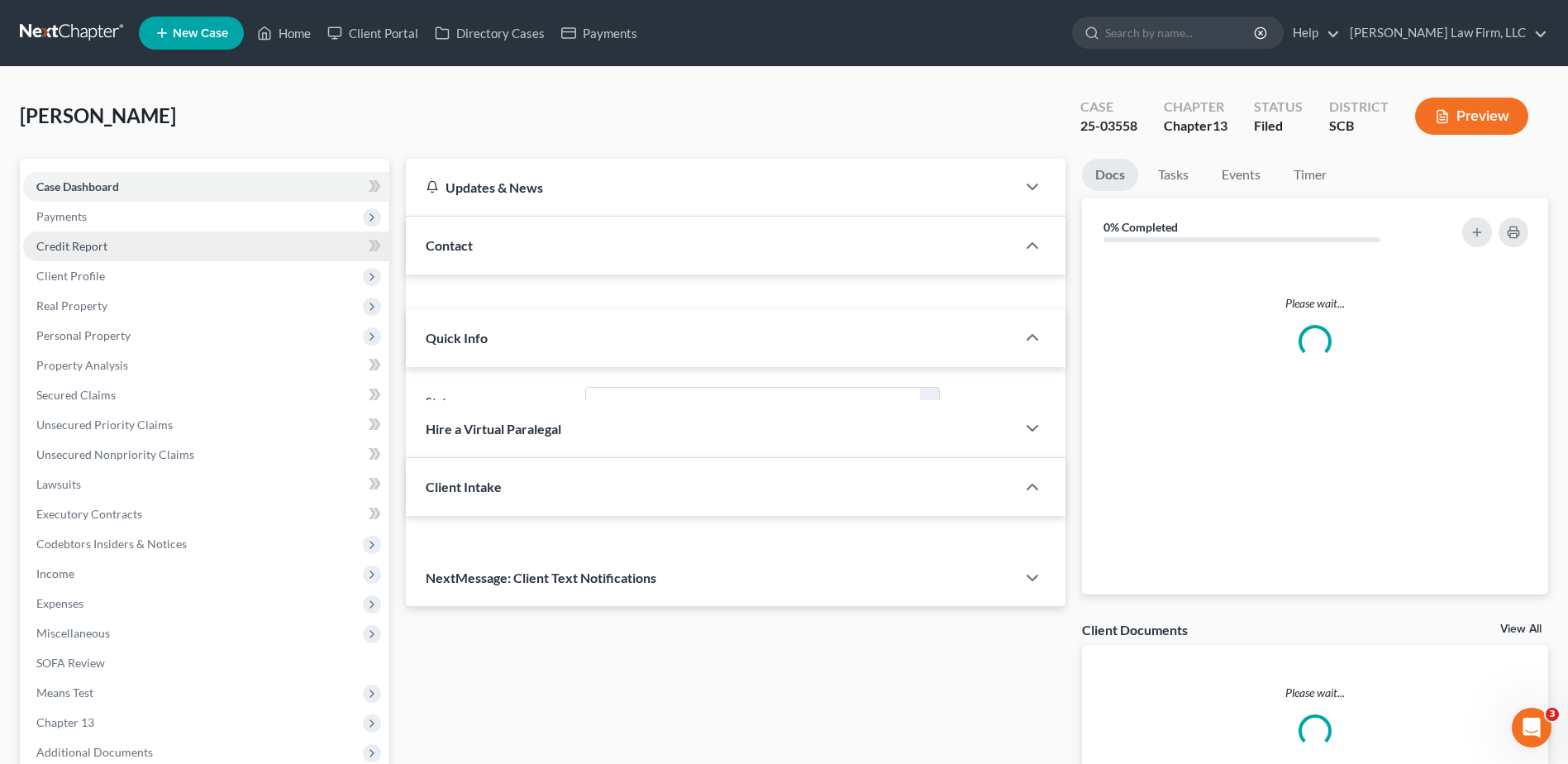
select select "1"
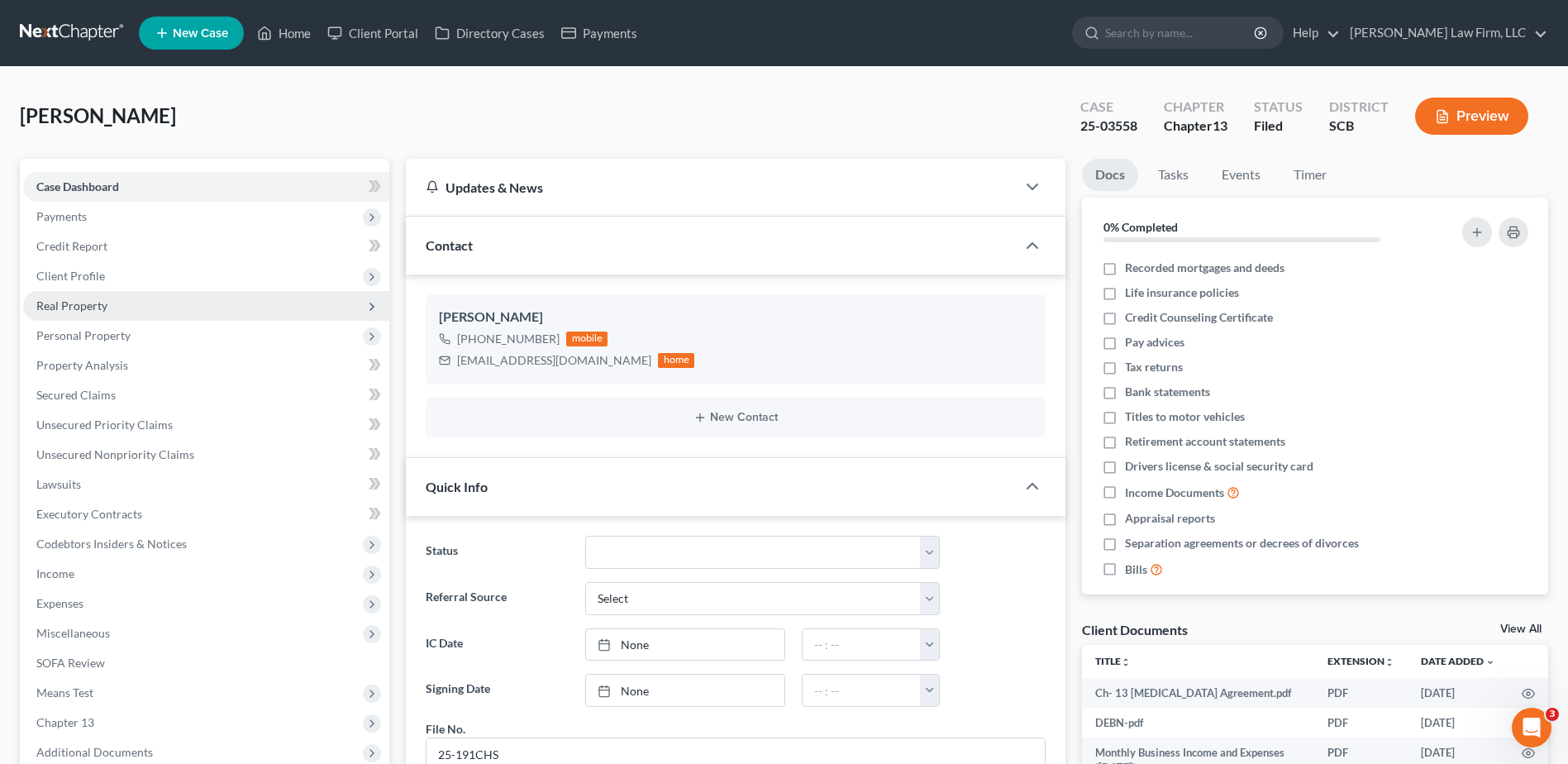
scroll to position [769, 0]
click at [106, 304] on span "Real Property" at bounding box center [71, 305] width 71 height 14
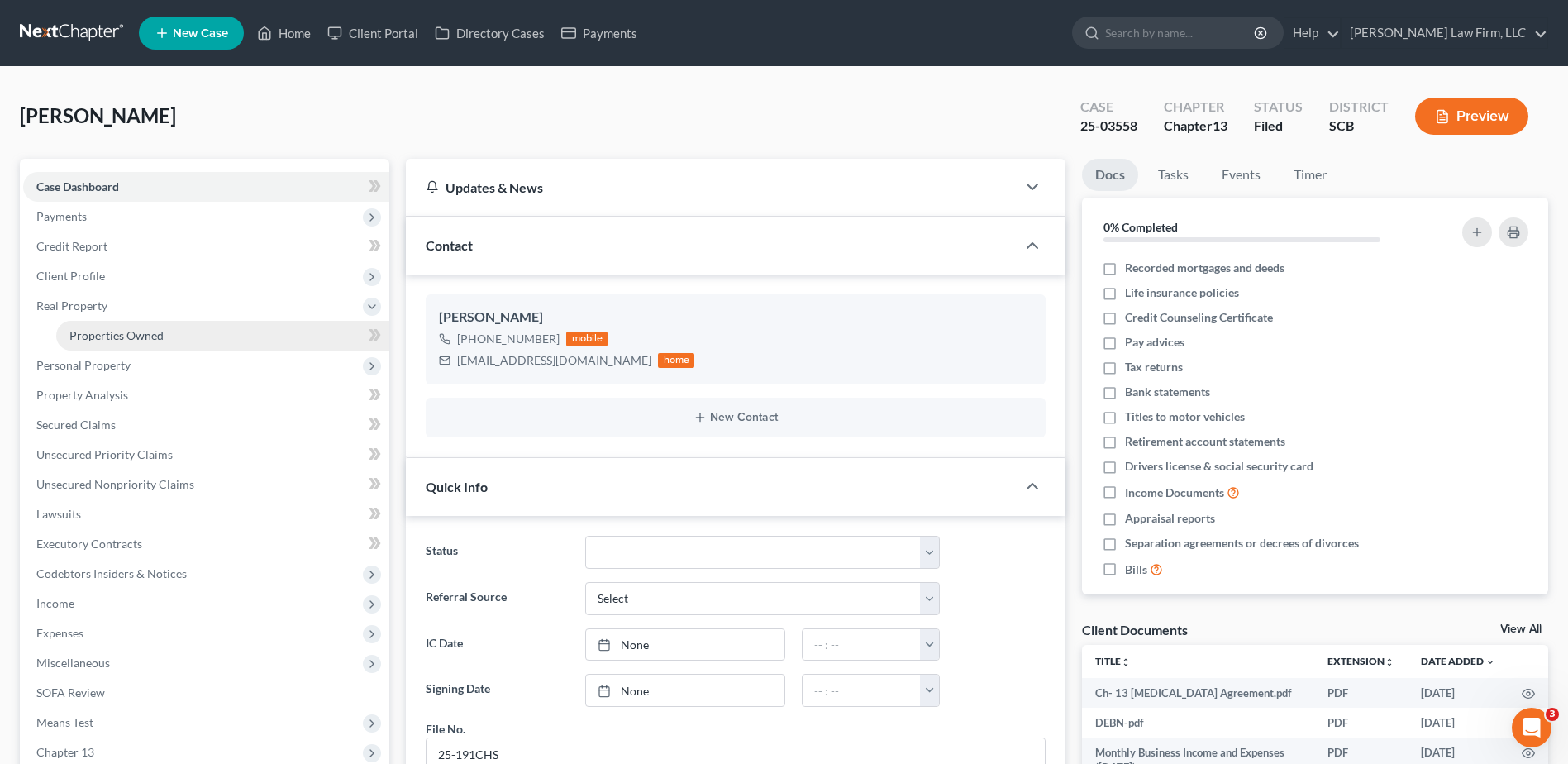
click at [121, 334] on span "Properties Owned" at bounding box center [116, 334] width 94 height 14
